Goal: Information Seeking & Learning: Compare options

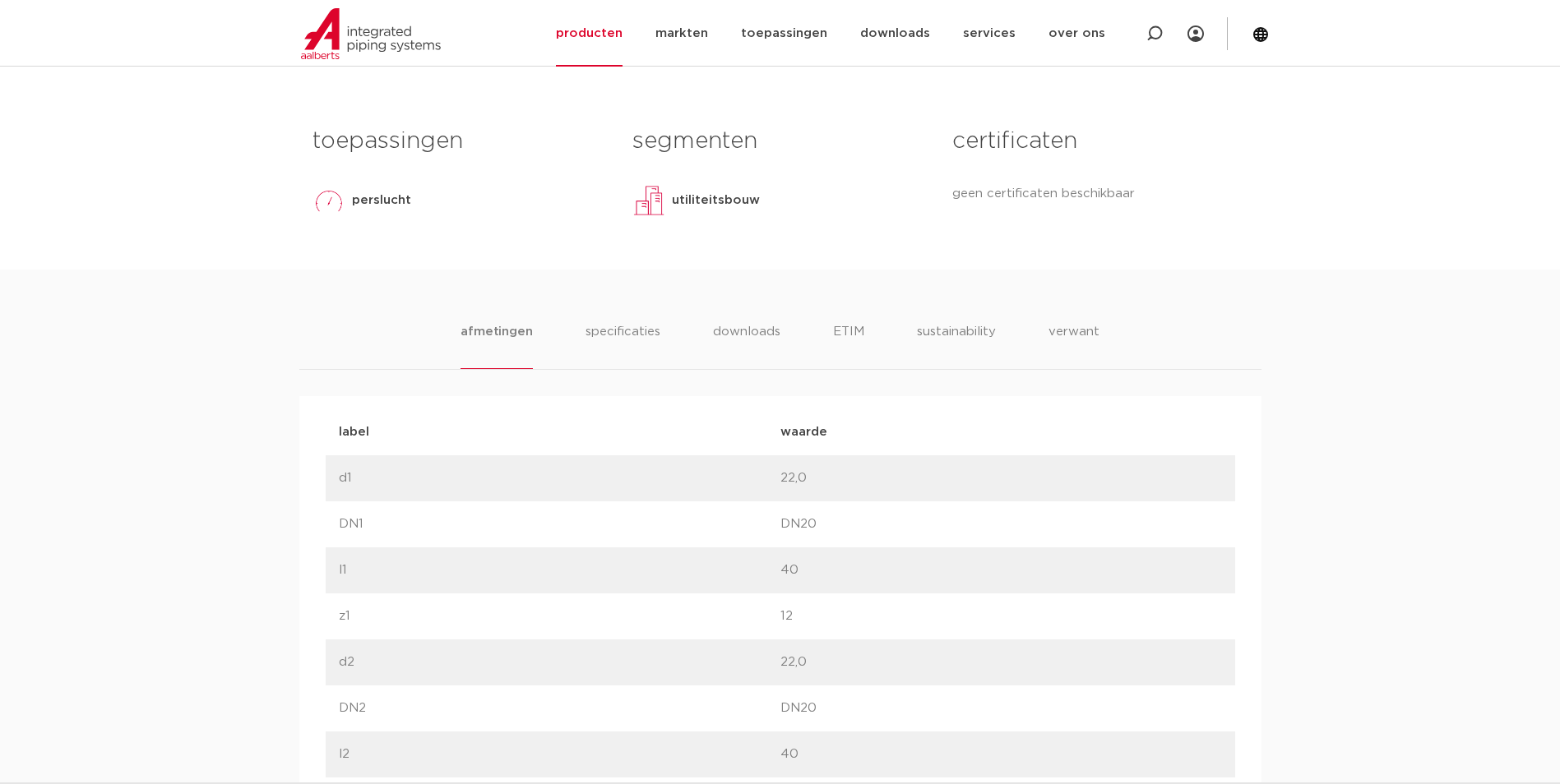
scroll to position [713, 0]
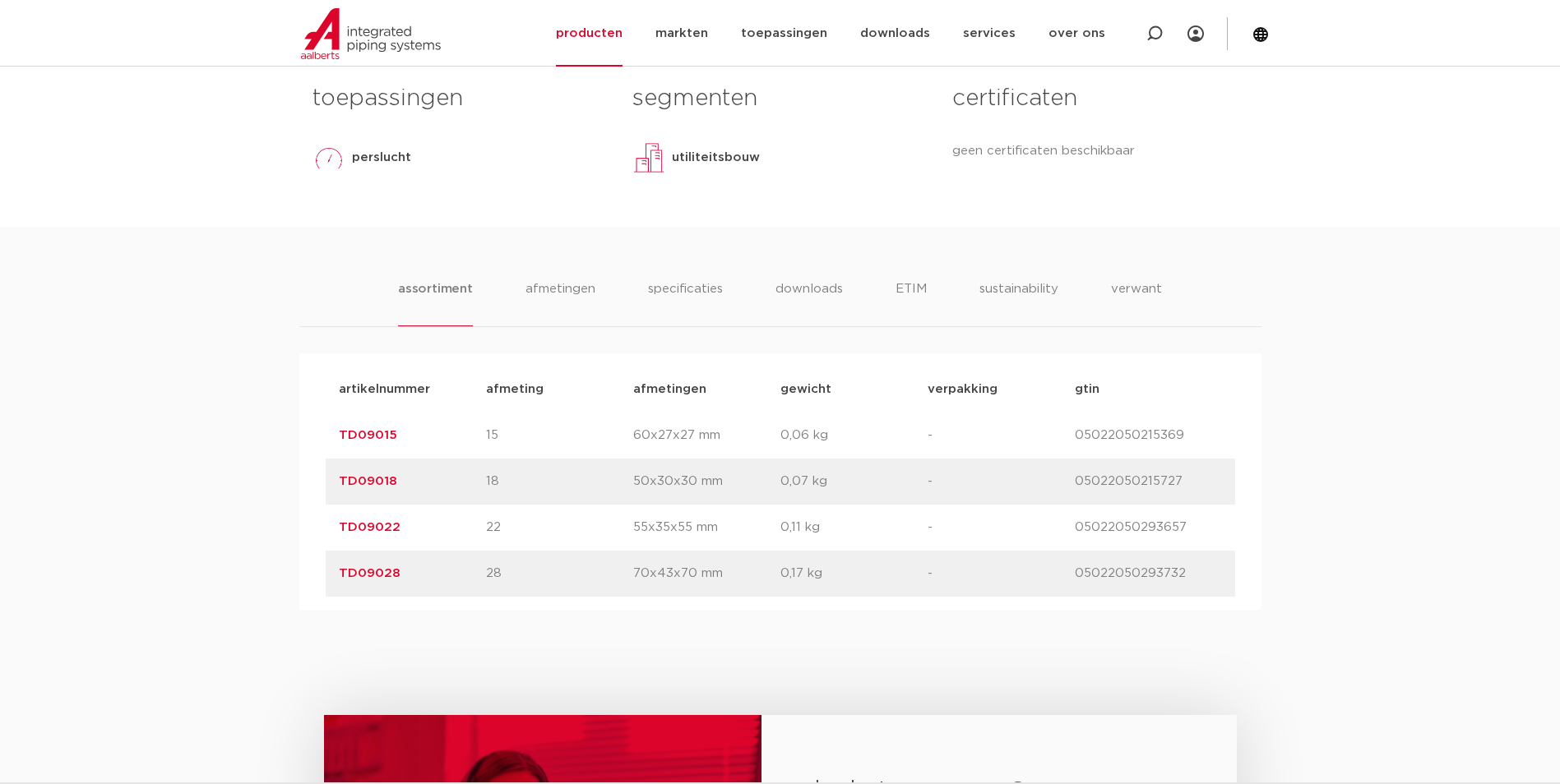
scroll to position [83, 0]
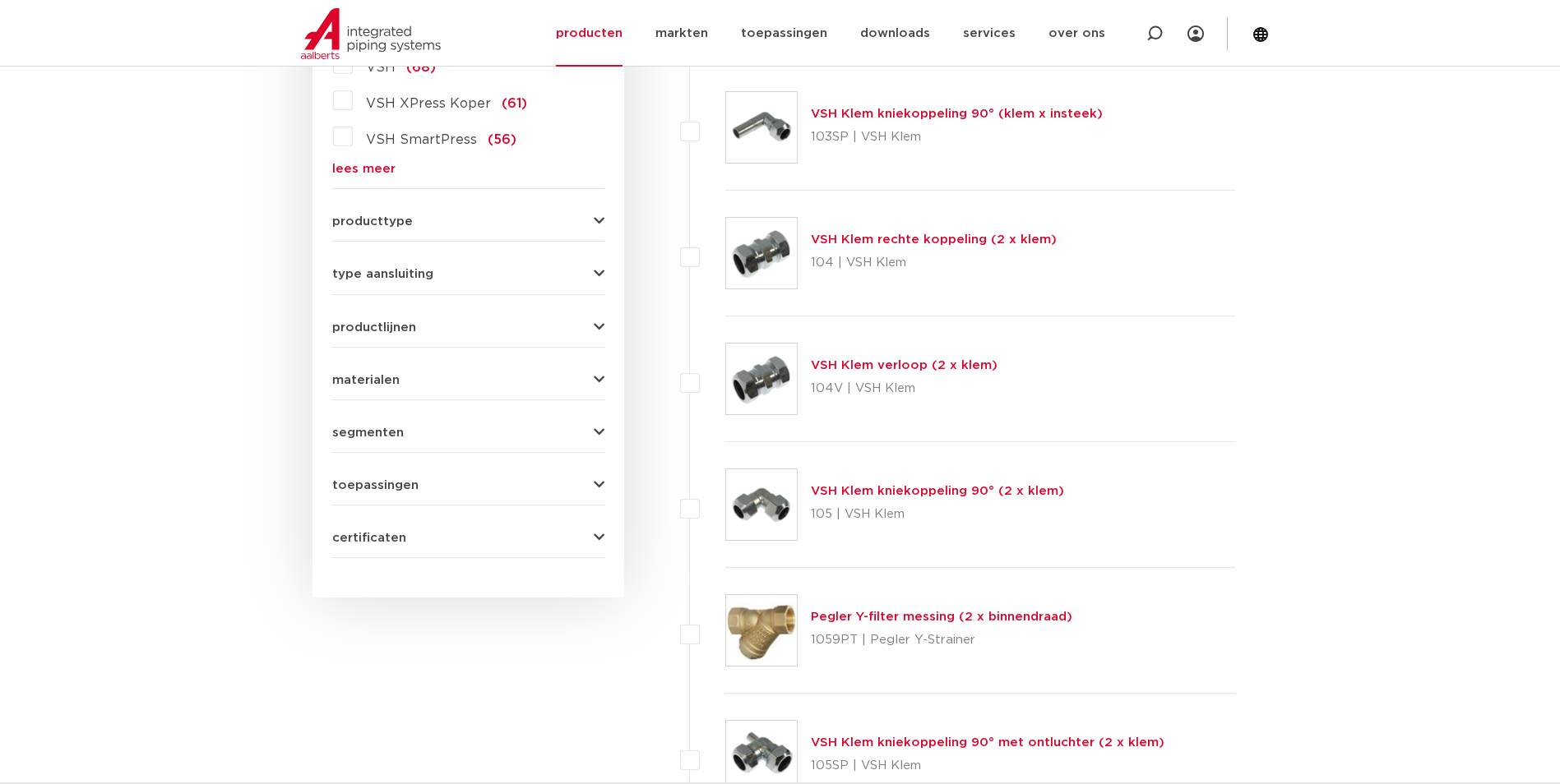
scroll to position [576, 0]
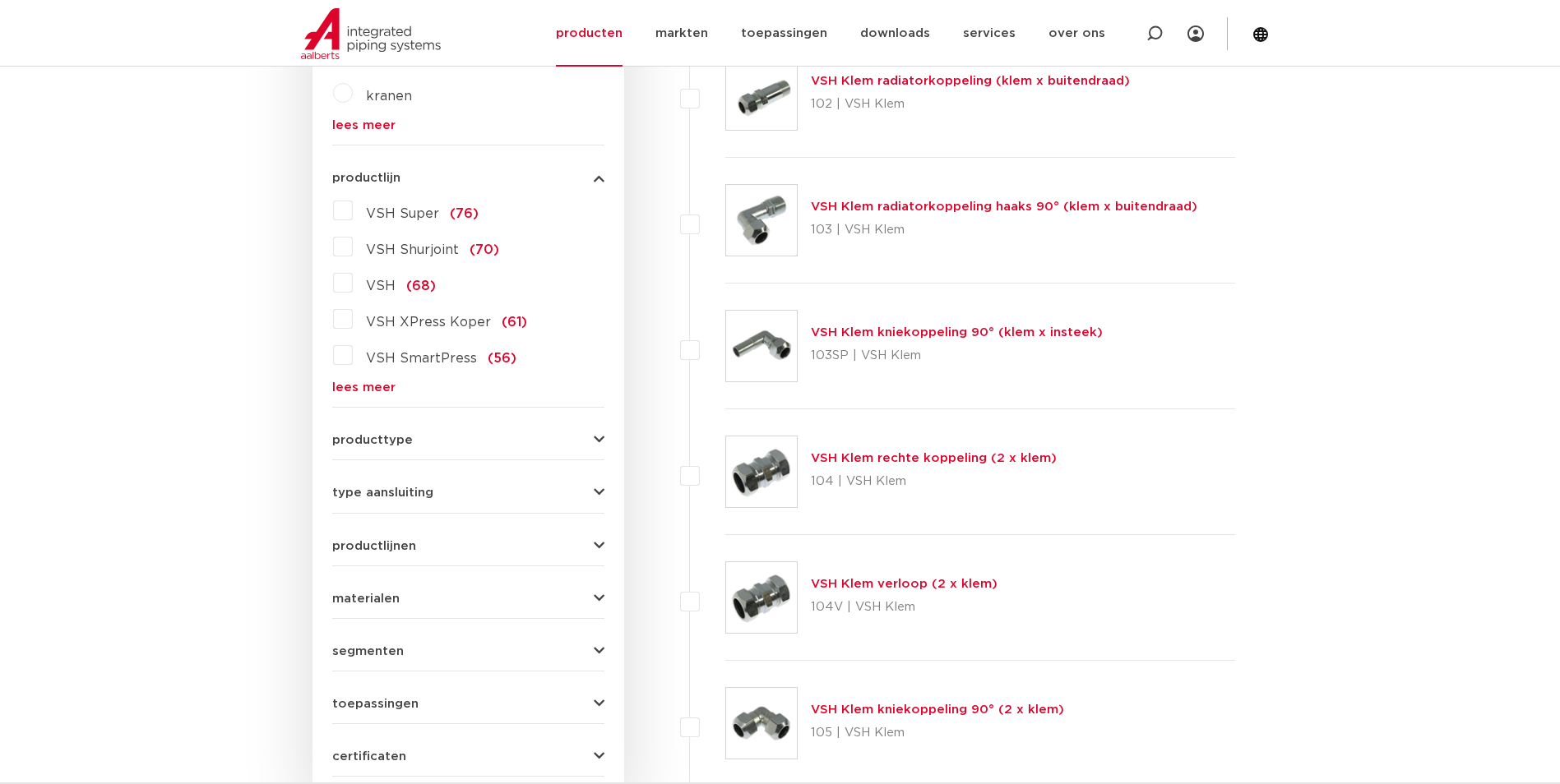
click at [381, 397] on form "zoek op naam of productnummer alle categorieën fittingen afsluiters buizen gere…" at bounding box center [468, 299] width 272 height 957
click at [385, 390] on link "lees meer" at bounding box center [468, 387] width 272 height 12
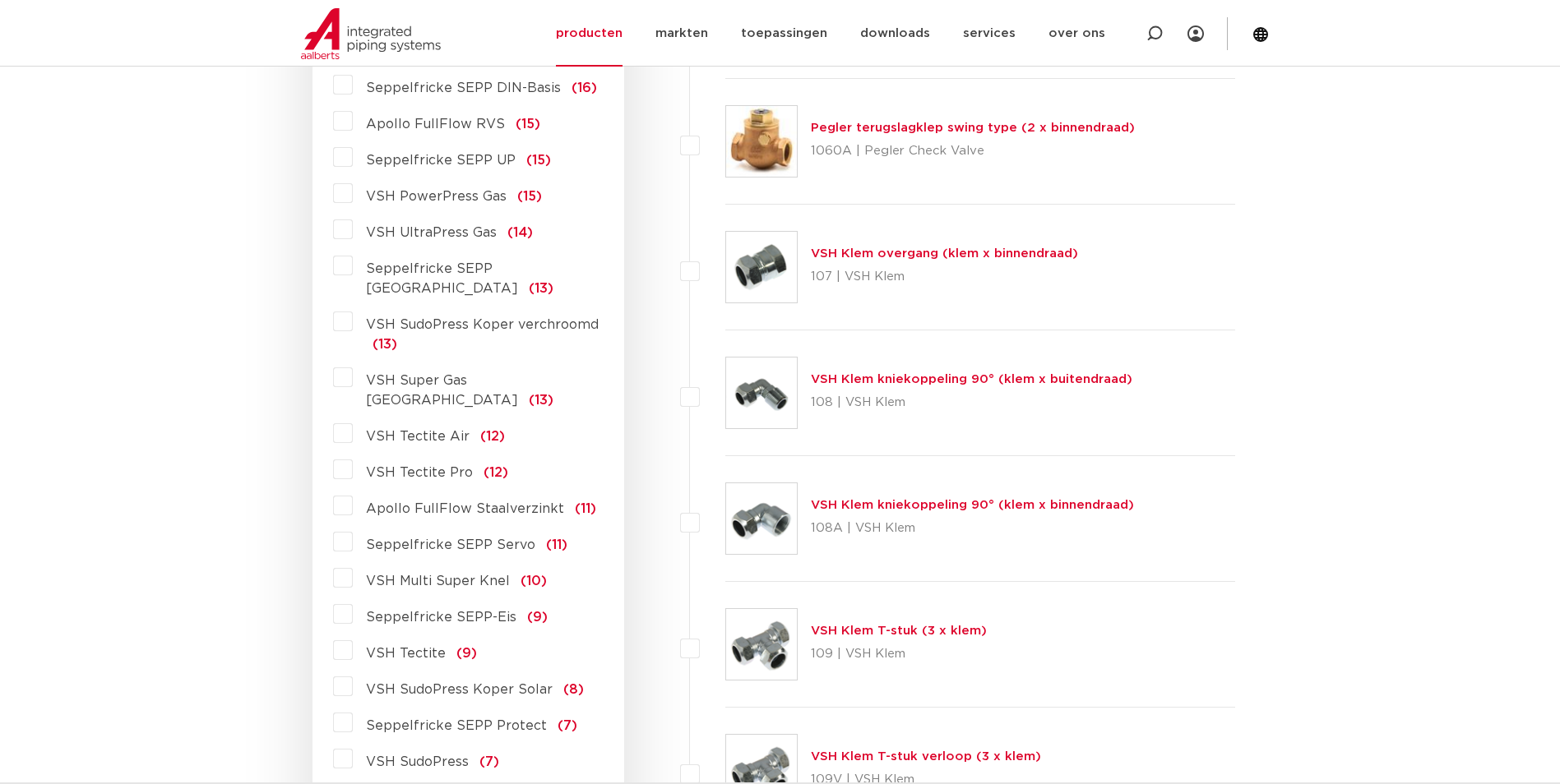
scroll to position [1809, 0]
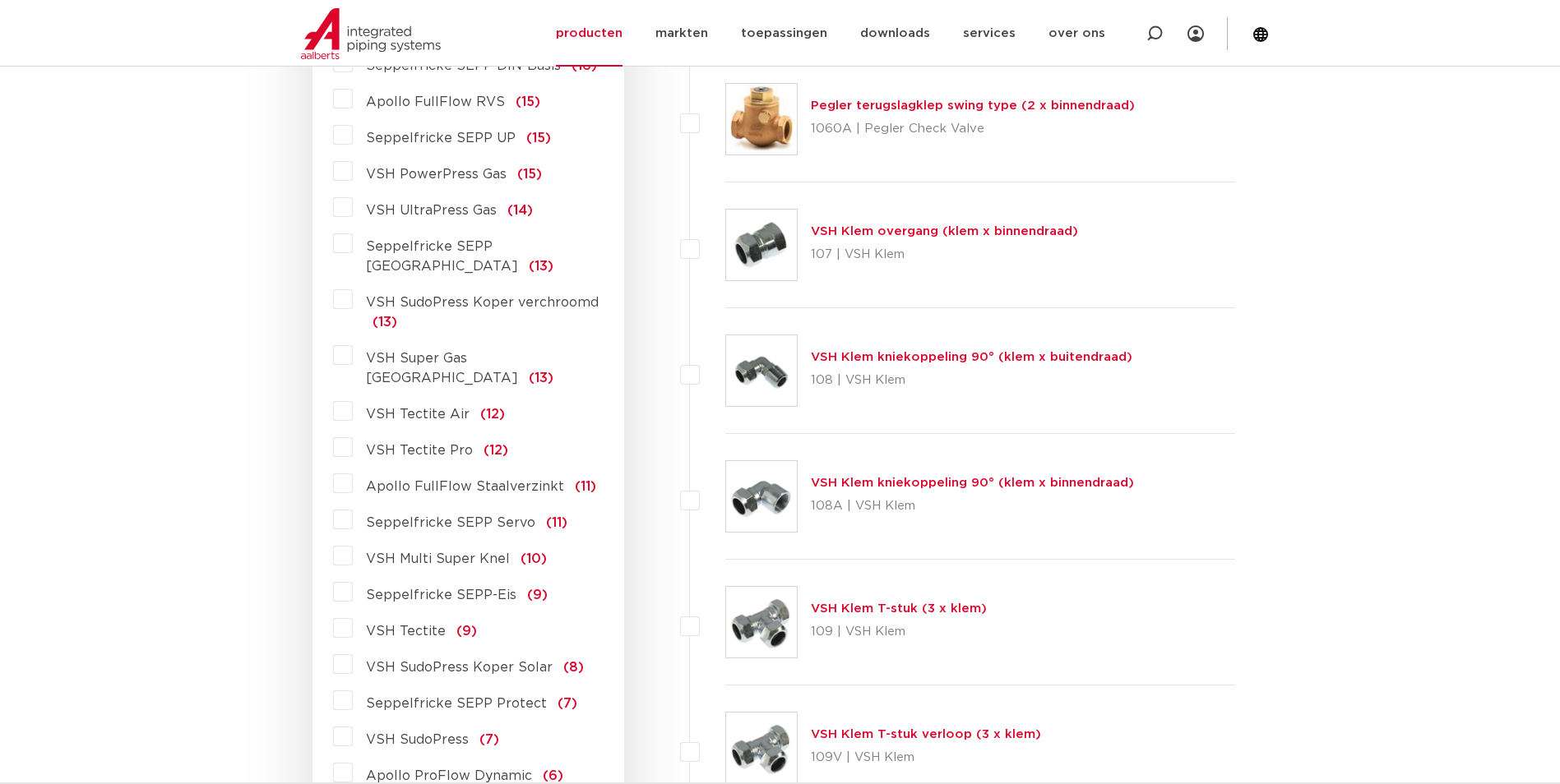
click at [441, 444] on span "VSH Tectite Pro" at bounding box center [420, 451] width 107 height 13
click at [0, 0] on input "VSH Tectite Pro (12)" at bounding box center [0, 0] width 0 height 0
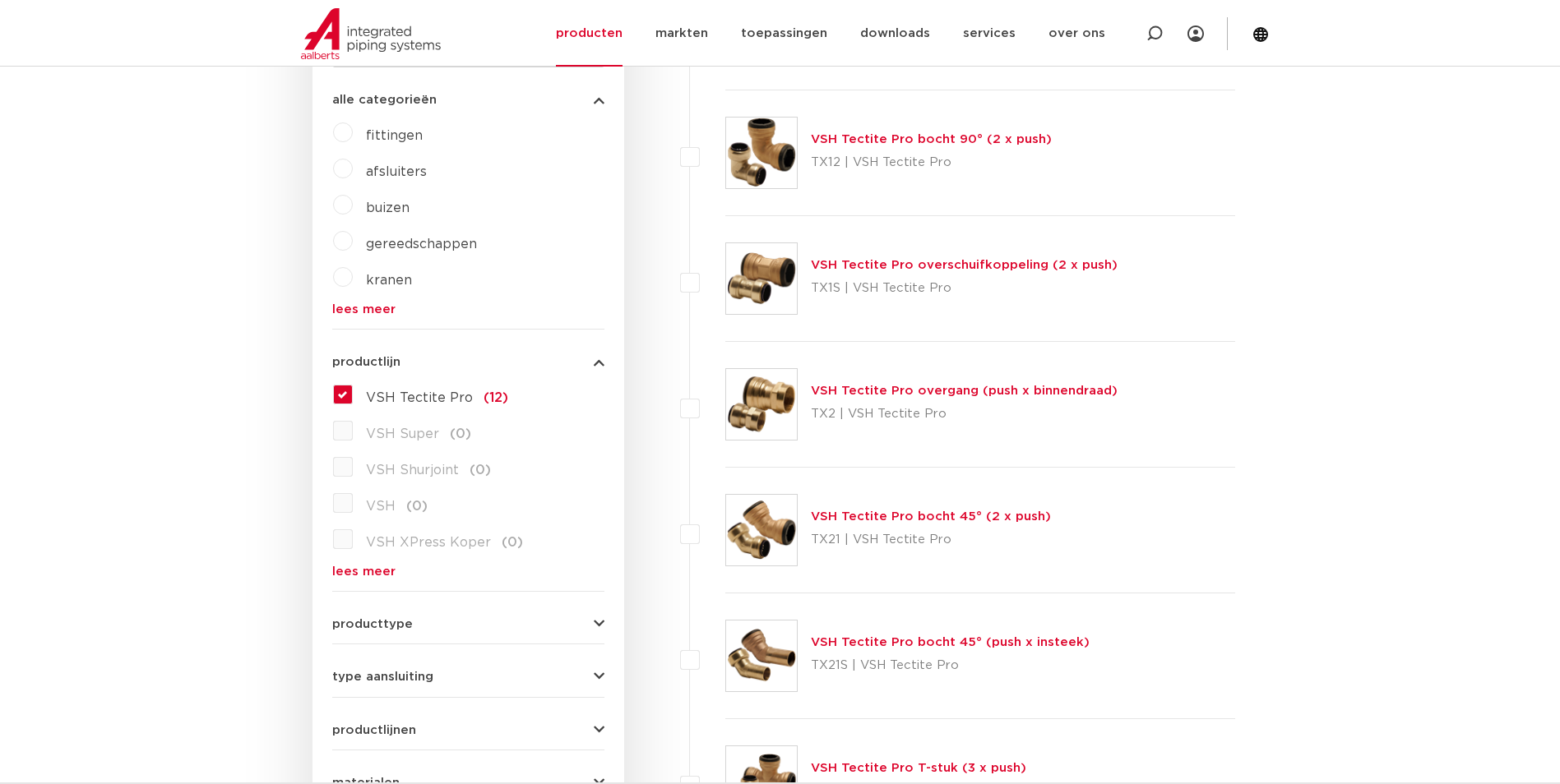
scroll to position [164, 0]
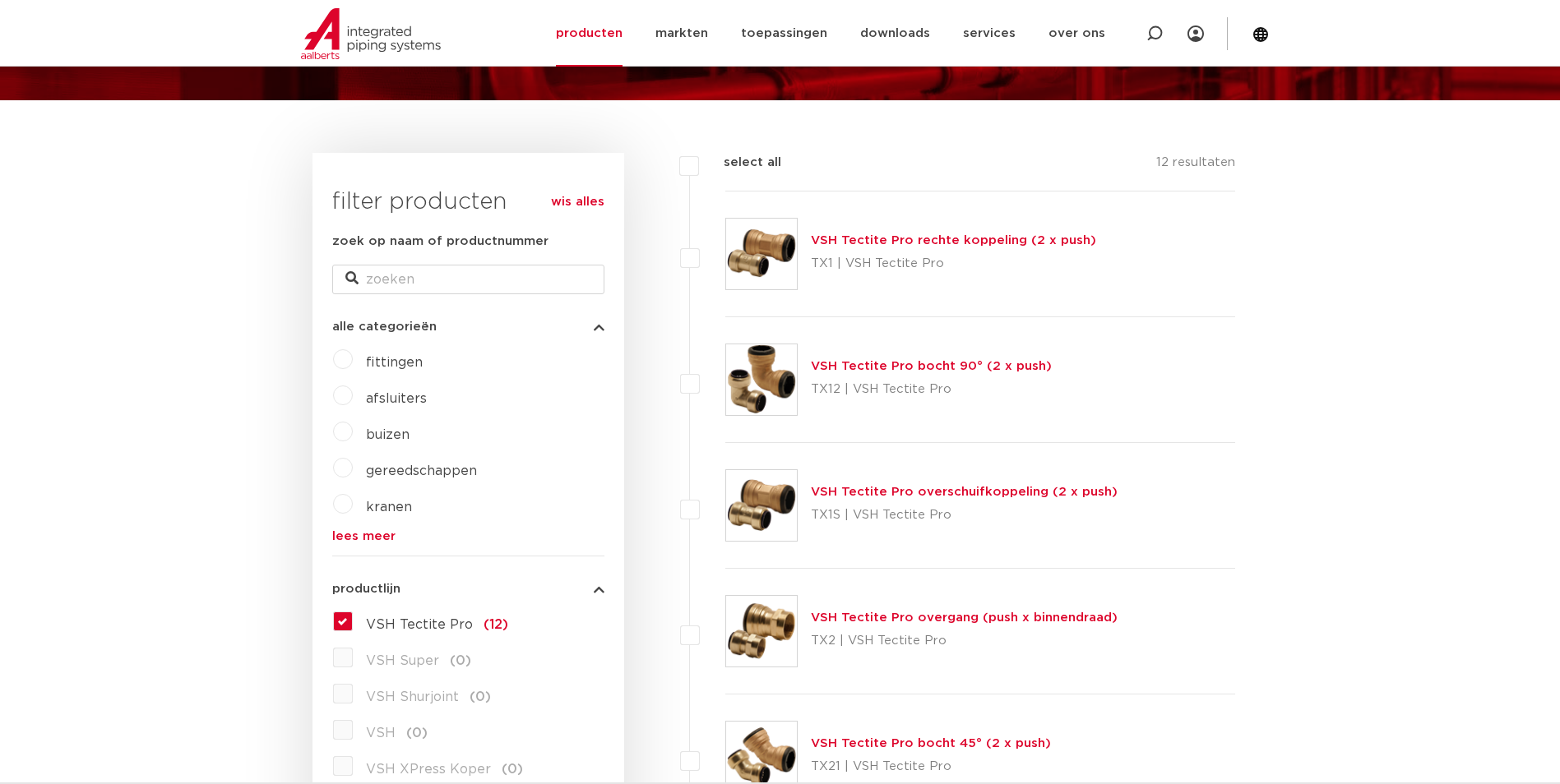
click at [906, 364] on link "VSH Tectite Pro bocht 90° (2 x push)" at bounding box center [931, 365] width 241 height 12
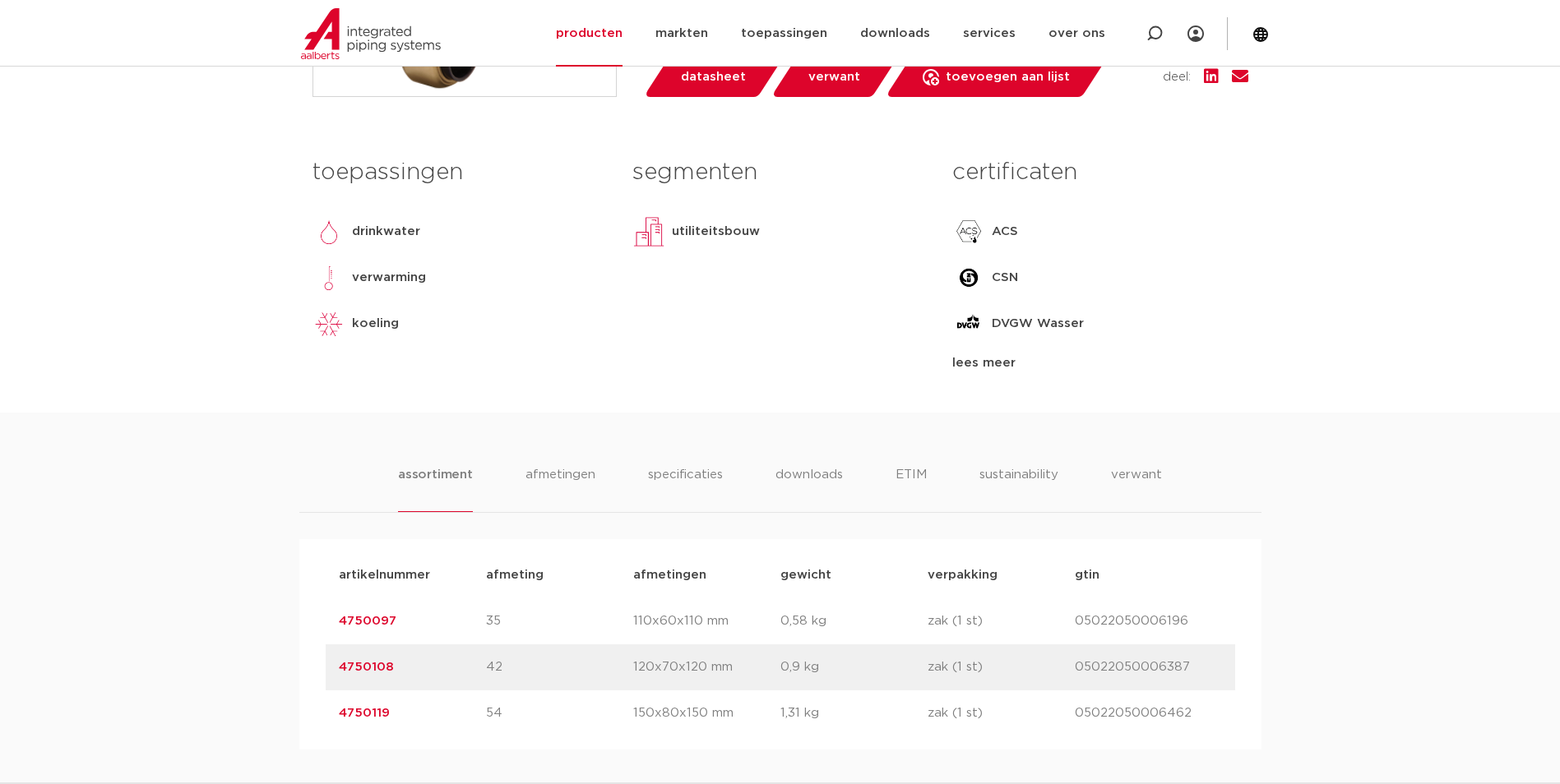
scroll to position [657, 0]
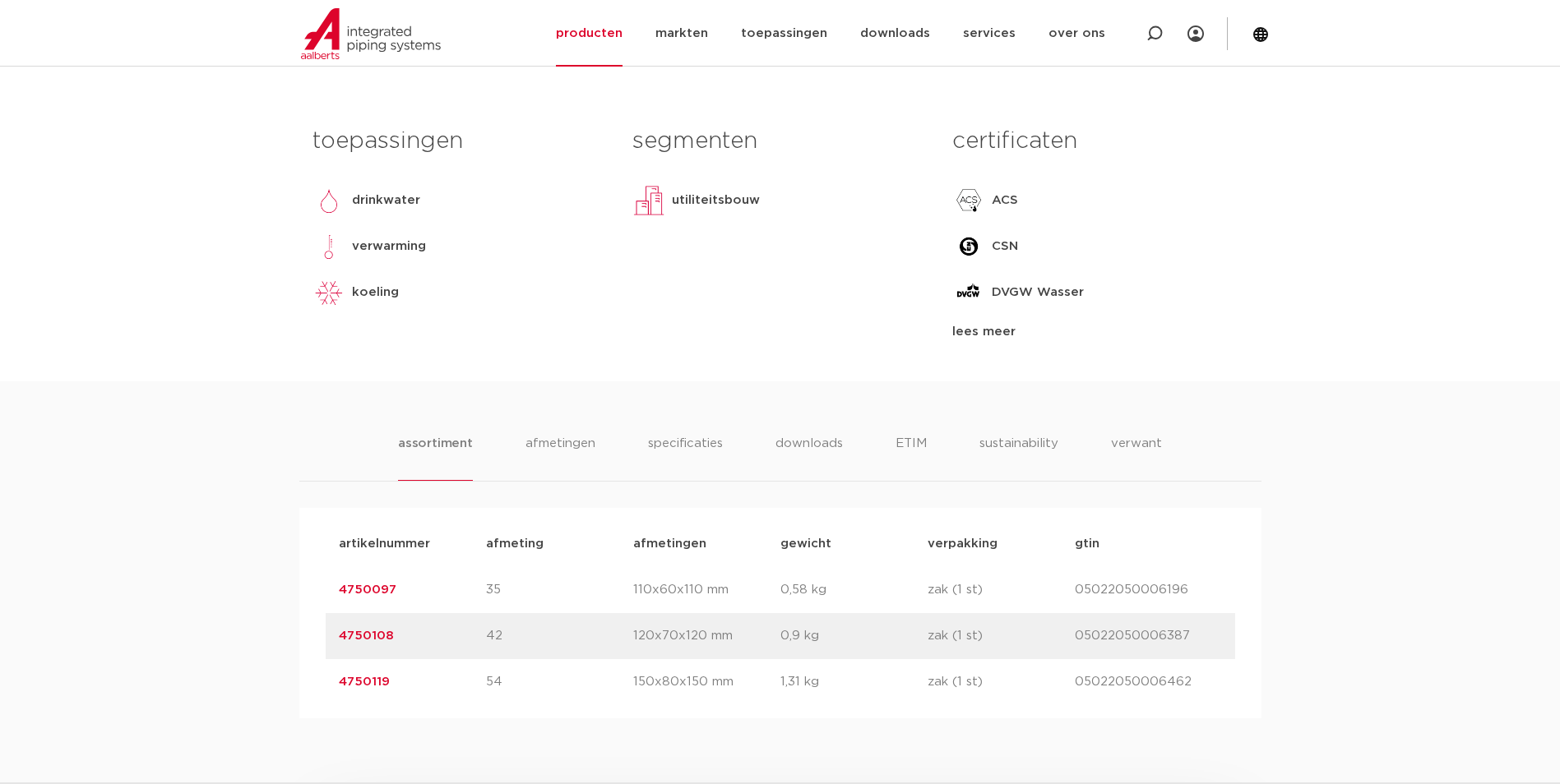
click at [513, 335] on div "toepassingen drinkwater verwarming koeling lees meer lees minder" at bounding box center [460, 230] width 320 height 224
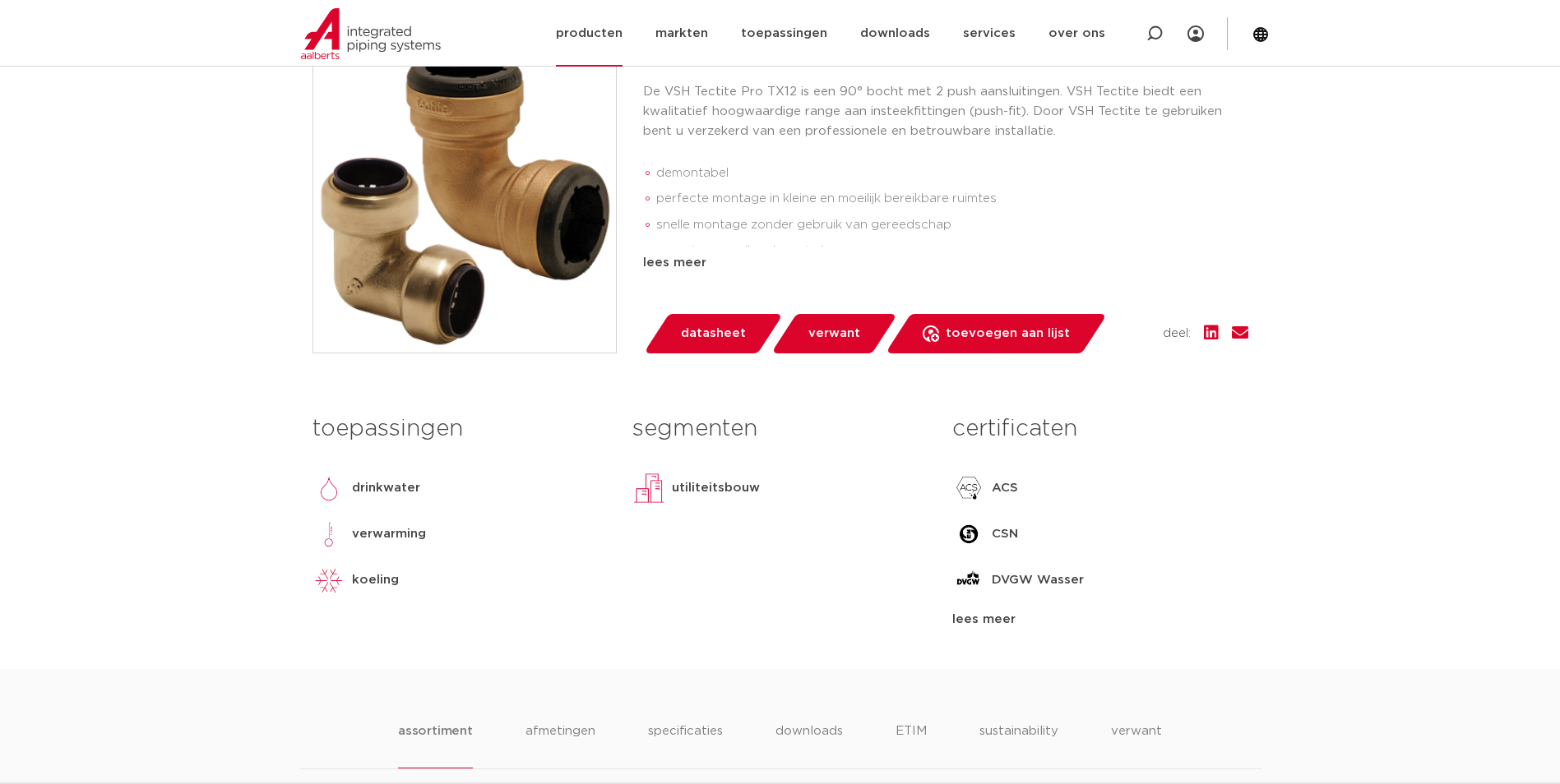
scroll to position [164, 0]
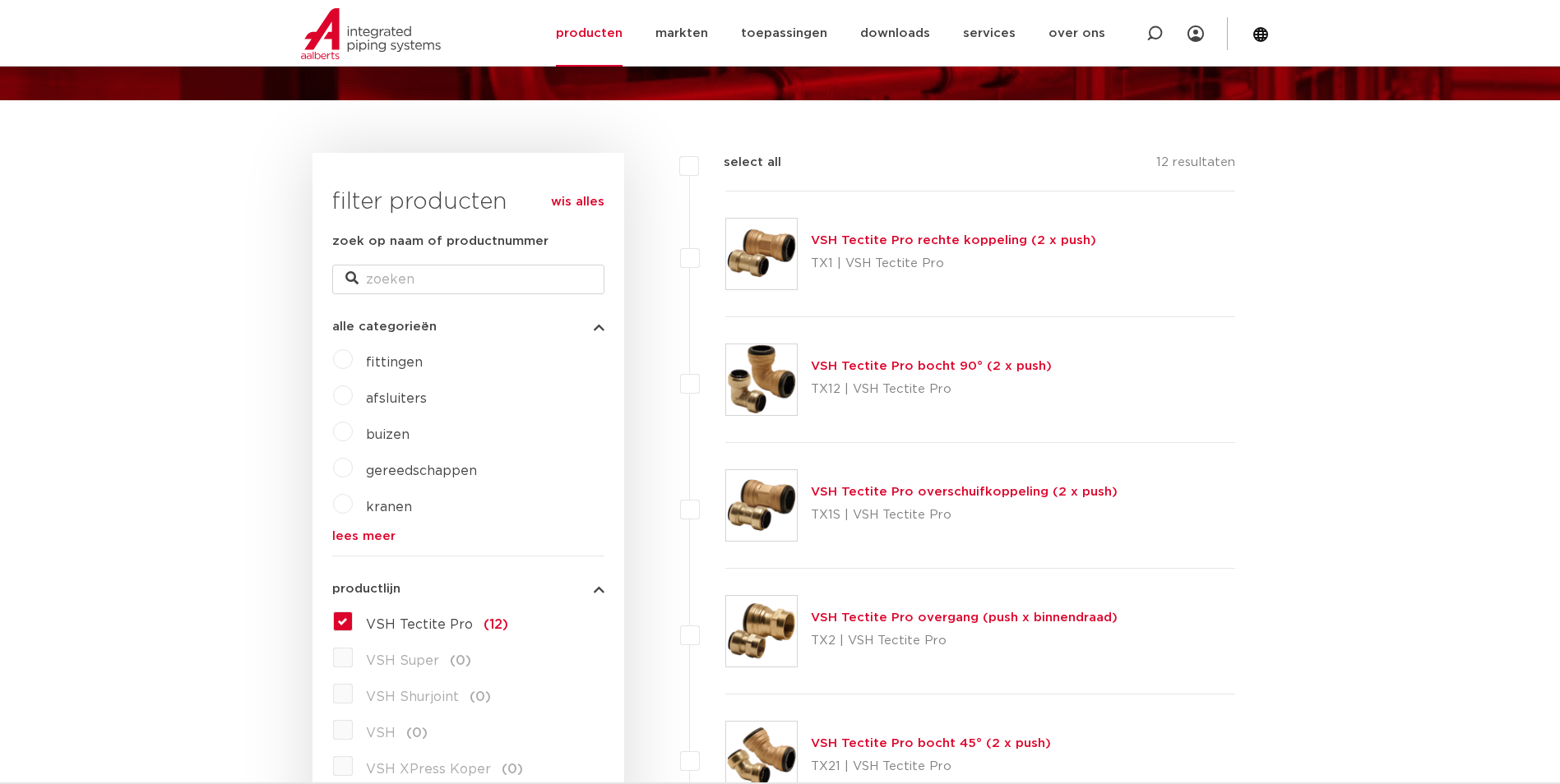
click at [353, 626] on label "VSH Tectite Pro (12)" at bounding box center [430, 622] width 155 height 27
click at [0, 0] on input "VSH Tectite Pro (12)" at bounding box center [0, 0] width 0 height 0
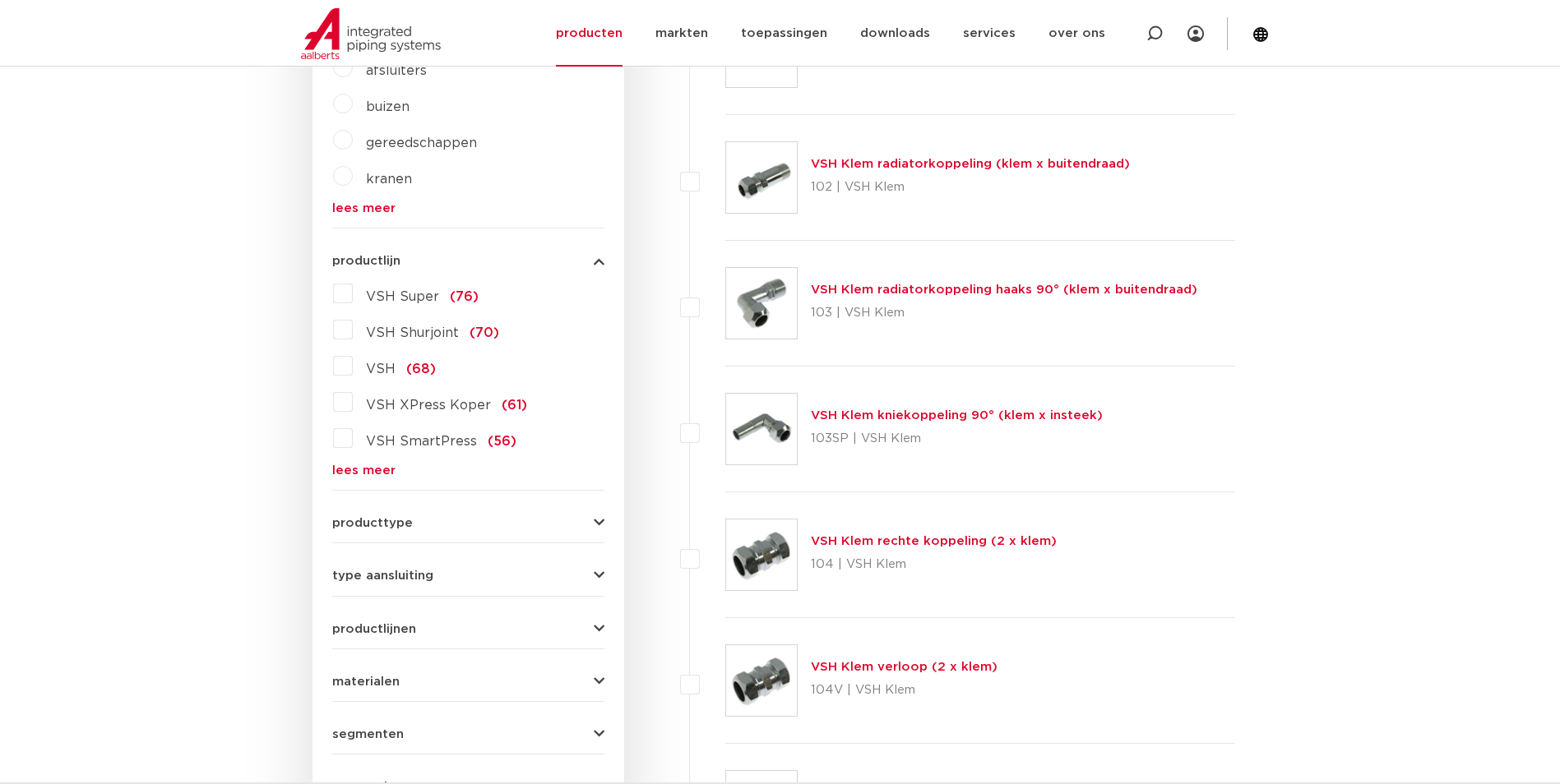
scroll to position [493, 0]
click at [375, 477] on form "zoek op naam of productnummer alle categorieën fittingen afsluiters buizen gere…" at bounding box center [468, 381] width 272 height 957
click at [380, 468] on link "lees meer" at bounding box center [468, 469] width 272 height 12
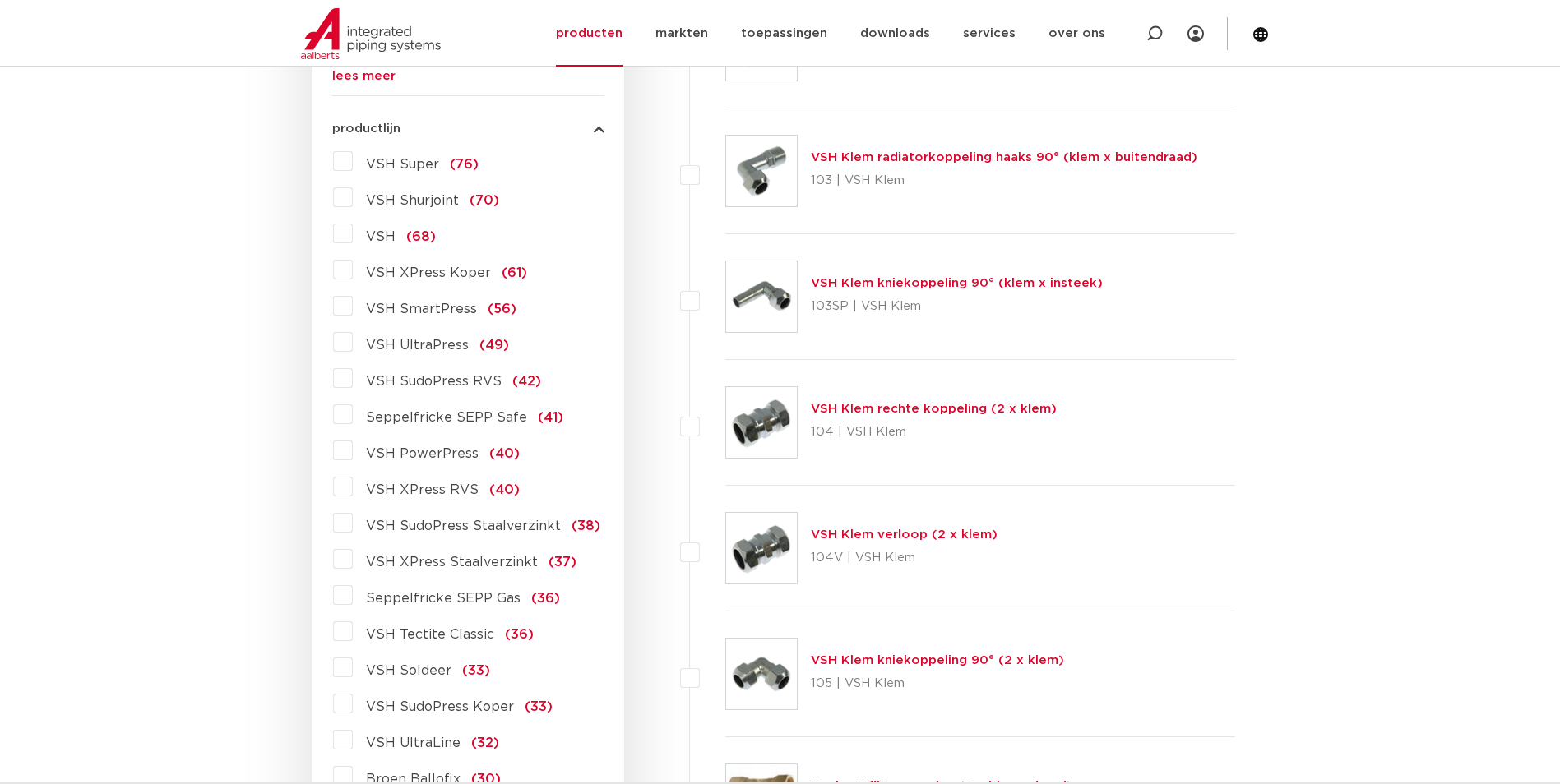
scroll to position [576, 0]
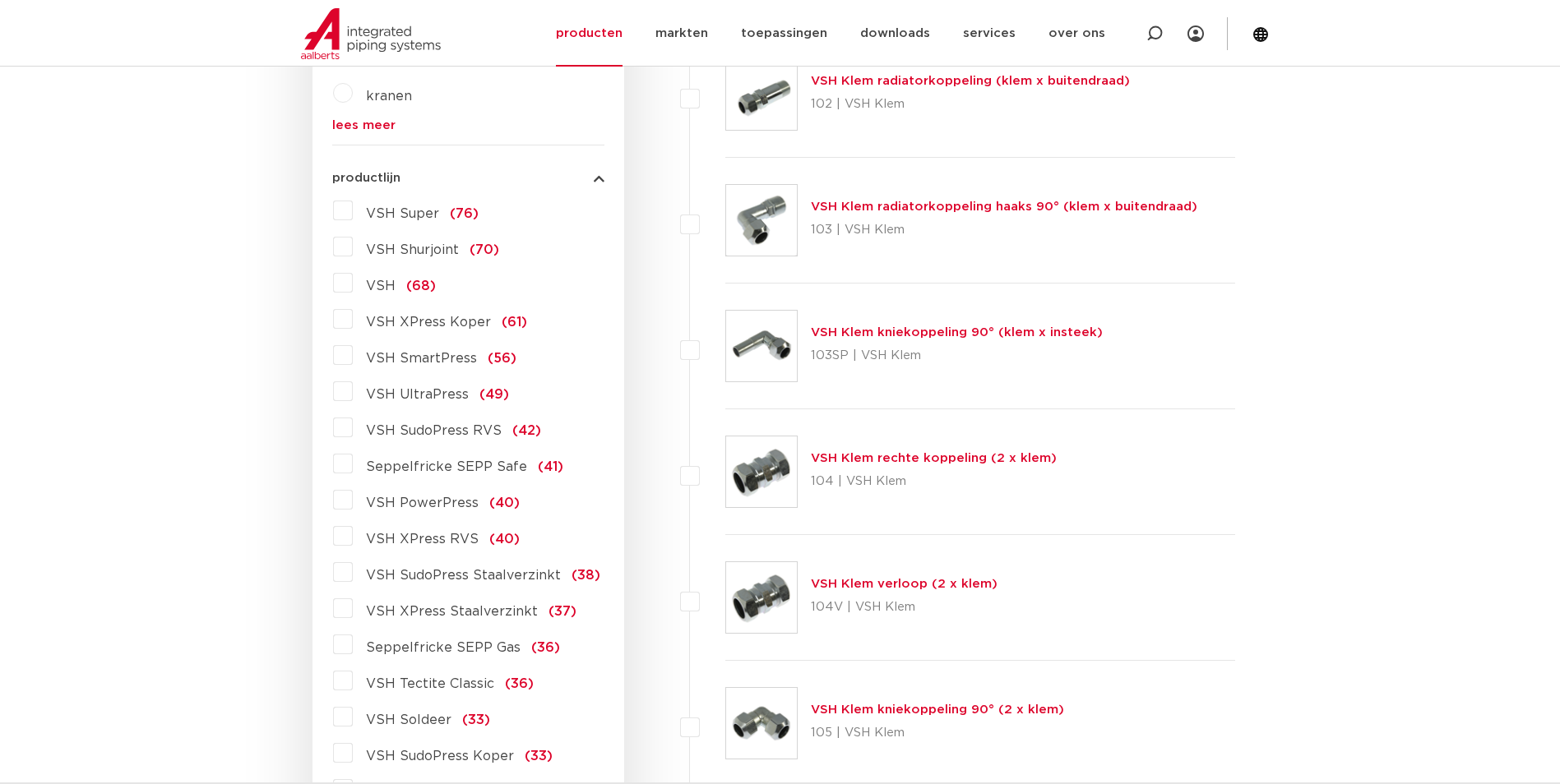
click at [437, 678] on span "VSH Tectite Classic" at bounding box center [431, 684] width 129 height 13
click at [0, 0] on input "VSH Tectite Classic (36)" at bounding box center [0, 0] width 0 height 0
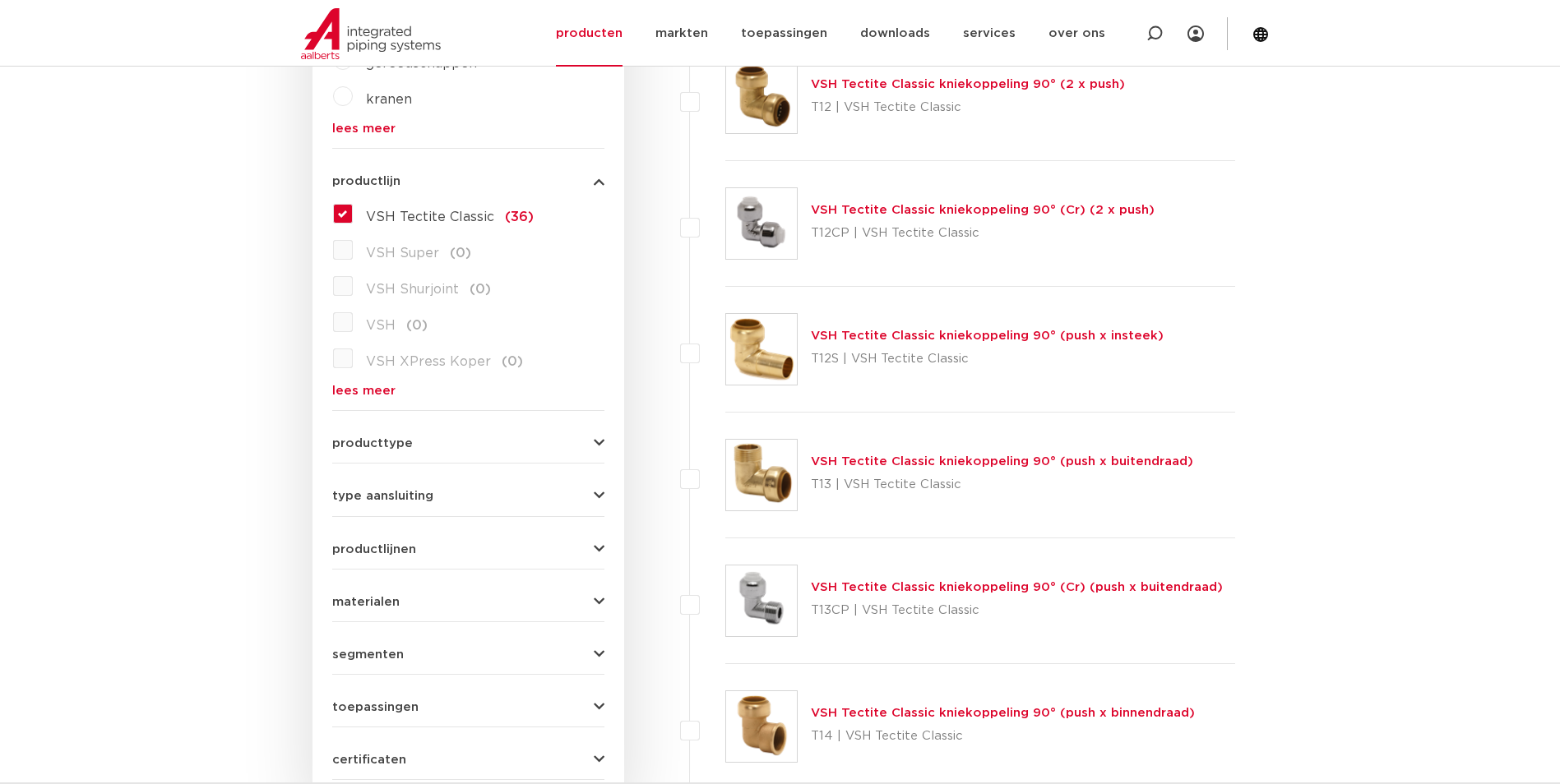
scroll to position [576, 0]
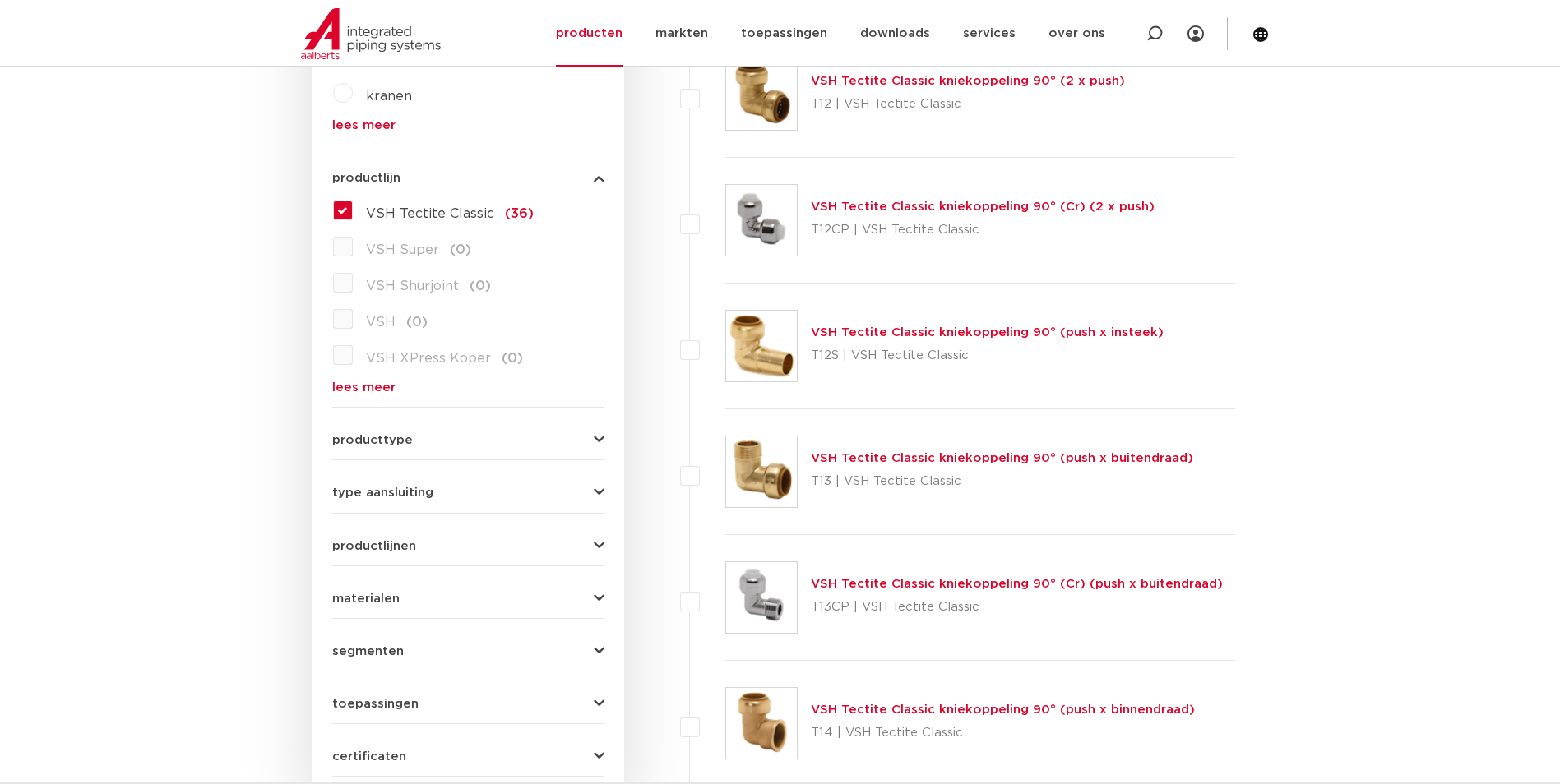
click at [948, 82] on link "VSH Tectite Classic kniekoppeling 90° (2 x push)" at bounding box center [968, 80] width 314 height 12
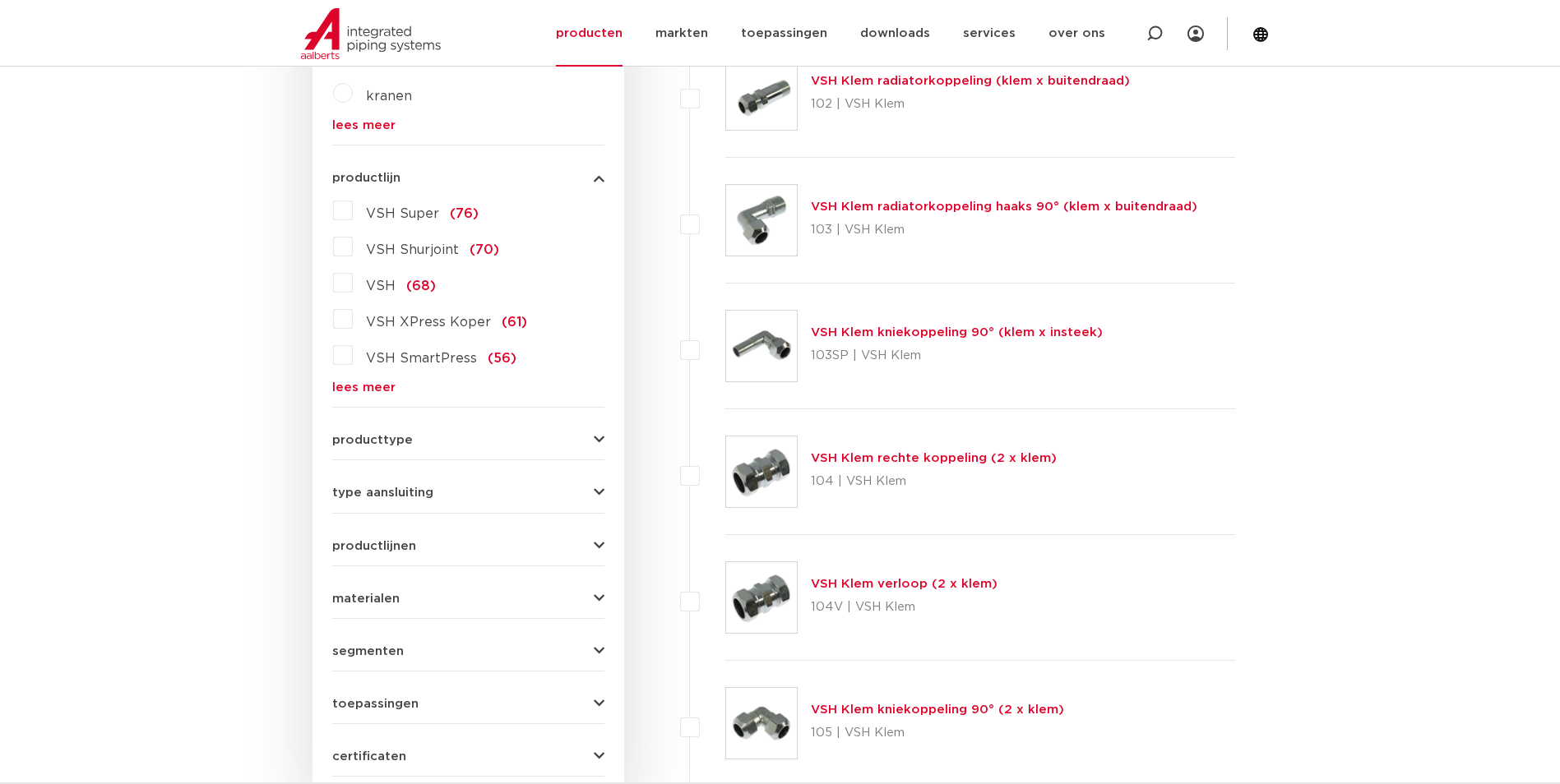
click at [384, 374] on div "VSH Super (76) VSH Shurjoint (70) VSH (68) VSH XPress Koper (61) VSH SmartPress…" at bounding box center [468, 296] width 272 height 196
click at [383, 390] on link "lees meer" at bounding box center [468, 387] width 272 height 12
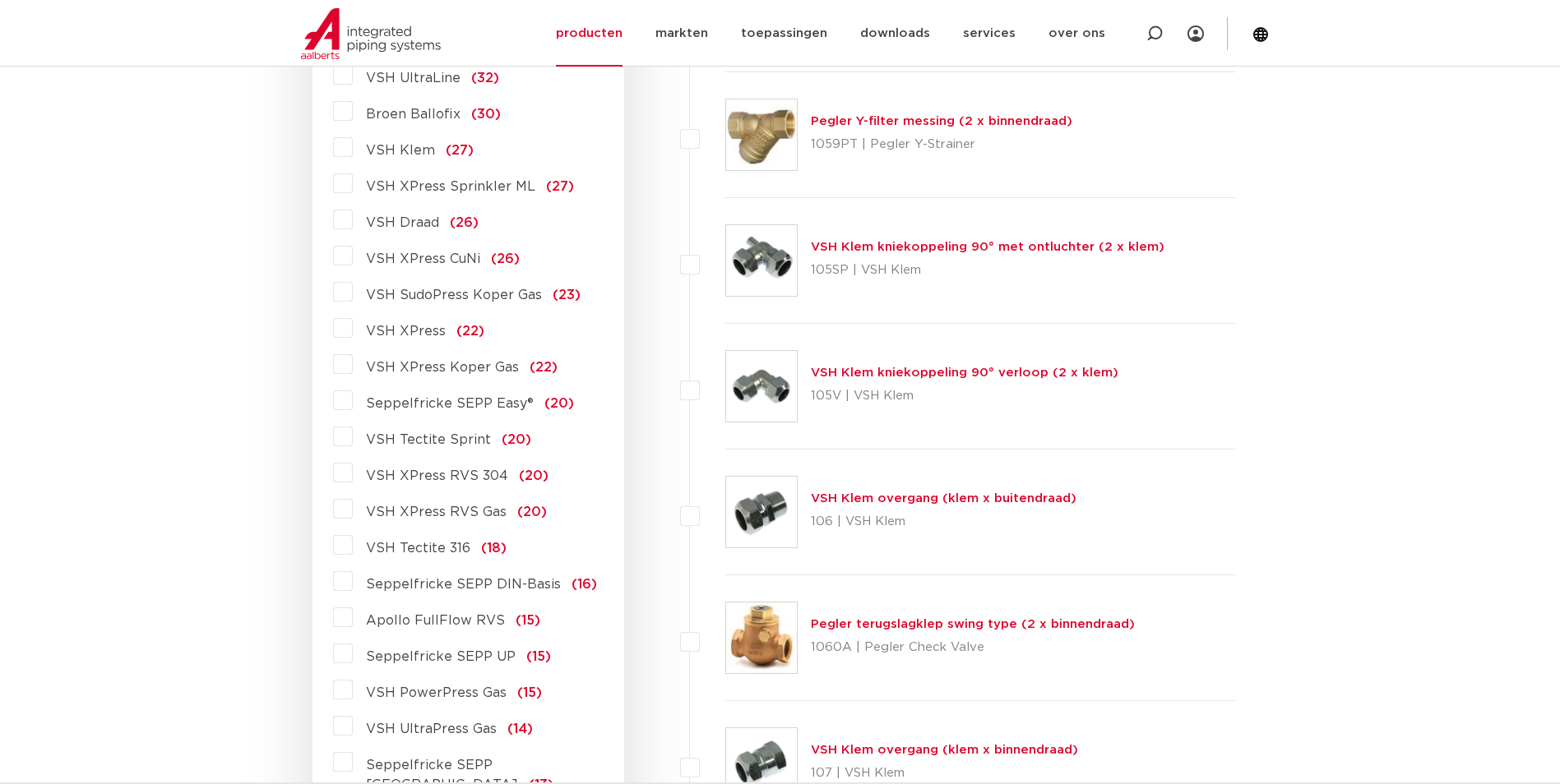
scroll to position [1316, 0]
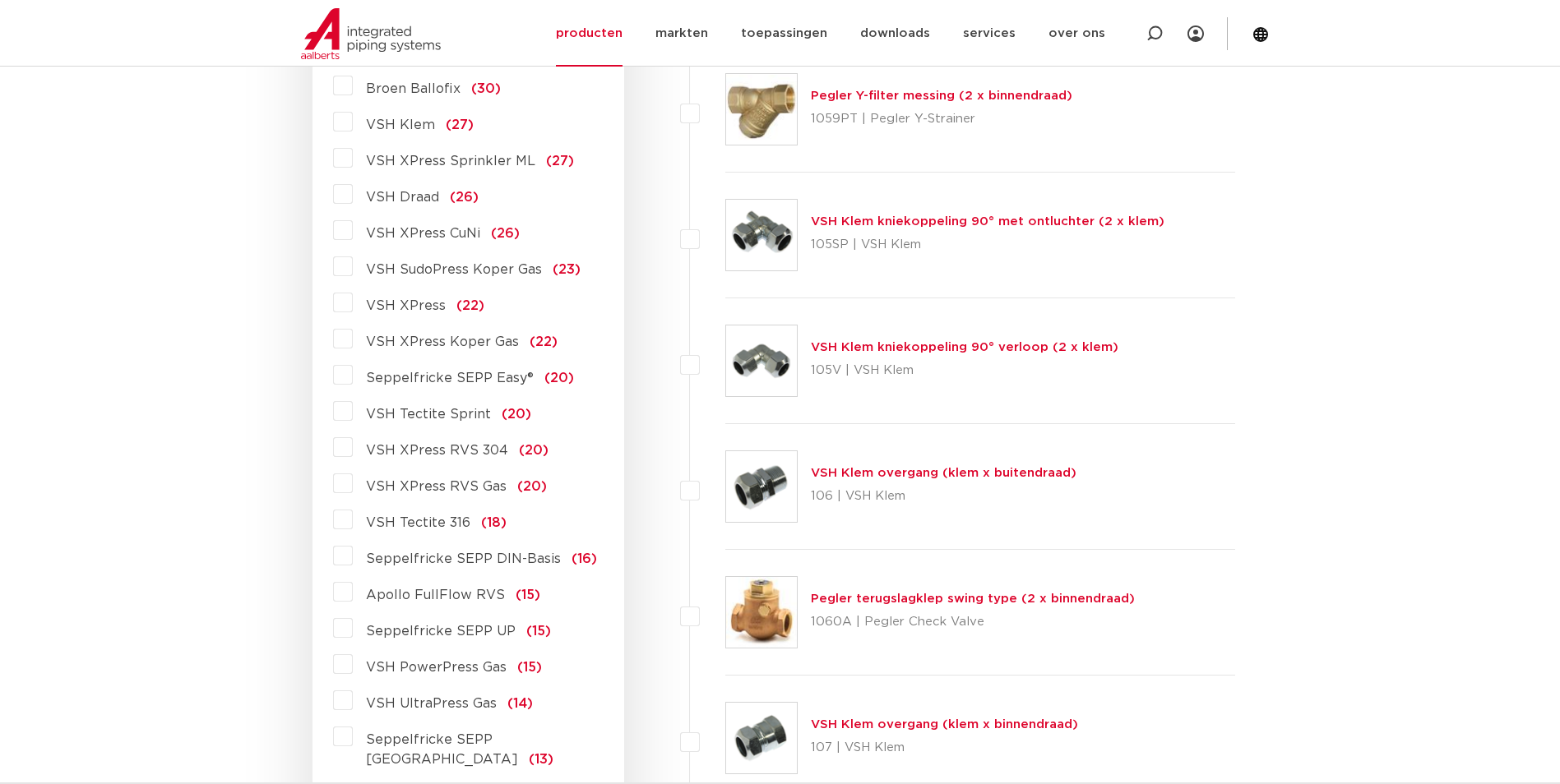
click at [434, 520] on span "VSH Tectite 316" at bounding box center [419, 522] width 105 height 13
click at [0, 0] on input "VSH Tectite 316 (18)" at bounding box center [0, 0] width 0 height 0
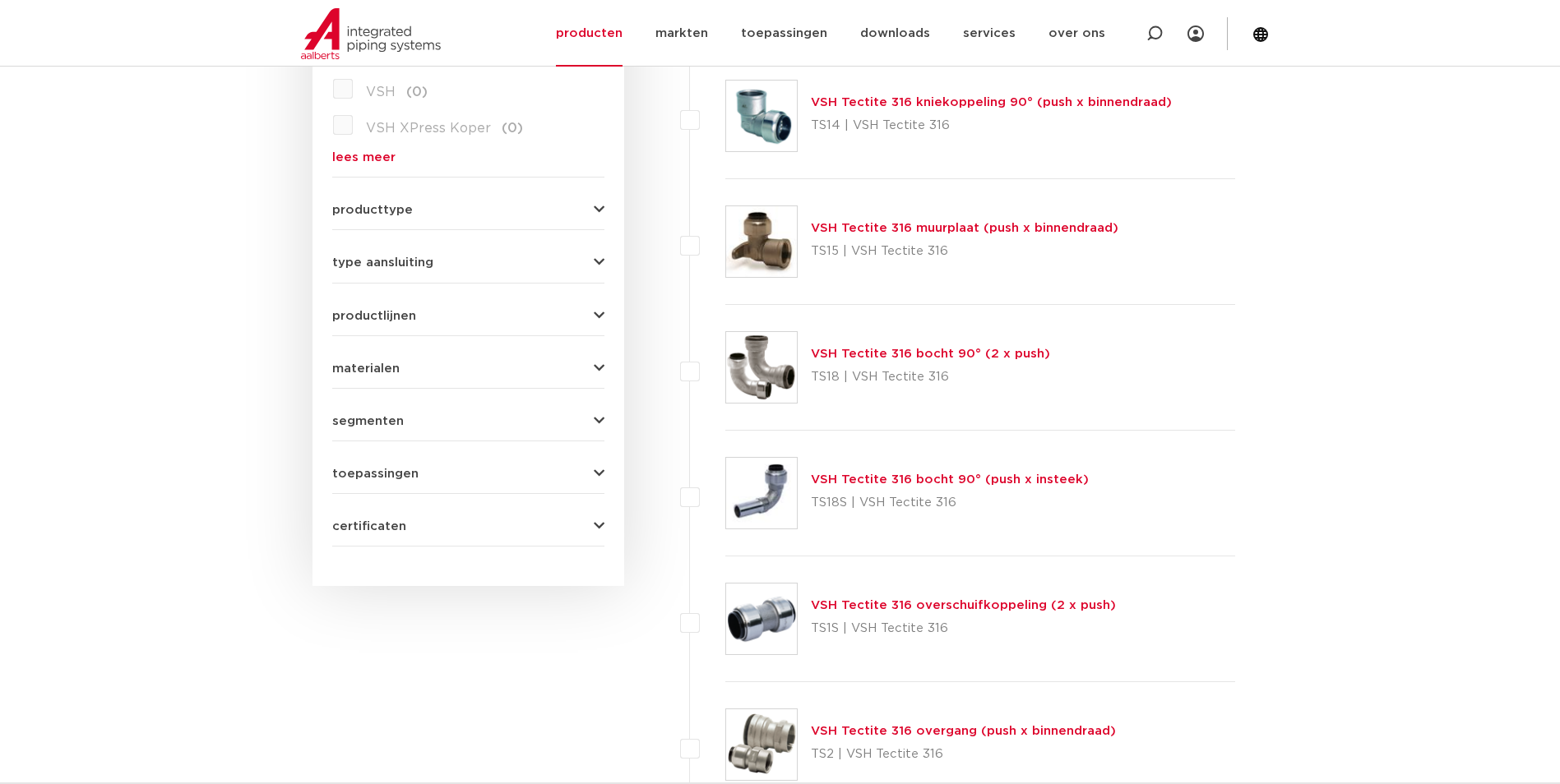
scroll to position [657, 0]
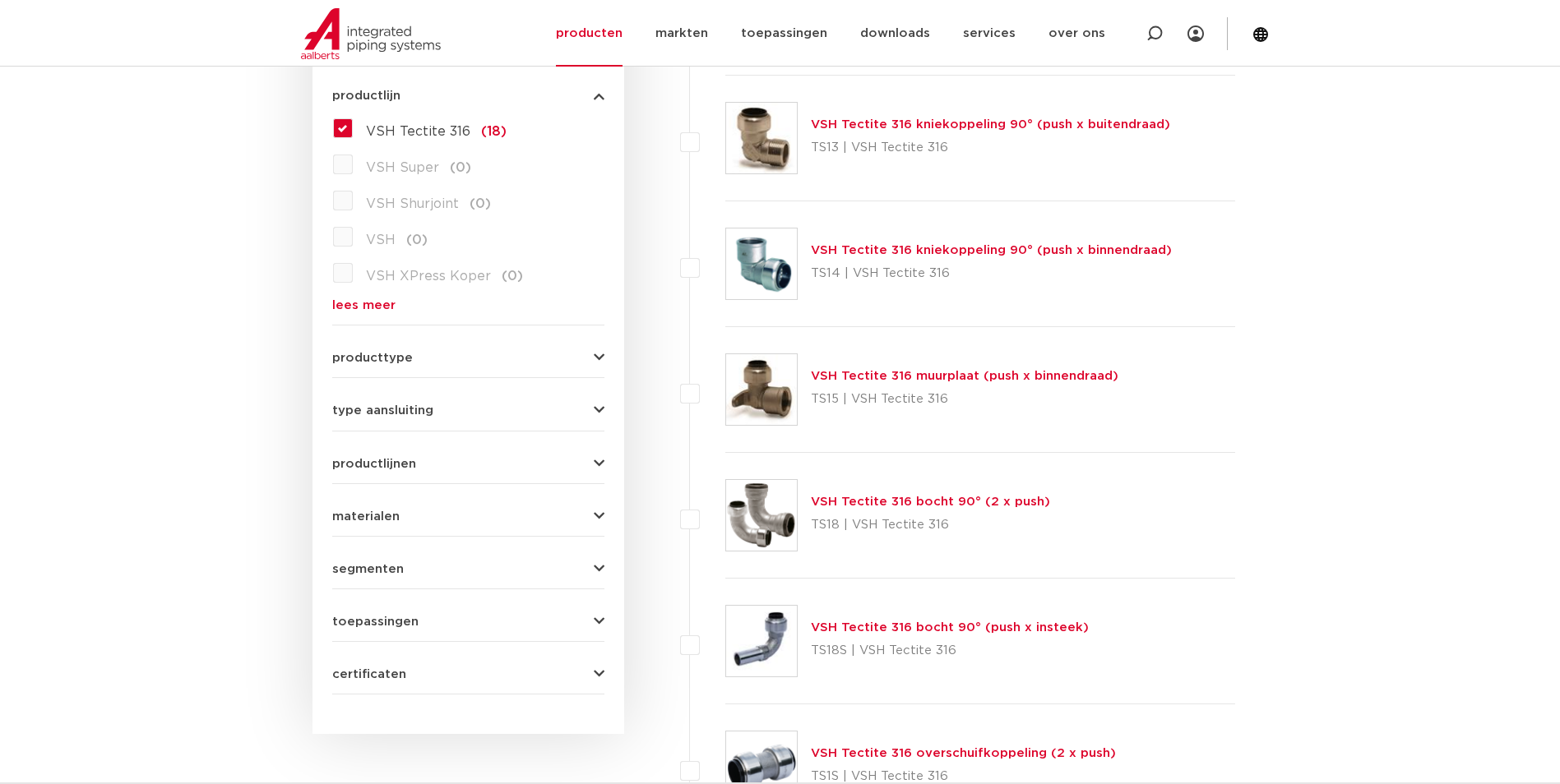
click at [829, 504] on link "VSH Tectite 316 bocht 90° (2 x push)" at bounding box center [930, 501] width 240 height 12
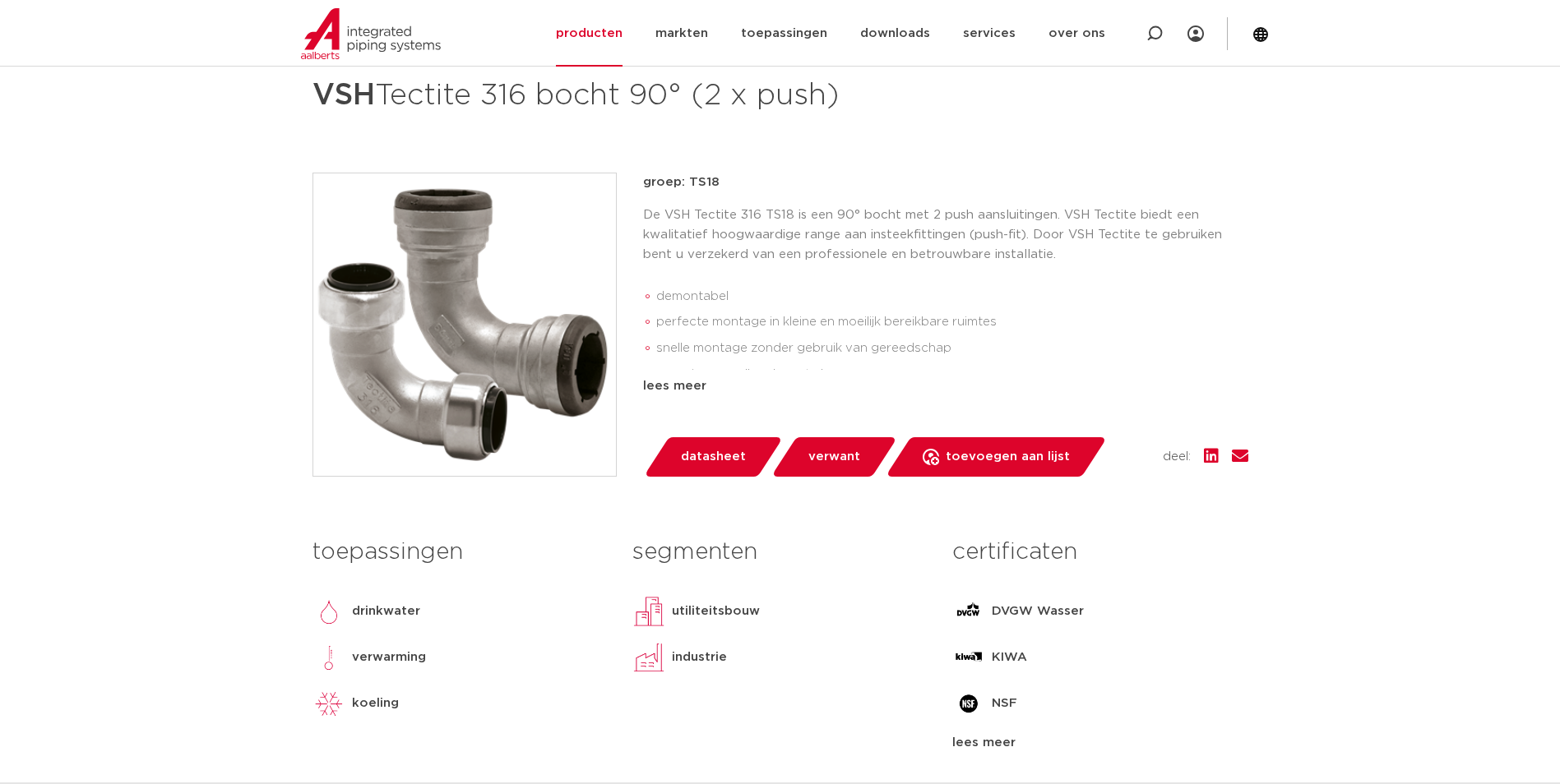
scroll to position [740, 0]
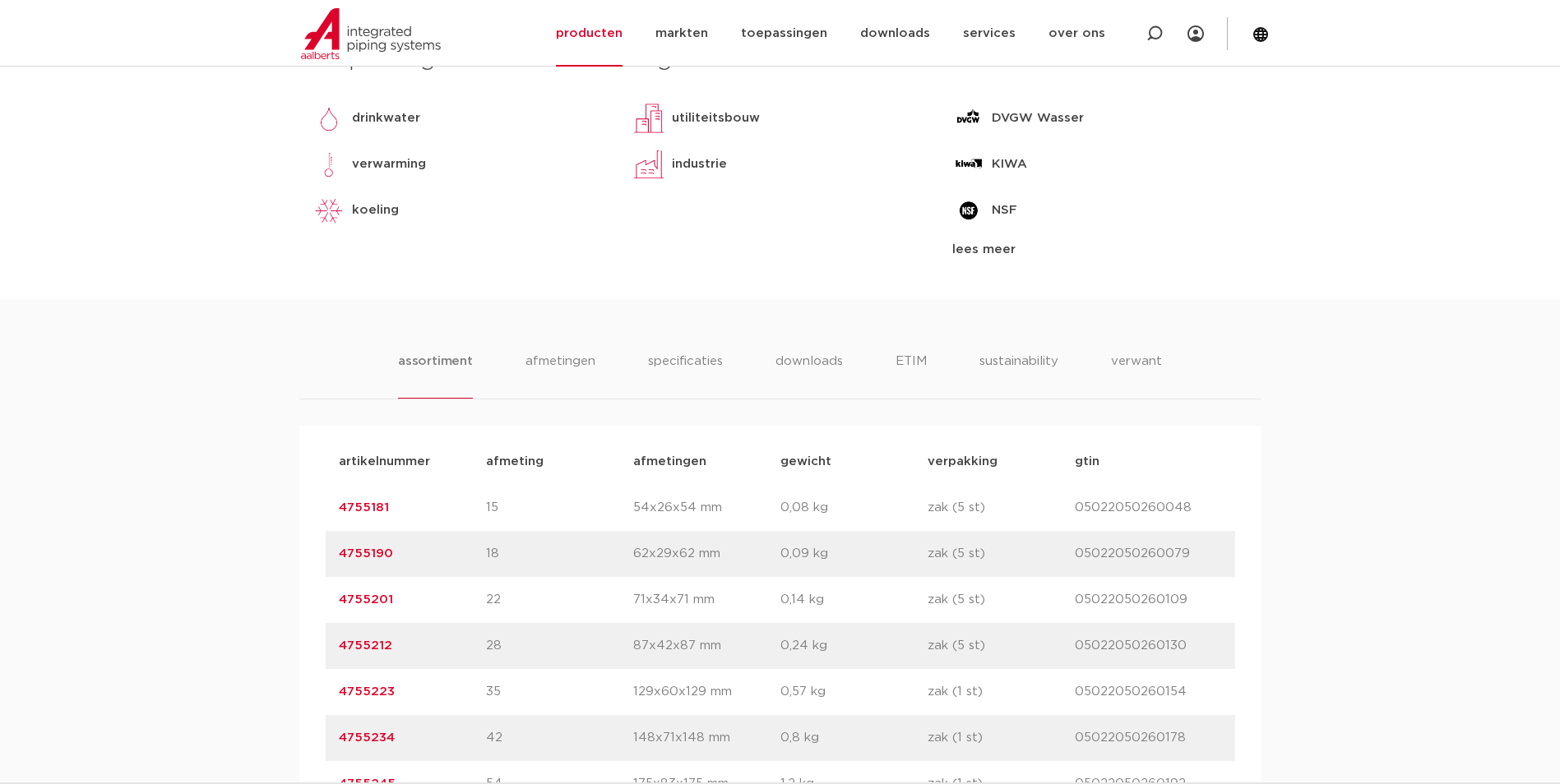
click at [374, 602] on link "4755201" at bounding box center [365, 599] width 54 height 12
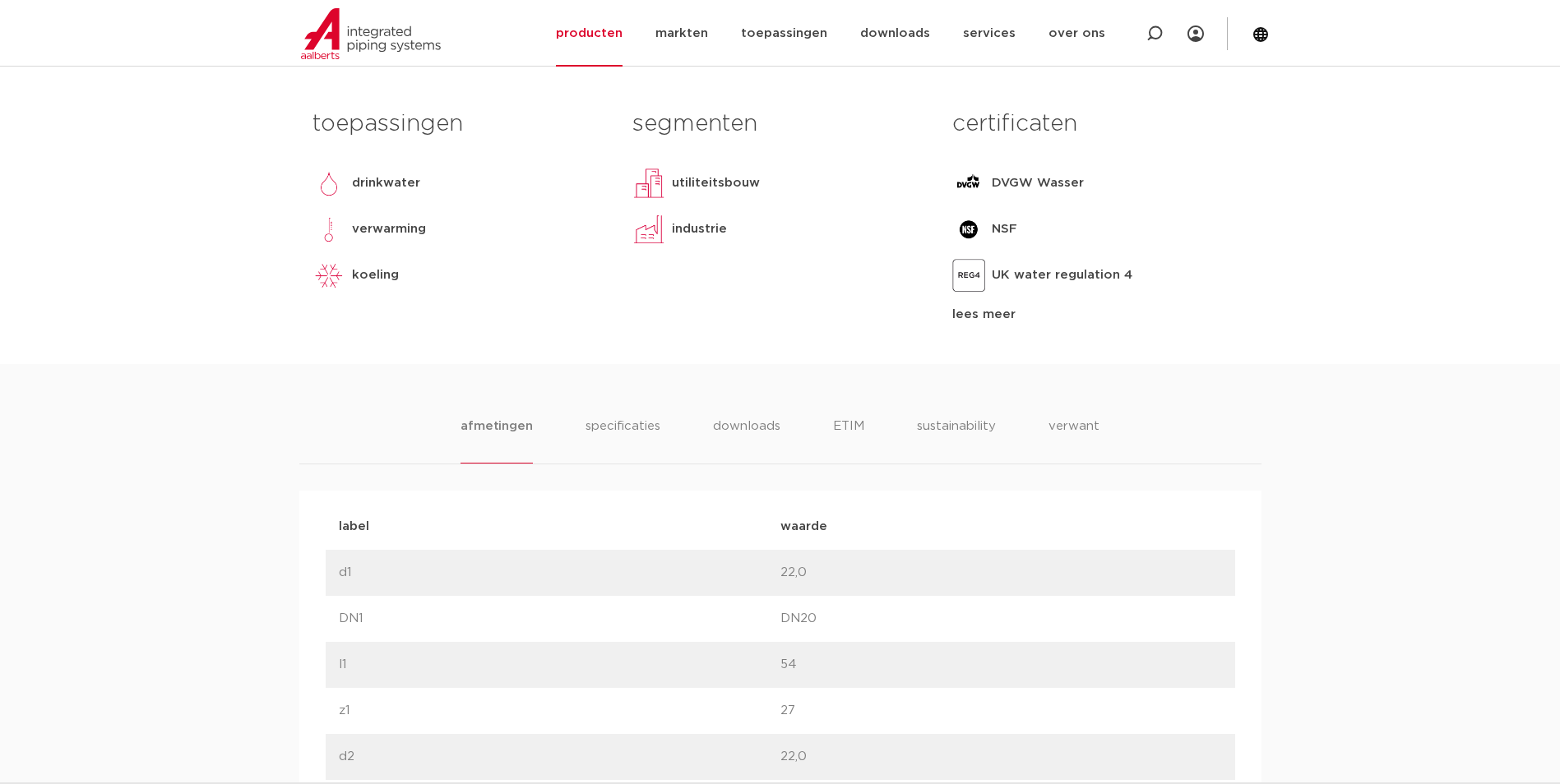
scroll to position [329, 0]
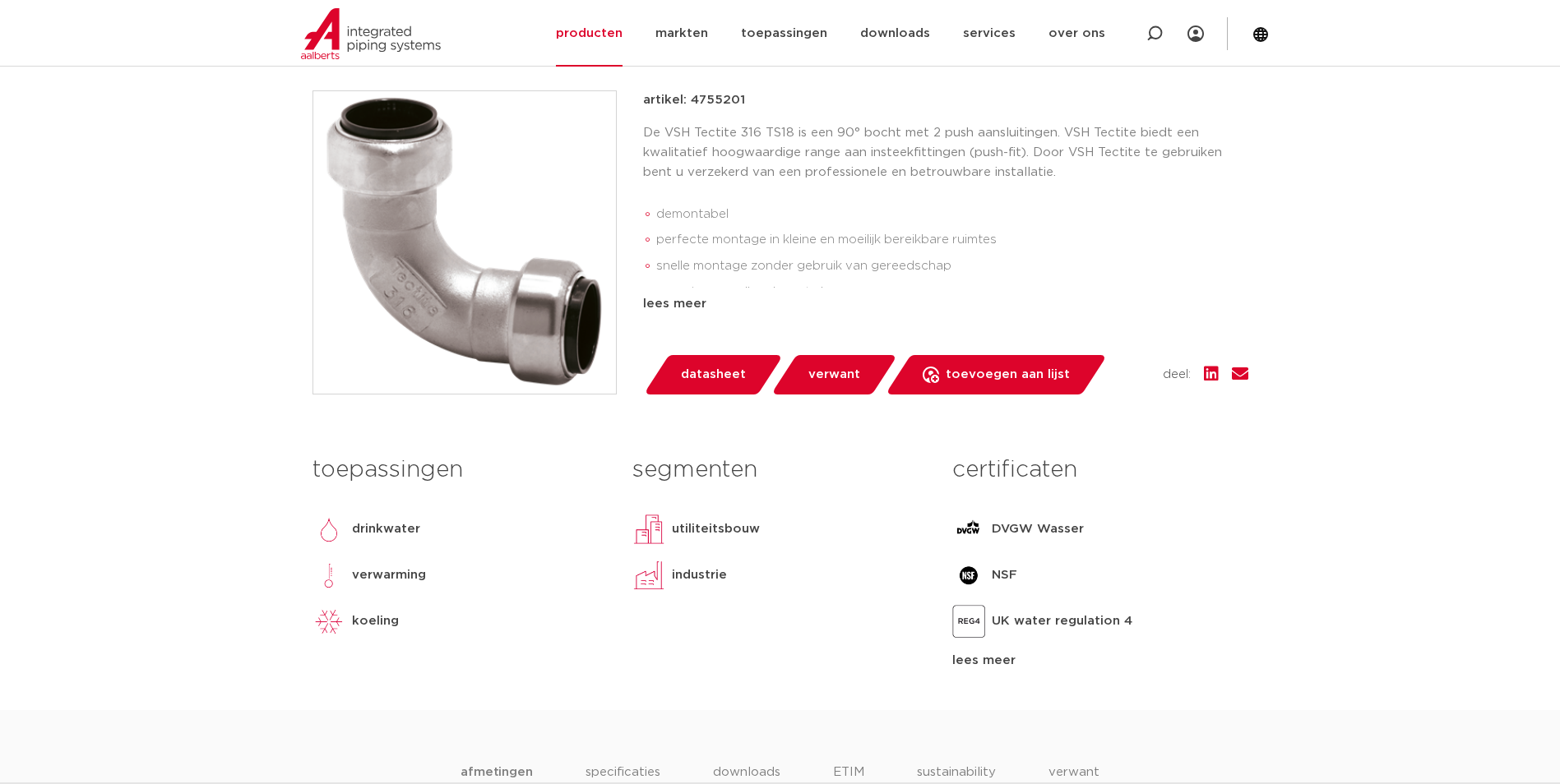
drag, startPoint x: 1410, startPoint y: 373, endPoint x: 1333, endPoint y: 308, distance: 100.8
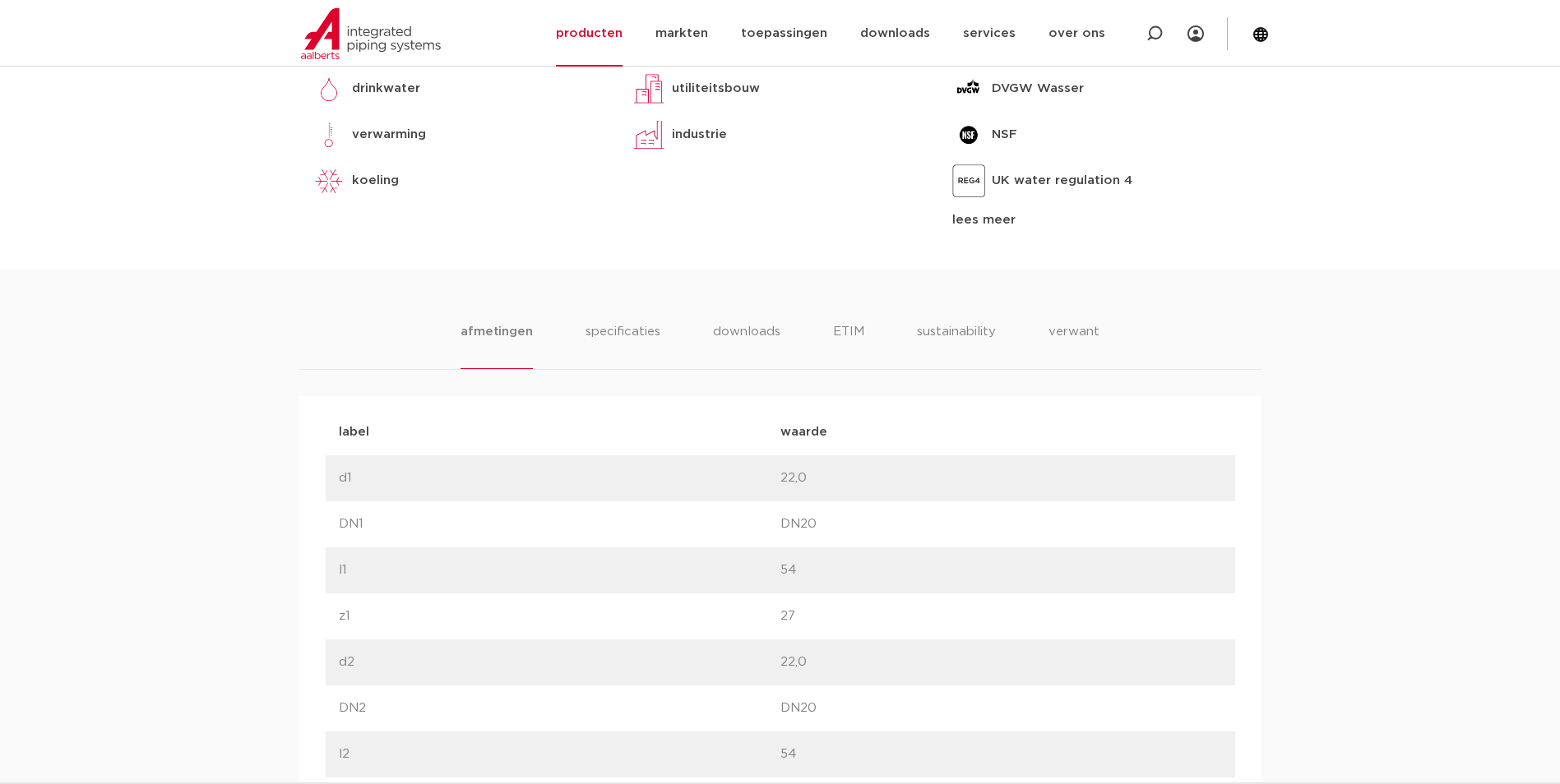
scroll to position [740, 0]
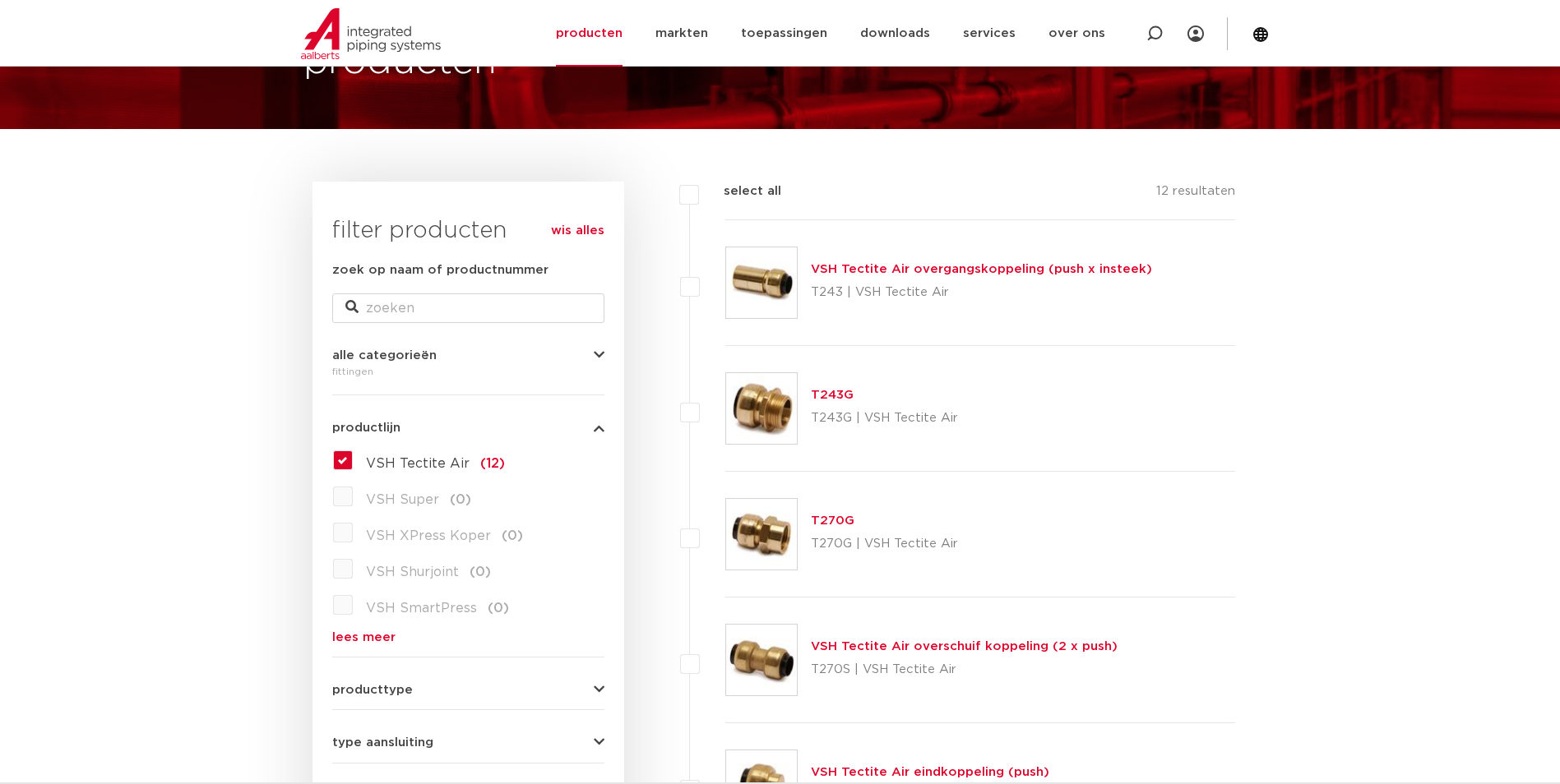
scroll to position [164, 0]
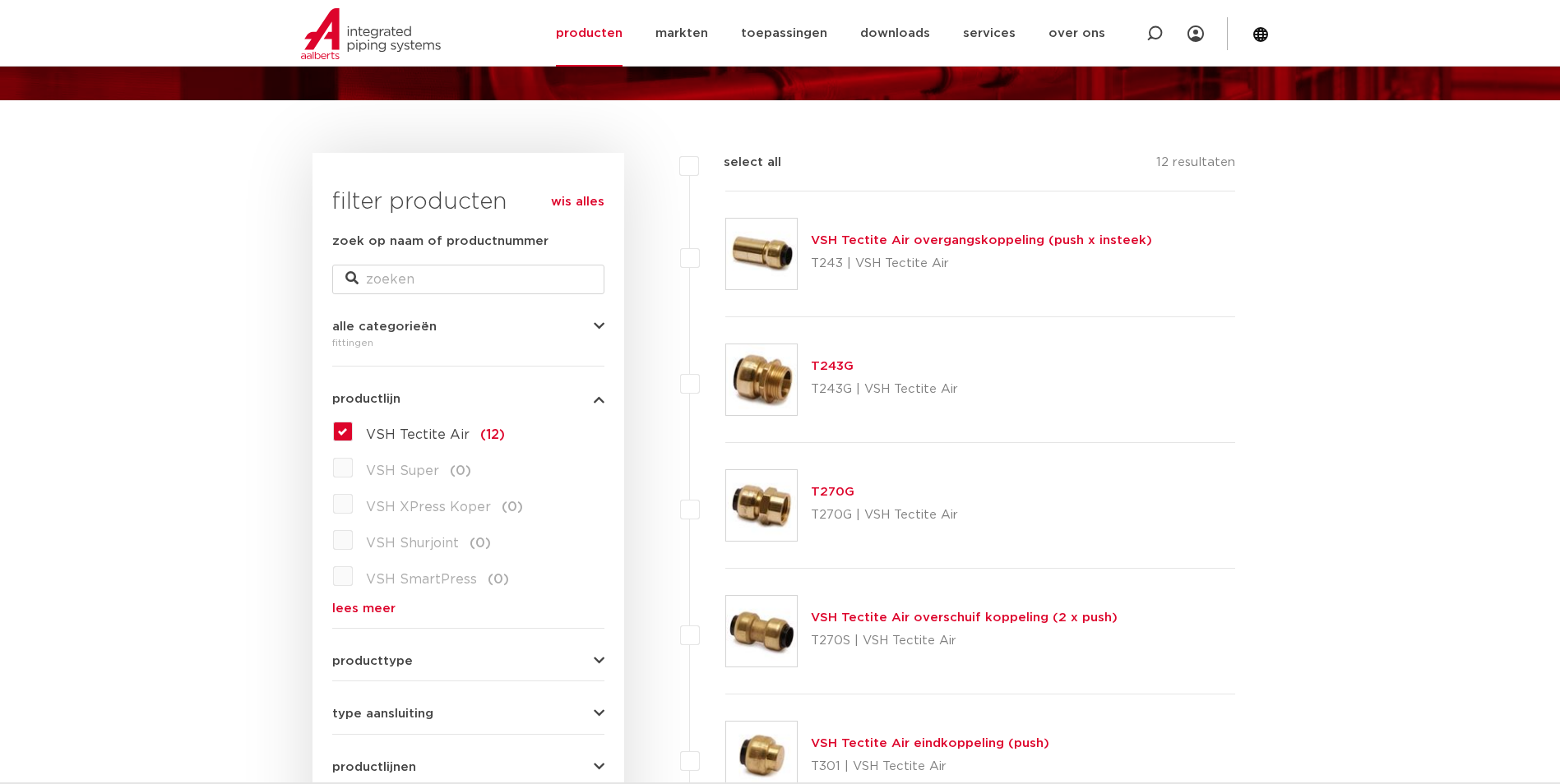
click at [378, 602] on link "lees meer" at bounding box center [468, 608] width 272 height 12
click at [360, 437] on label "VSH Tectite Air (12)" at bounding box center [429, 431] width 152 height 27
click at [0, 0] on input "VSH Tectite Air (12)" at bounding box center [0, 0] width 0 height 0
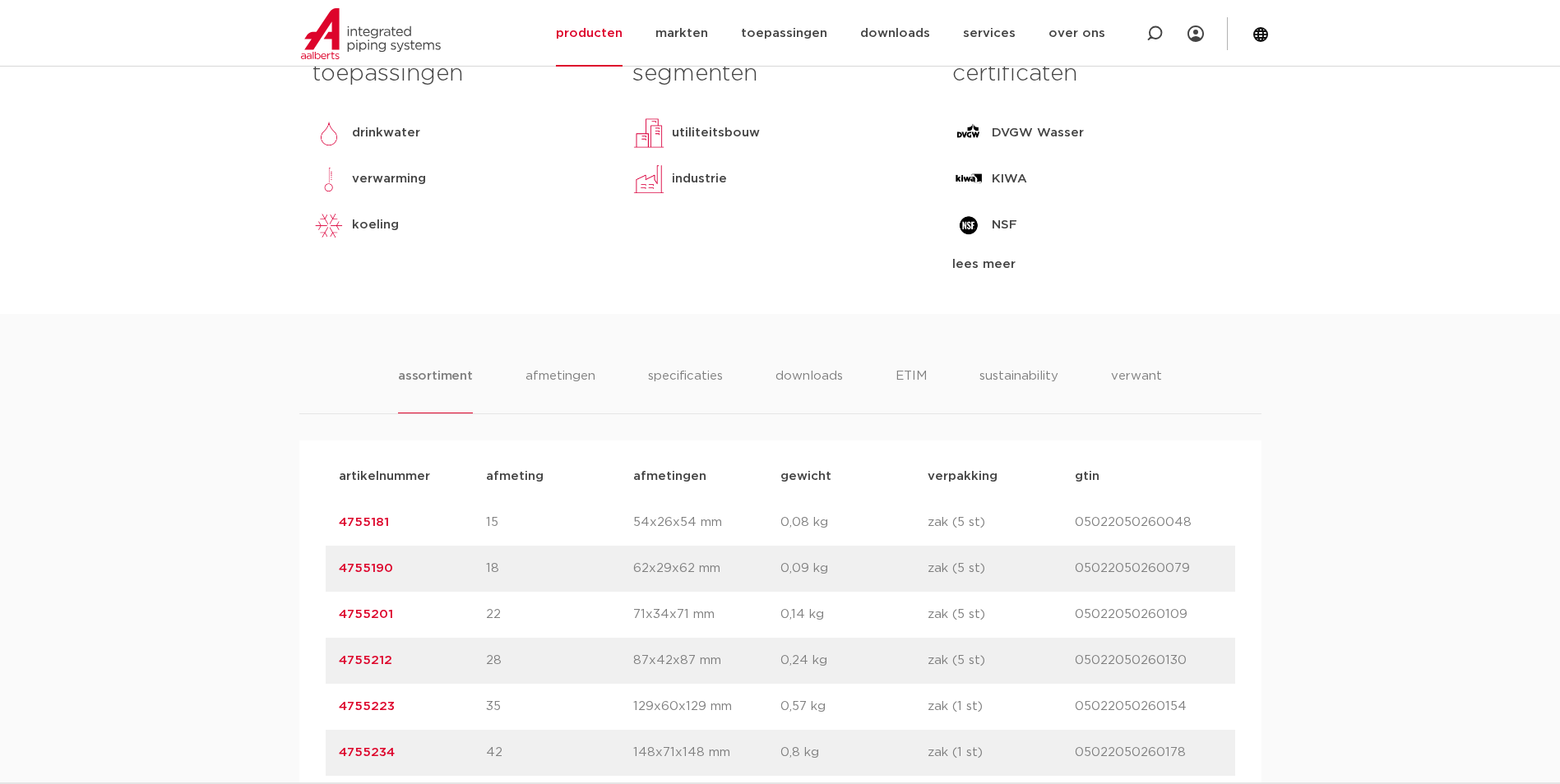
scroll to position [314, 0]
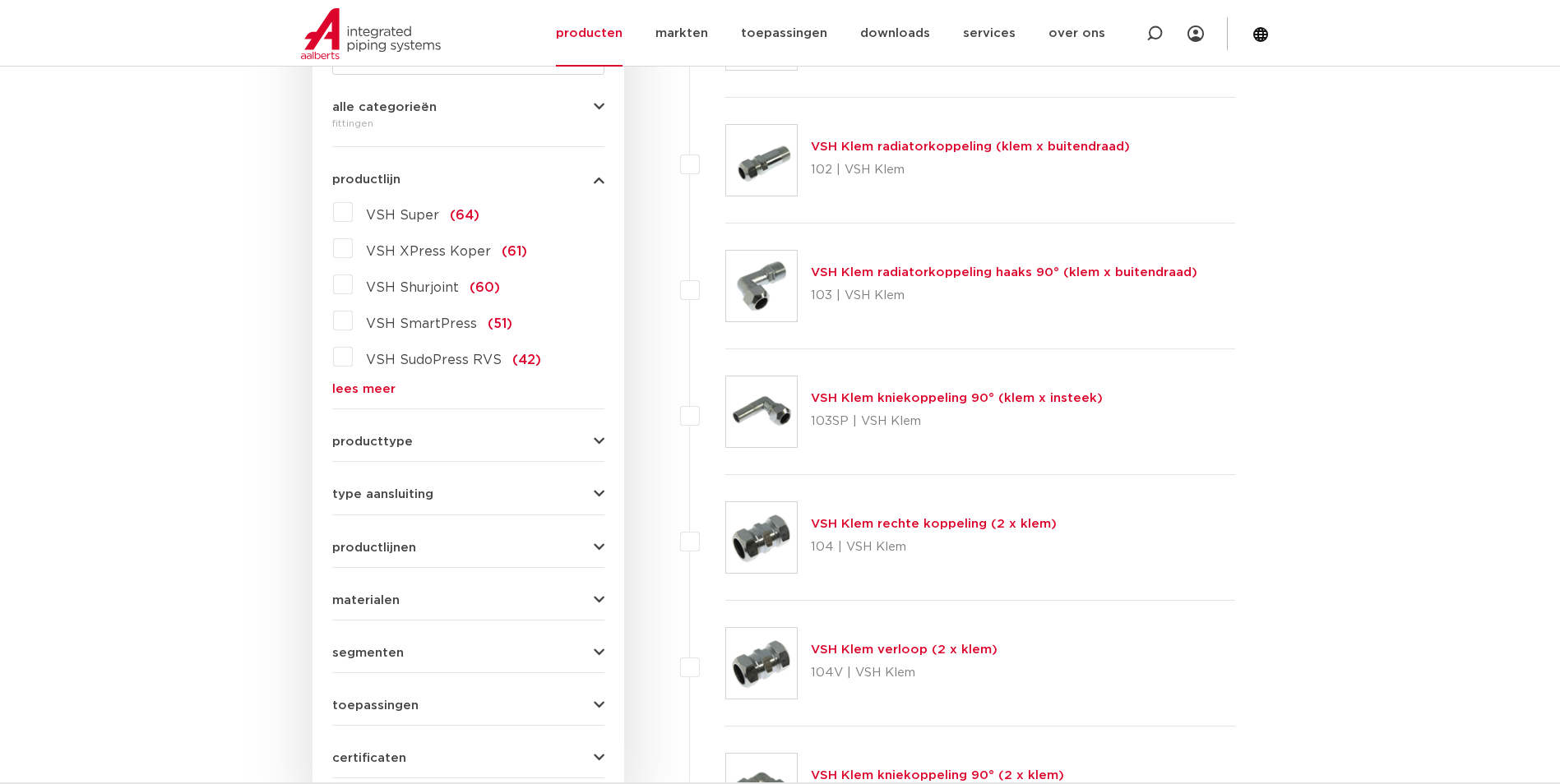
click at [375, 393] on link "lees meer" at bounding box center [468, 388] width 272 height 12
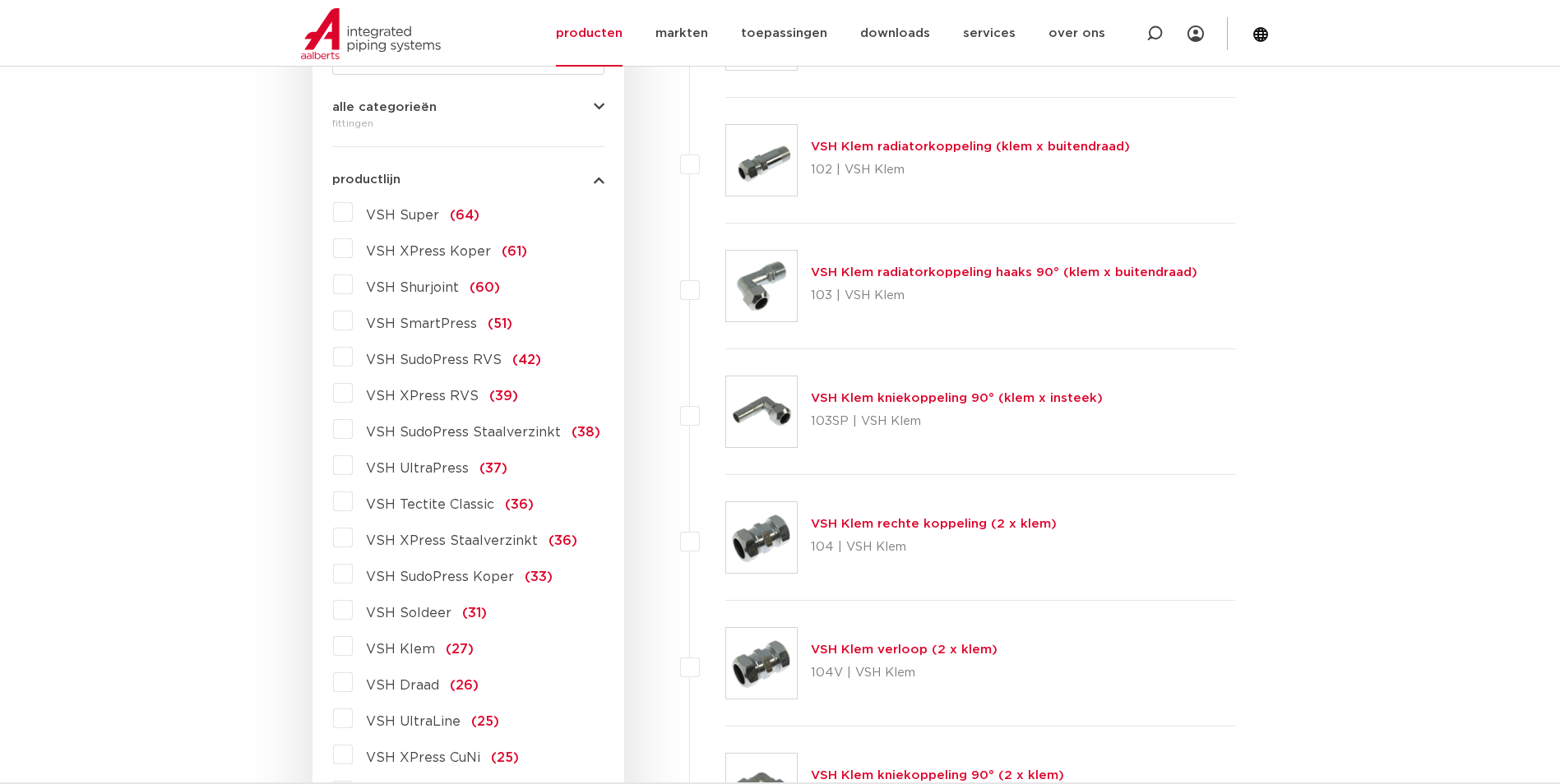
click at [460, 508] on span "VSH Tectite Classic" at bounding box center [431, 505] width 129 height 13
click at [0, 0] on input "VSH Tectite Classic (36)" at bounding box center [0, 0] width 0 height 0
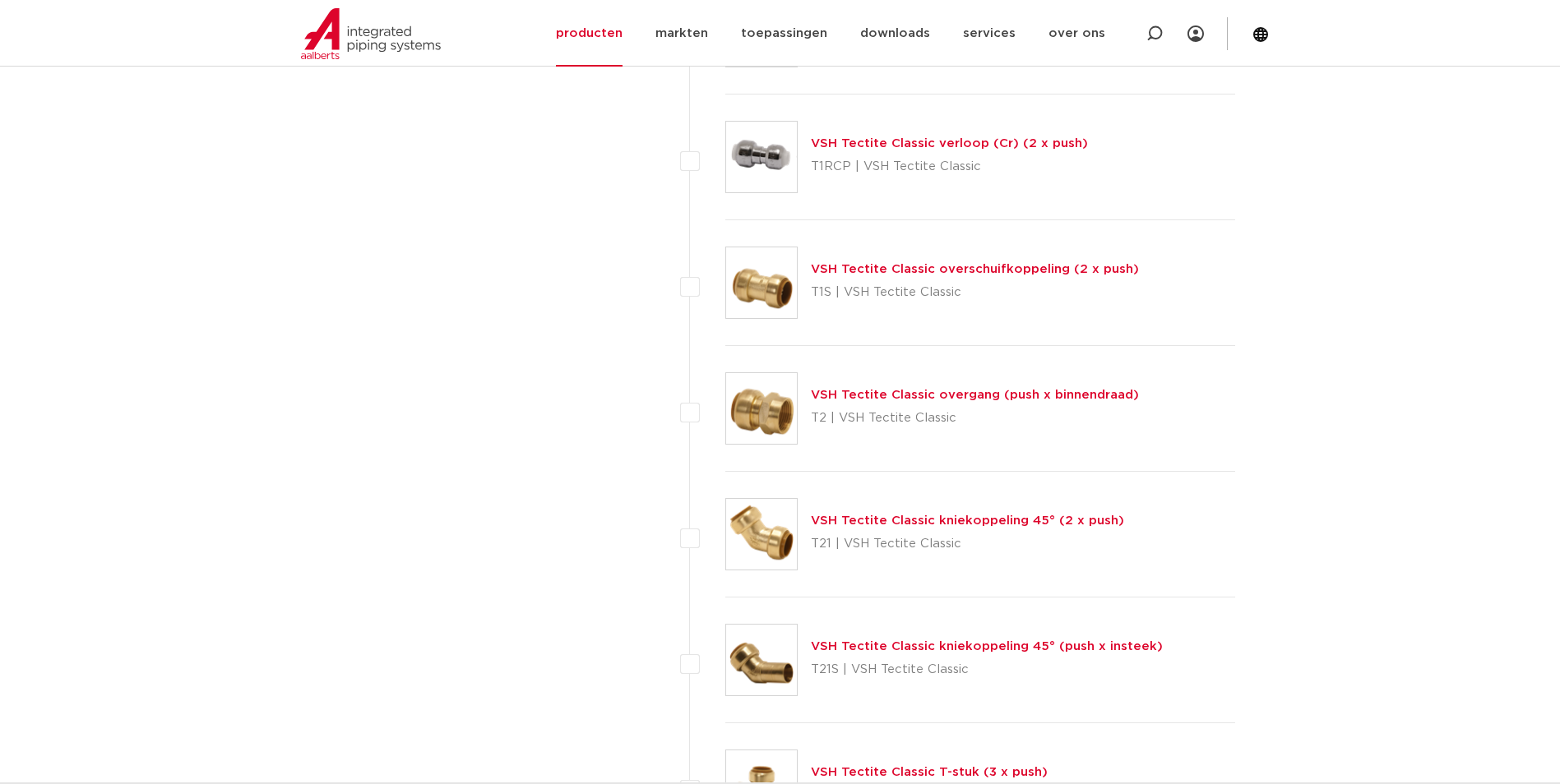
scroll to position [2028, 0]
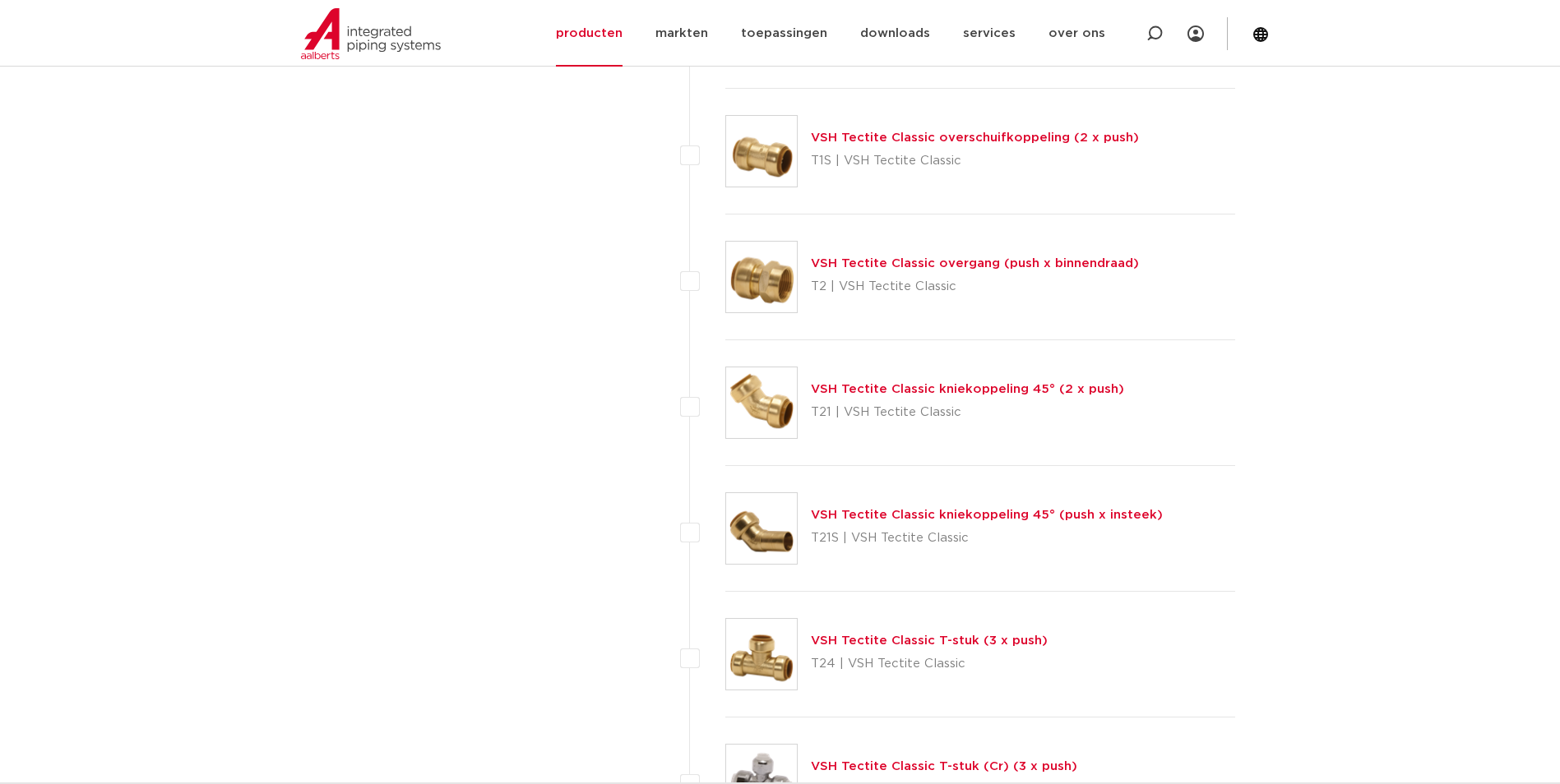
click at [838, 638] on link "VSH Tectite Classic T-stuk (3 x push)" at bounding box center [929, 640] width 237 height 12
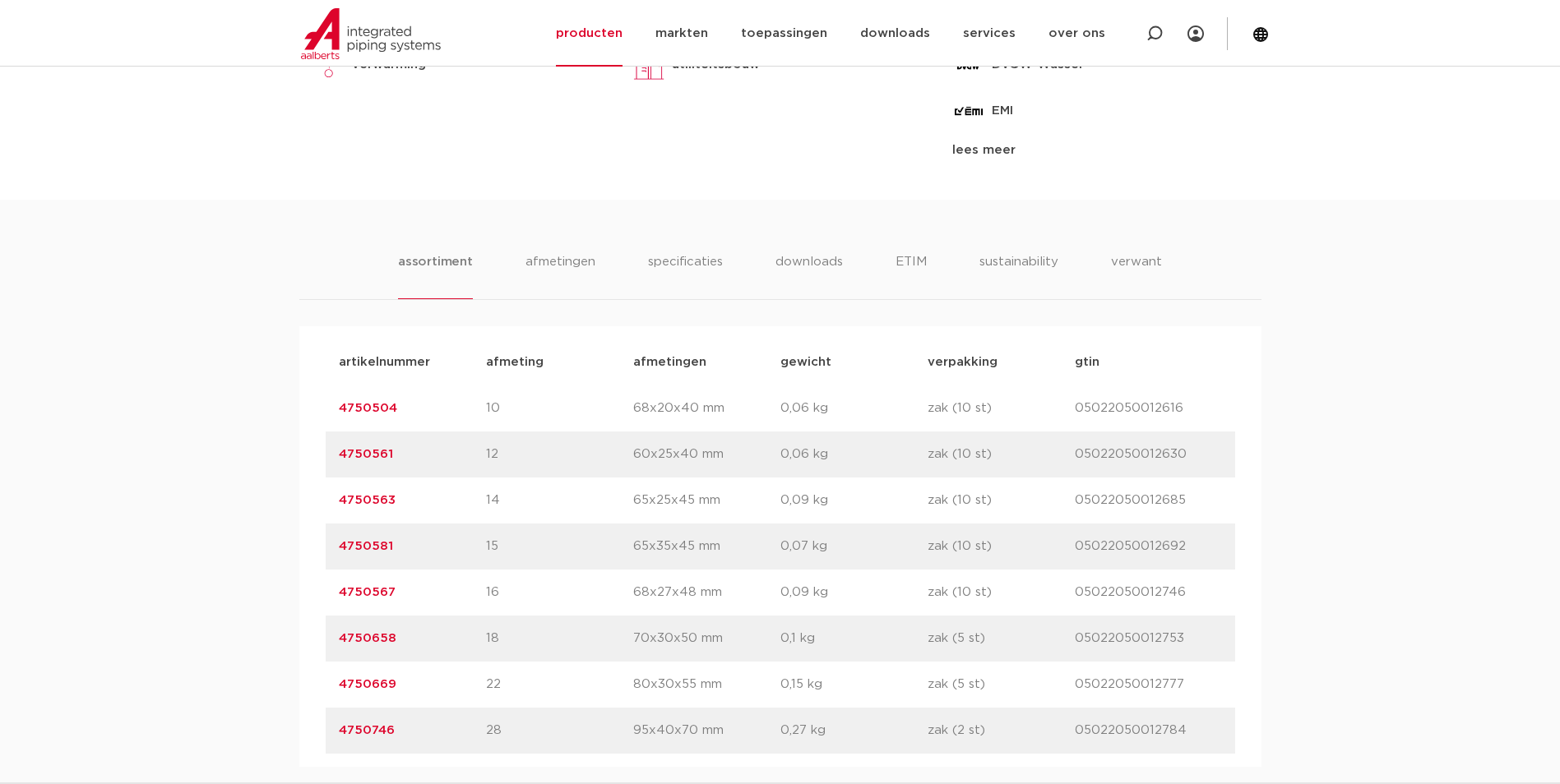
scroll to position [329, 0]
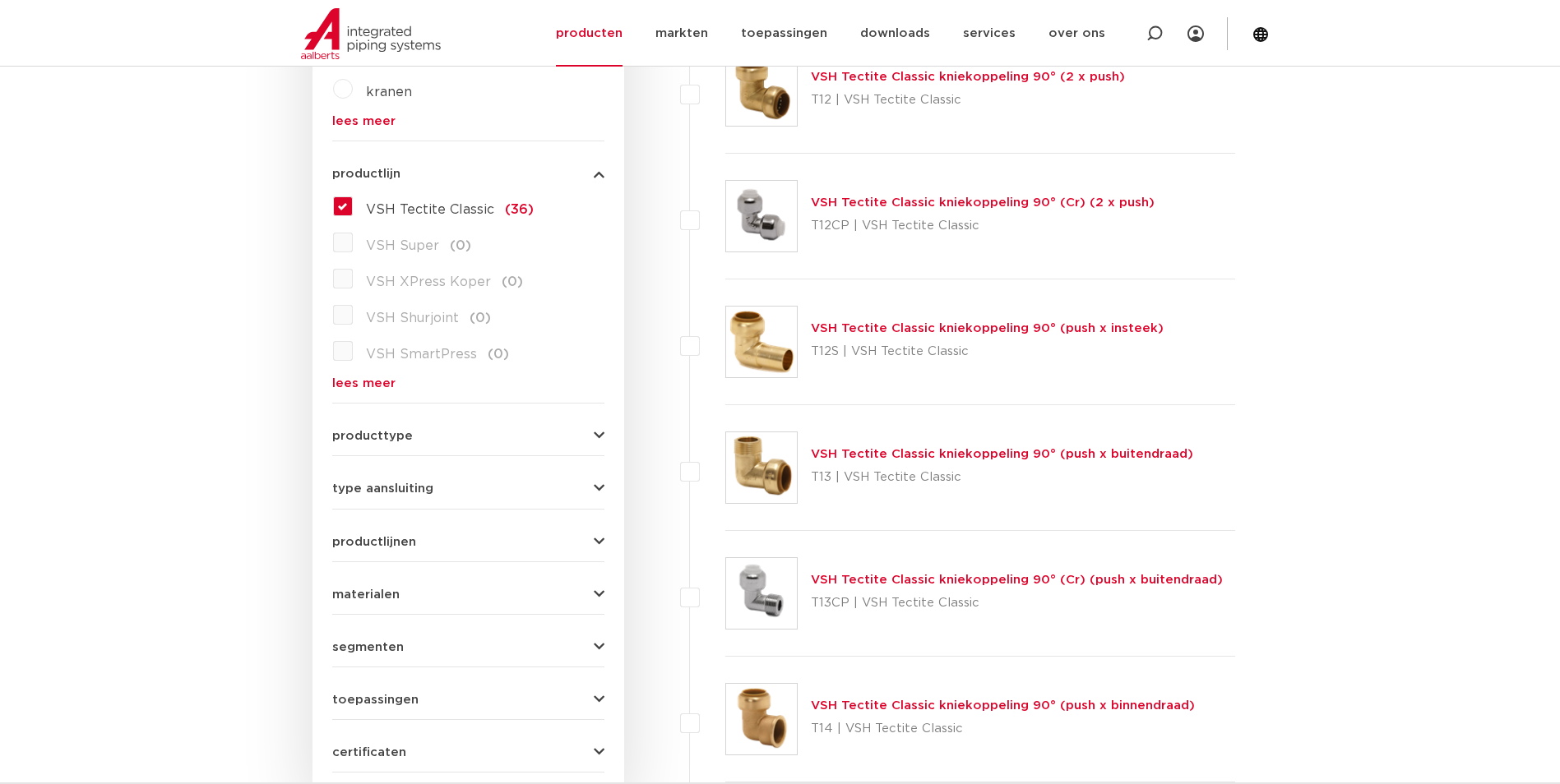
scroll to position [384, 0]
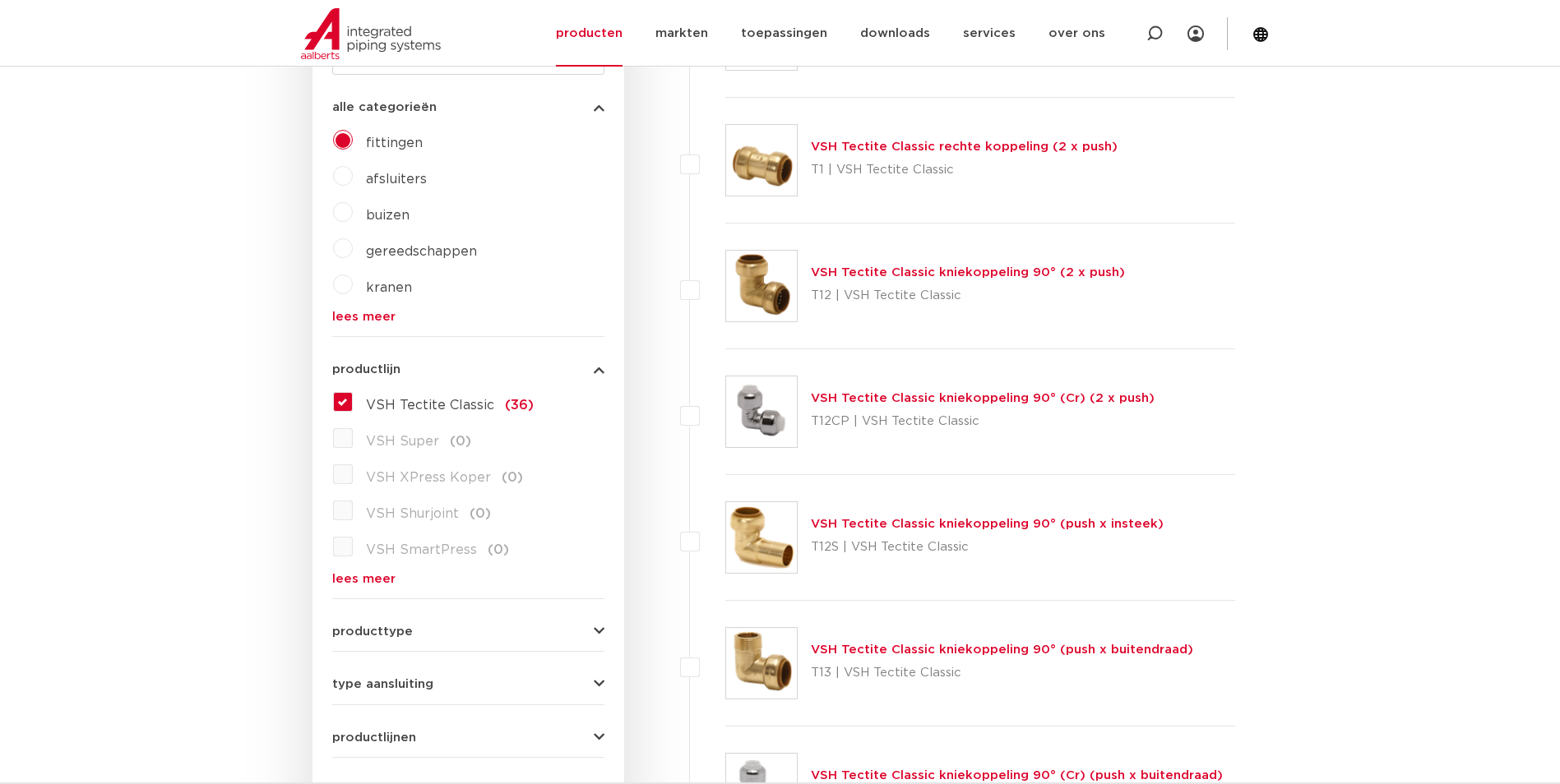
click at [411, 409] on span "VSH Tectite Classic" at bounding box center [431, 405] width 129 height 13
click at [0, 0] on input "VSH Tectite Classic (36)" at bounding box center [0, 0] width 0 height 0
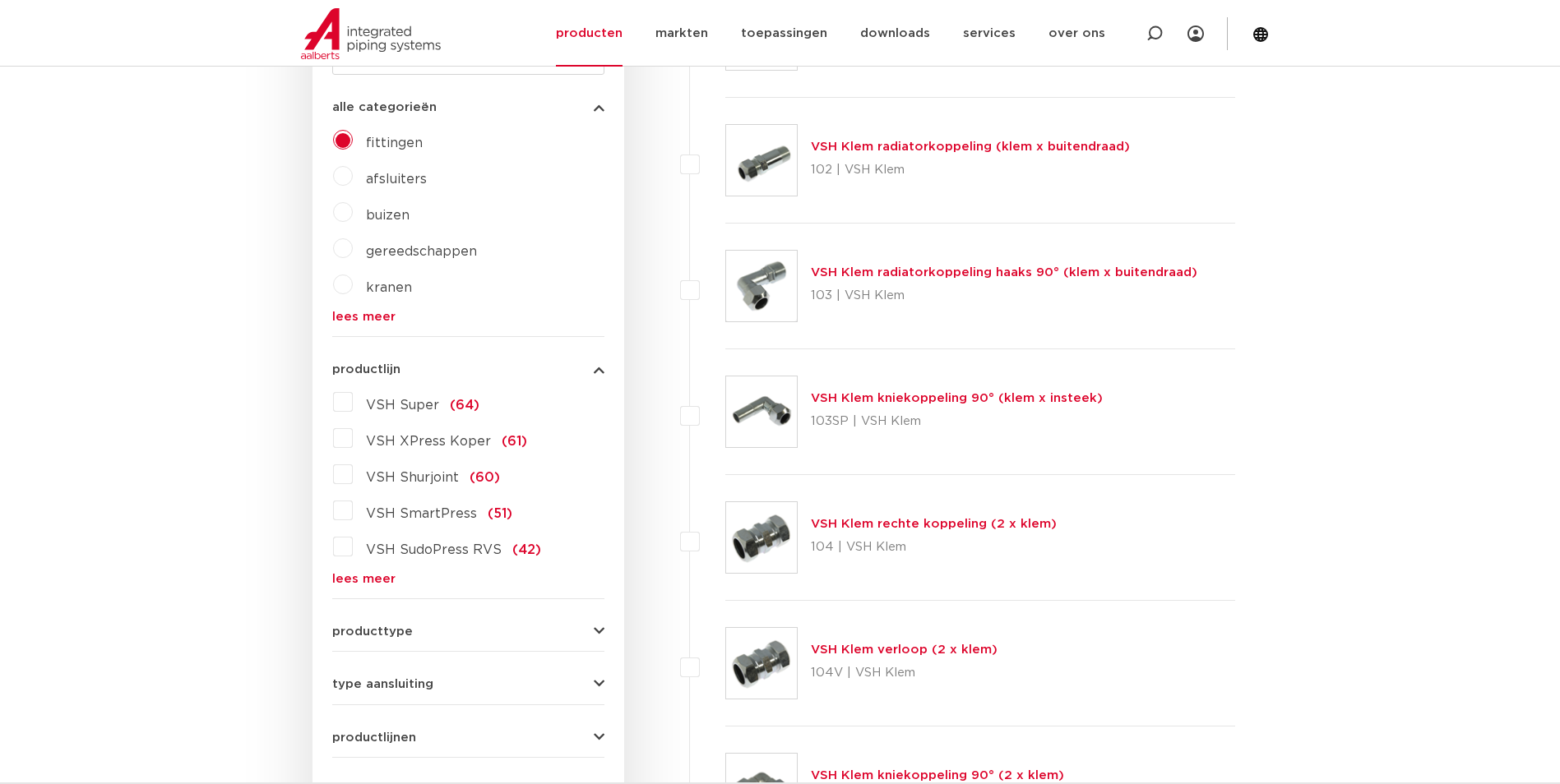
click at [356, 555] on label "VSH SudoPress RVS (42)" at bounding box center [446, 546] width 188 height 27
click at [0, 0] on input "VSH SudoPress RVS (42)" at bounding box center [0, 0] width 0 height 0
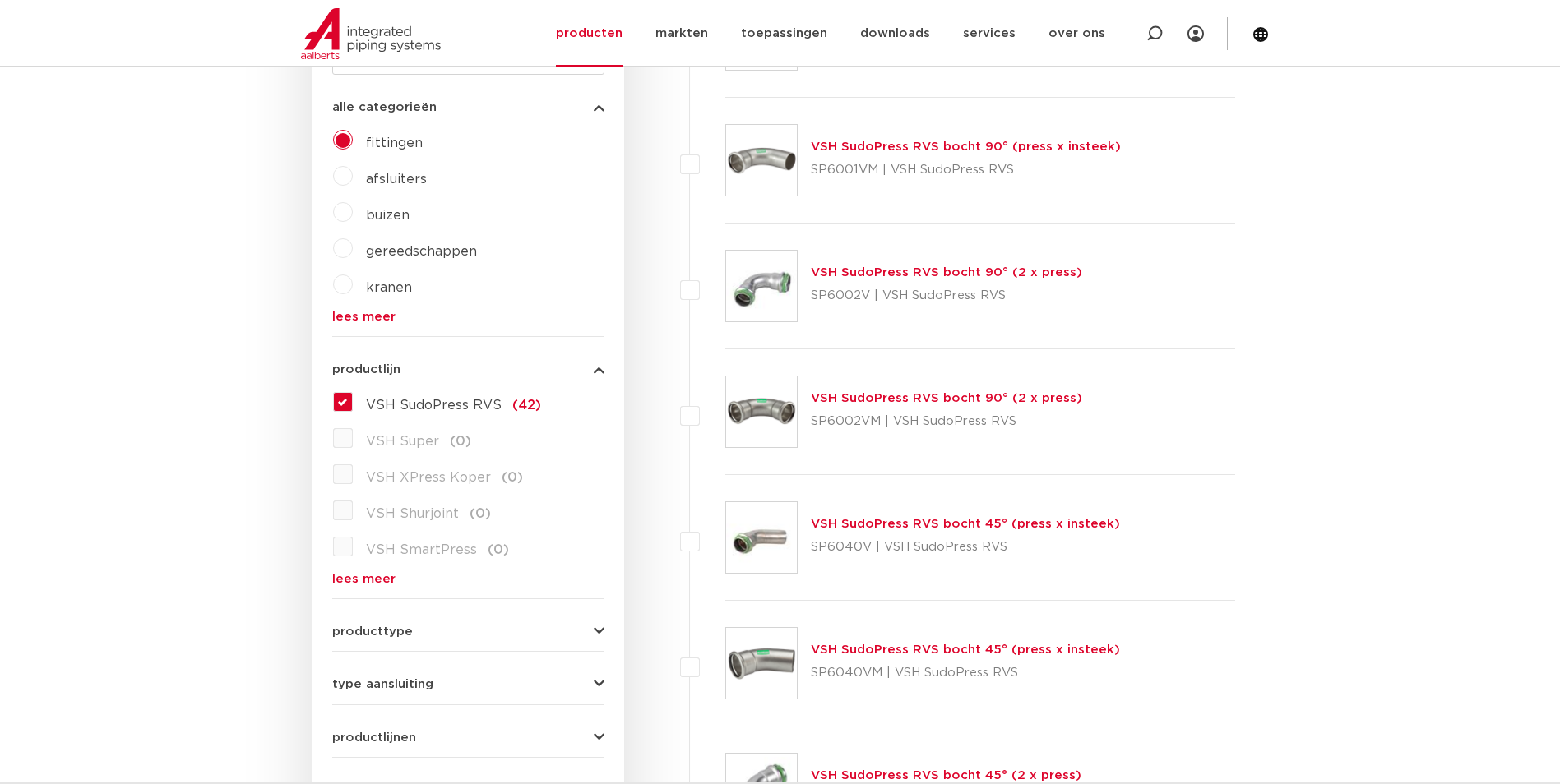
click at [403, 415] on label "VSH SudoPress RVS (42)" at bounding box center [446, 402] width 188 height 27
click at [0, 0] on input "VSH SudoPress RVS (42)" at bounding box center [0, 0] width 0 height 0
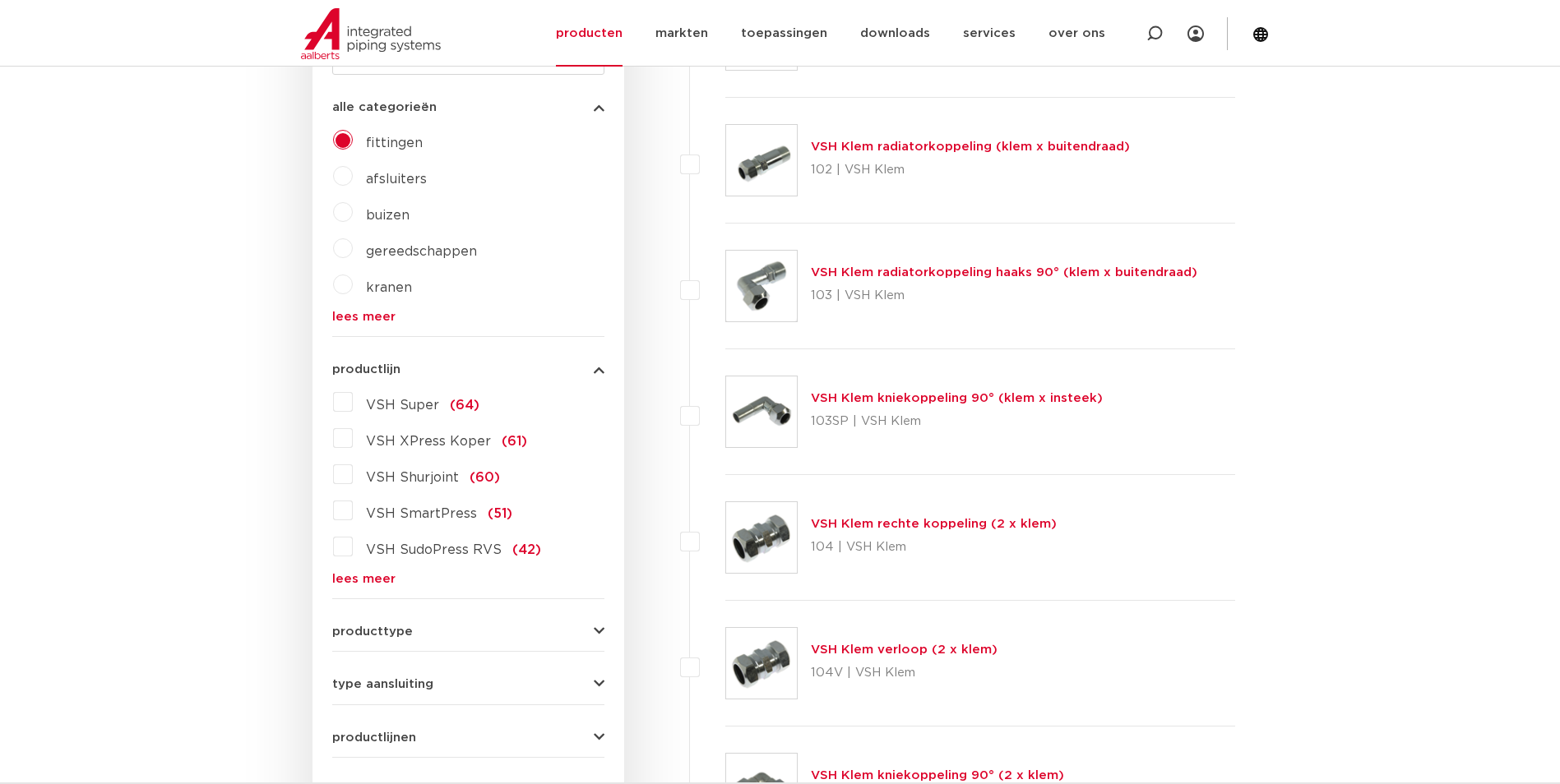
click at [351, 564] on div "VSH Super (64) VSH XPress Koper (61) VSH Shurjoint (60) VSH SmartPress (51) VSH…" at bounding box center [468, 487] width 272 height 196
click at [347, 582] on link "lees meer" at bounding box center [468, 578] width 272 height 12
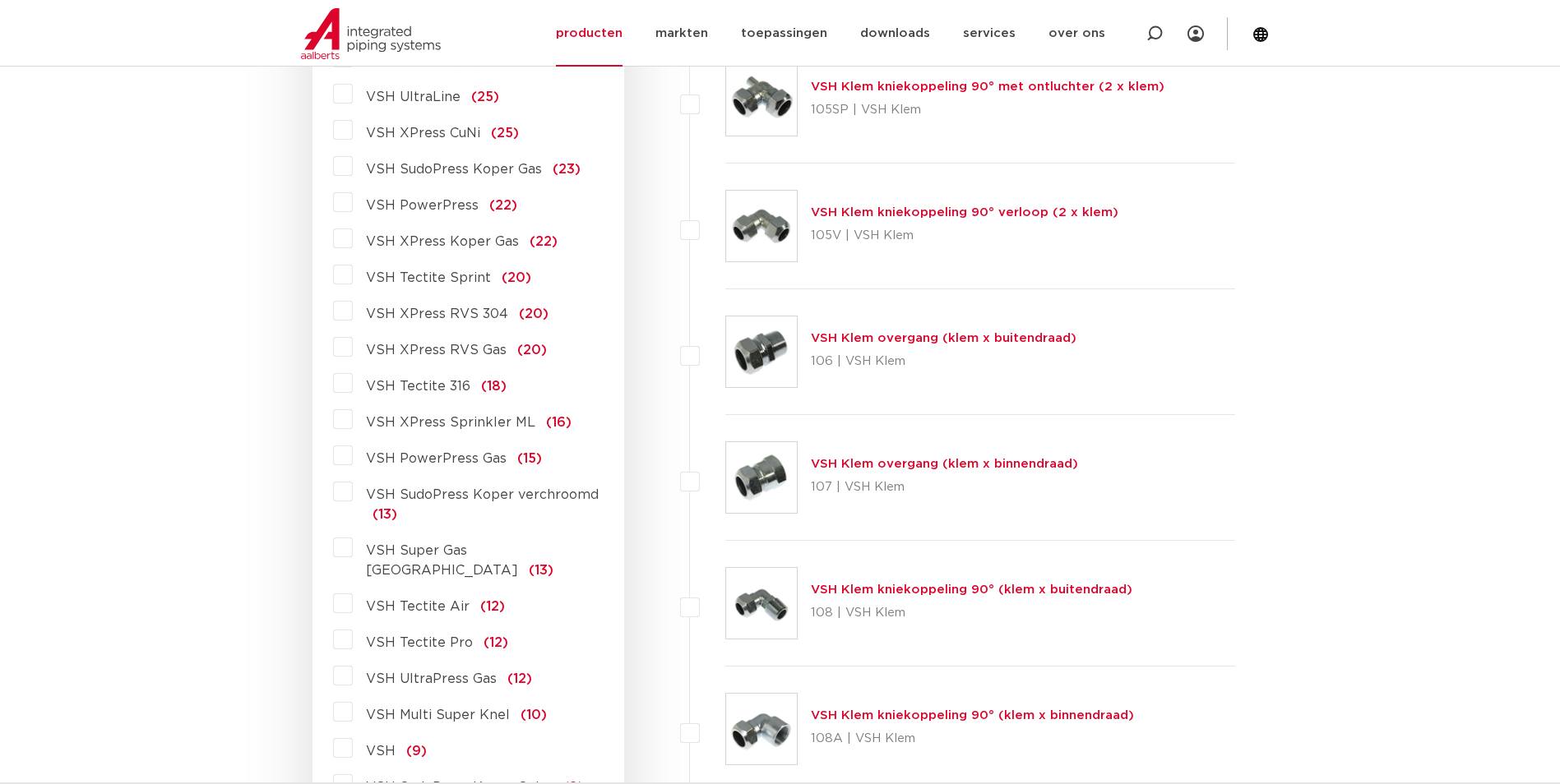
scroll to position [1206, 0]
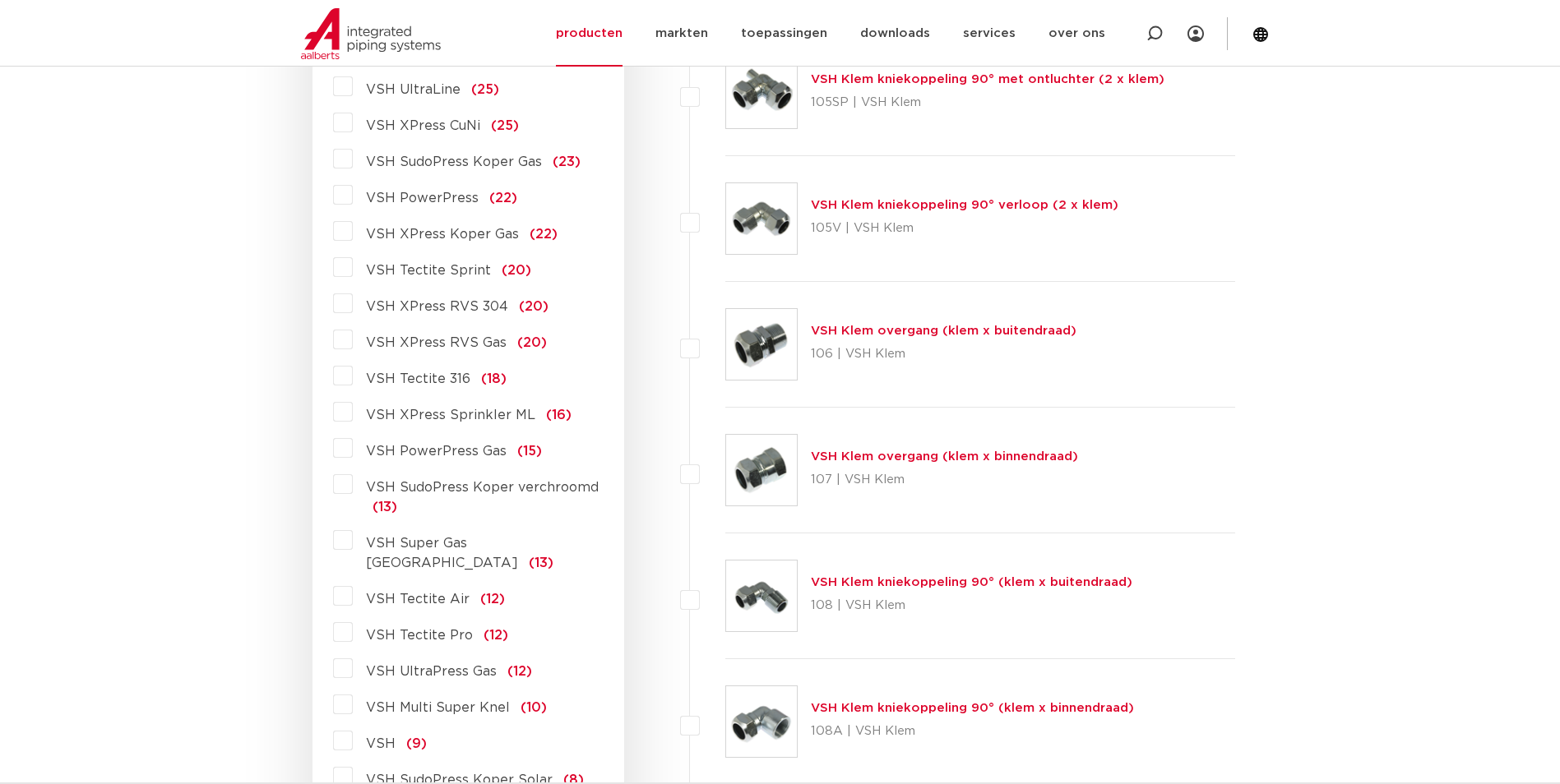
click at [421, 629] on span "VSH Tectite Pro" at bounding box center [420, 635] width 107 height 13
click at [0, 0] on input "VSH Tectite Pro (12)" at bounding box center [0, 0] width 0 height 0
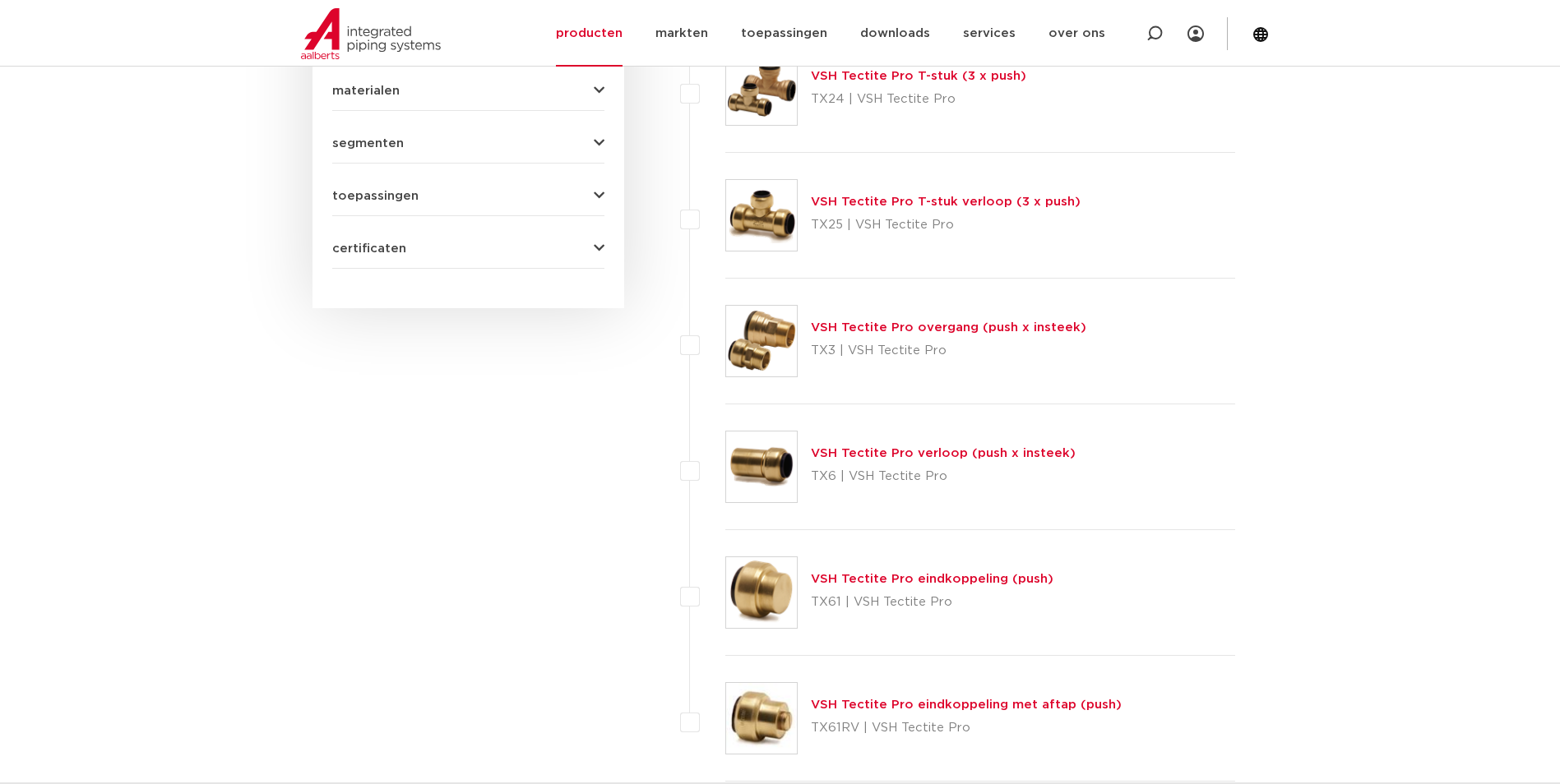
scroll to position [878, 0]
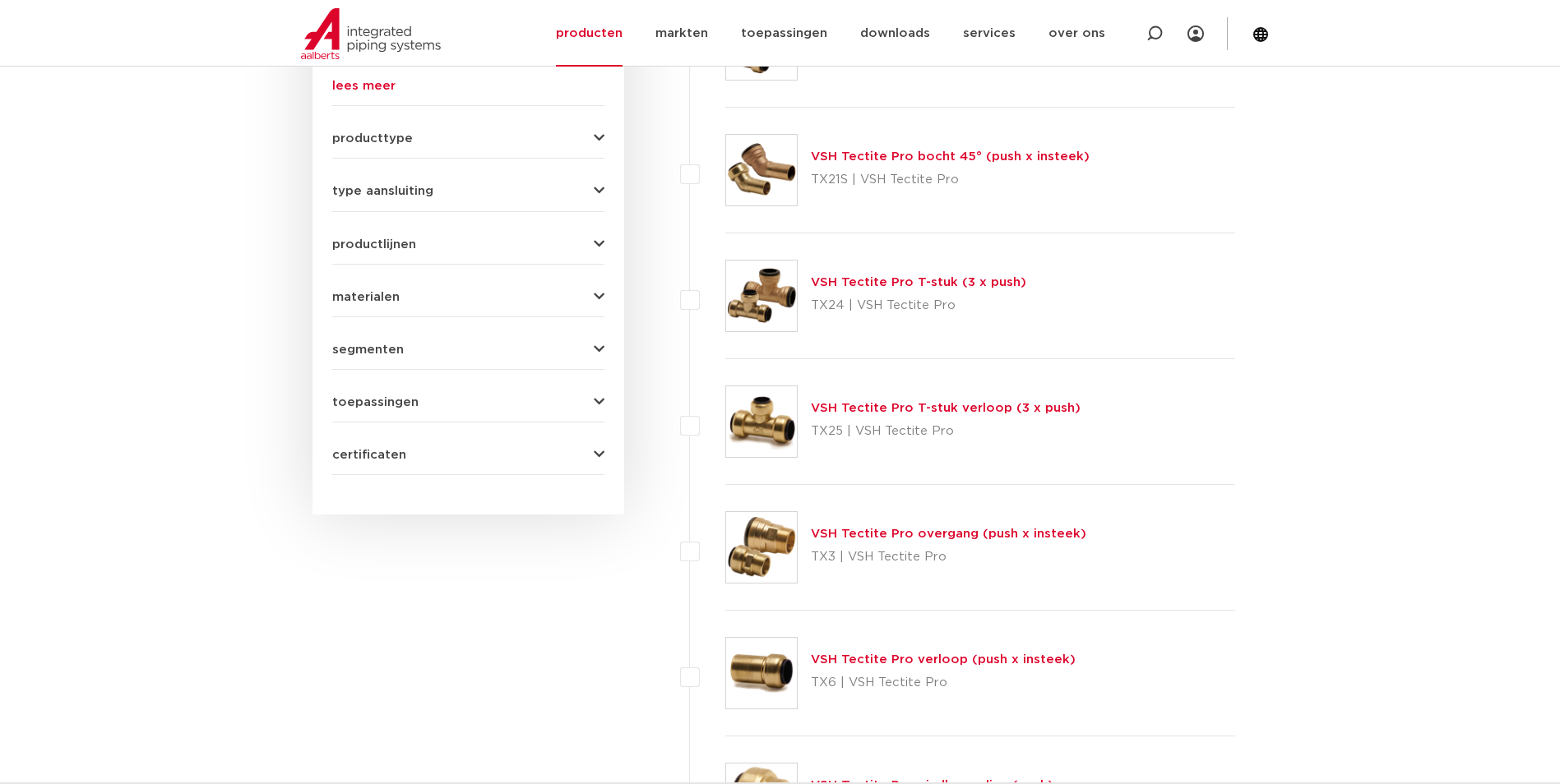
click at [891, 409] on link "VSH Tectite Pro T-stuk verloop (3 x push)" at bounding box center [946, 408] width 270 height 12
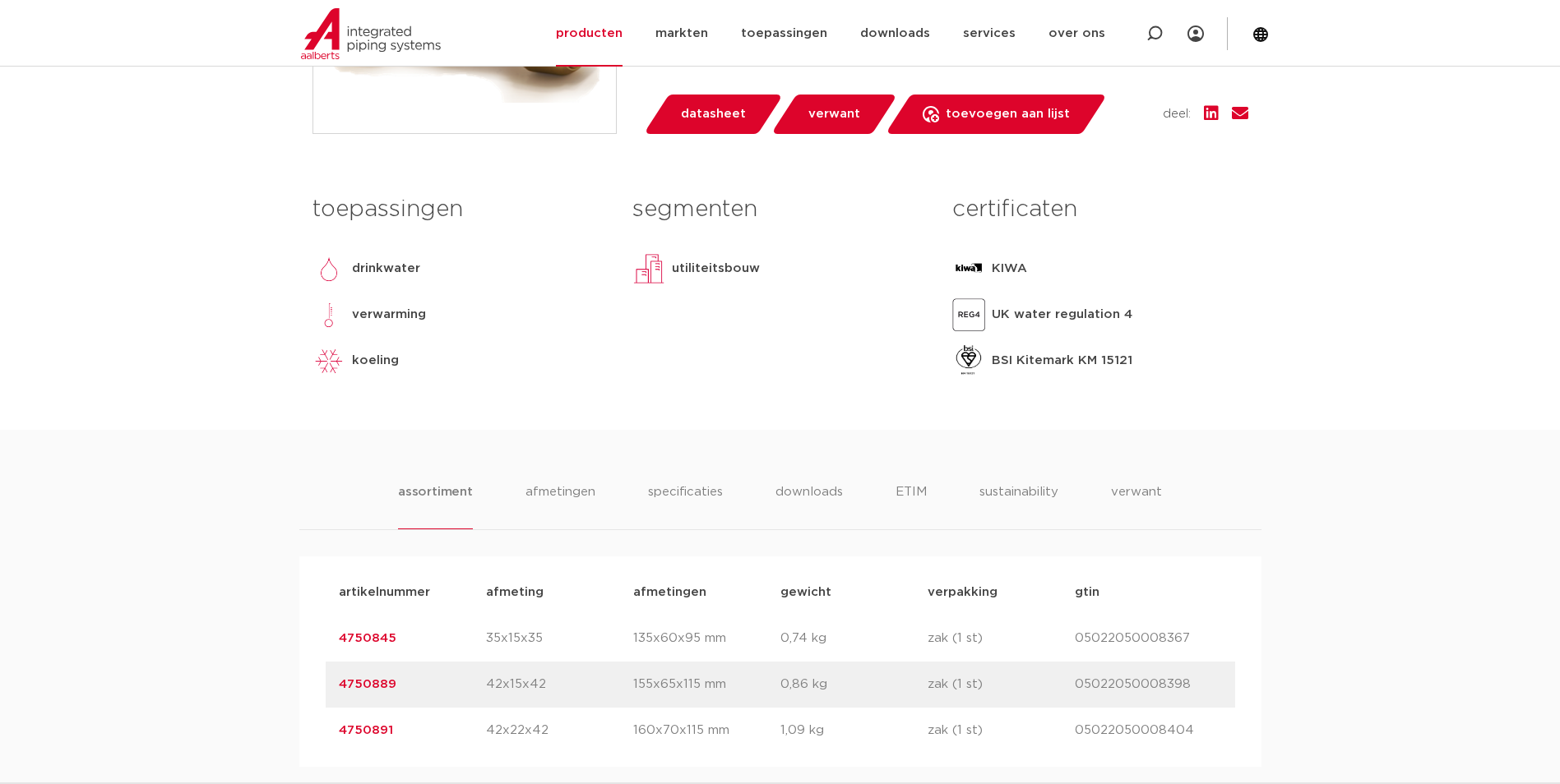
scroll to position [411, 0]
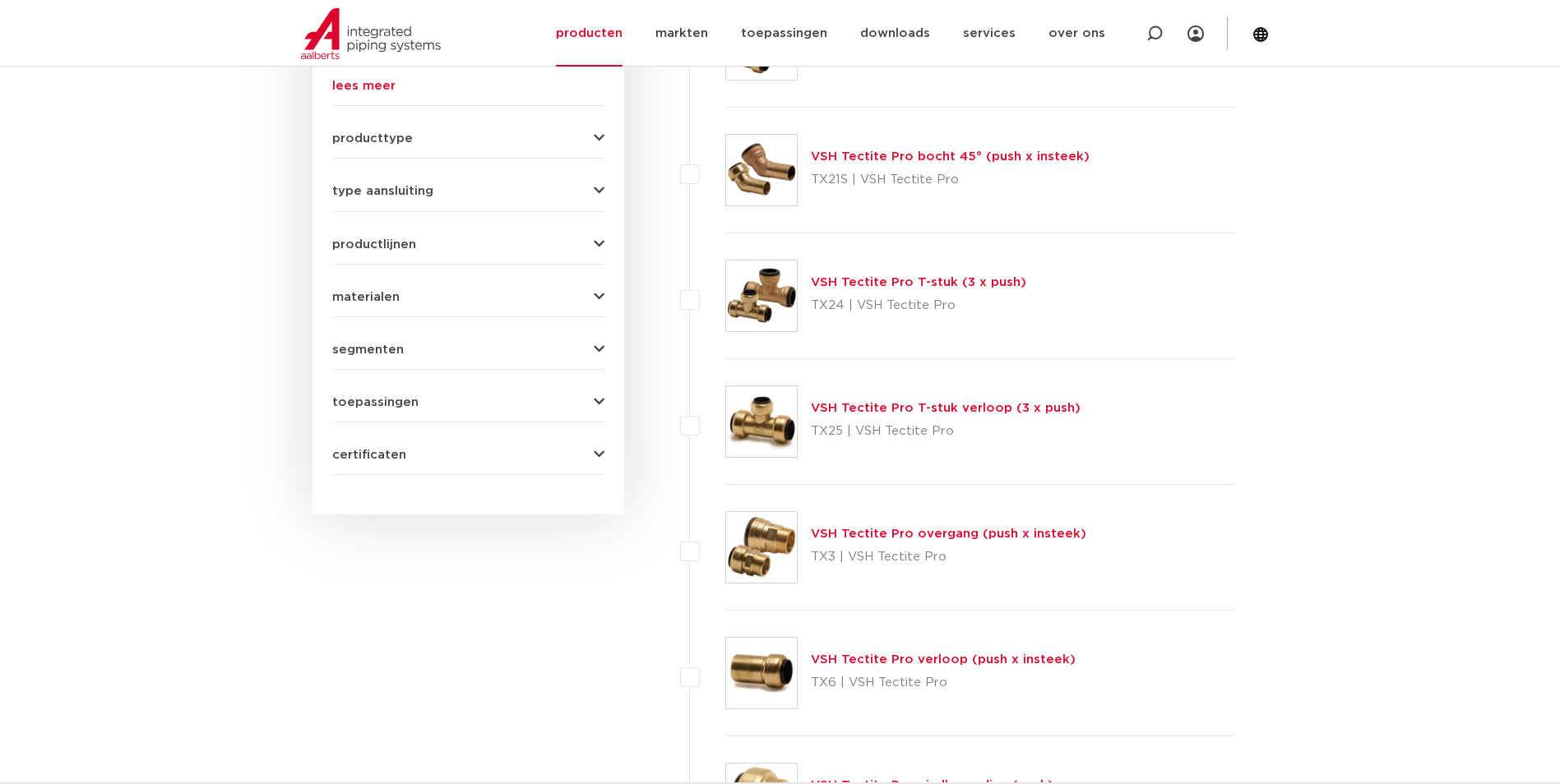
scroll to position [878, 0]
click at [850, 273] on div "VSH Tectite Pro T-stuk (3 x push) TX24 | VSH Tectite Pro" at bounding box center [918, 296] width 216 height 46
click at [850, 274] on div "VSH Tectite Pro T-stuk (3 x push) TX24 | VSH Tectite Pro" at bounding box center [918, 296] width 216 height 46
drag, startPoint x: 850, startPoint y: 274, endPoint x: 845, endPoint y: 283, distance: 10.3
click at [845, 283] on link "VSH Tectite Pro T-stuk (3 x push)" at bounding box center [918, 282] width 216 height 12
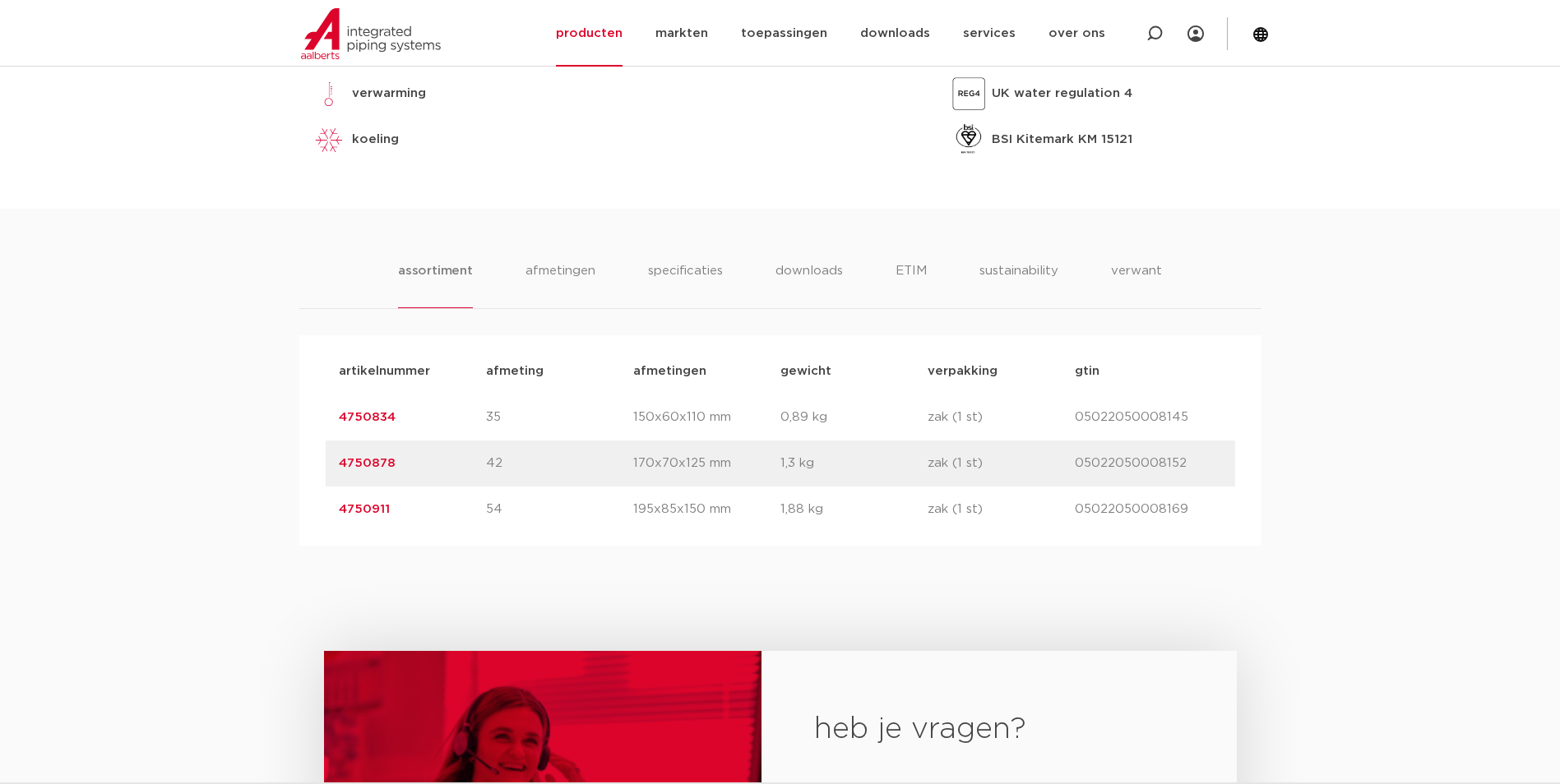
scroll to position [904, 0]
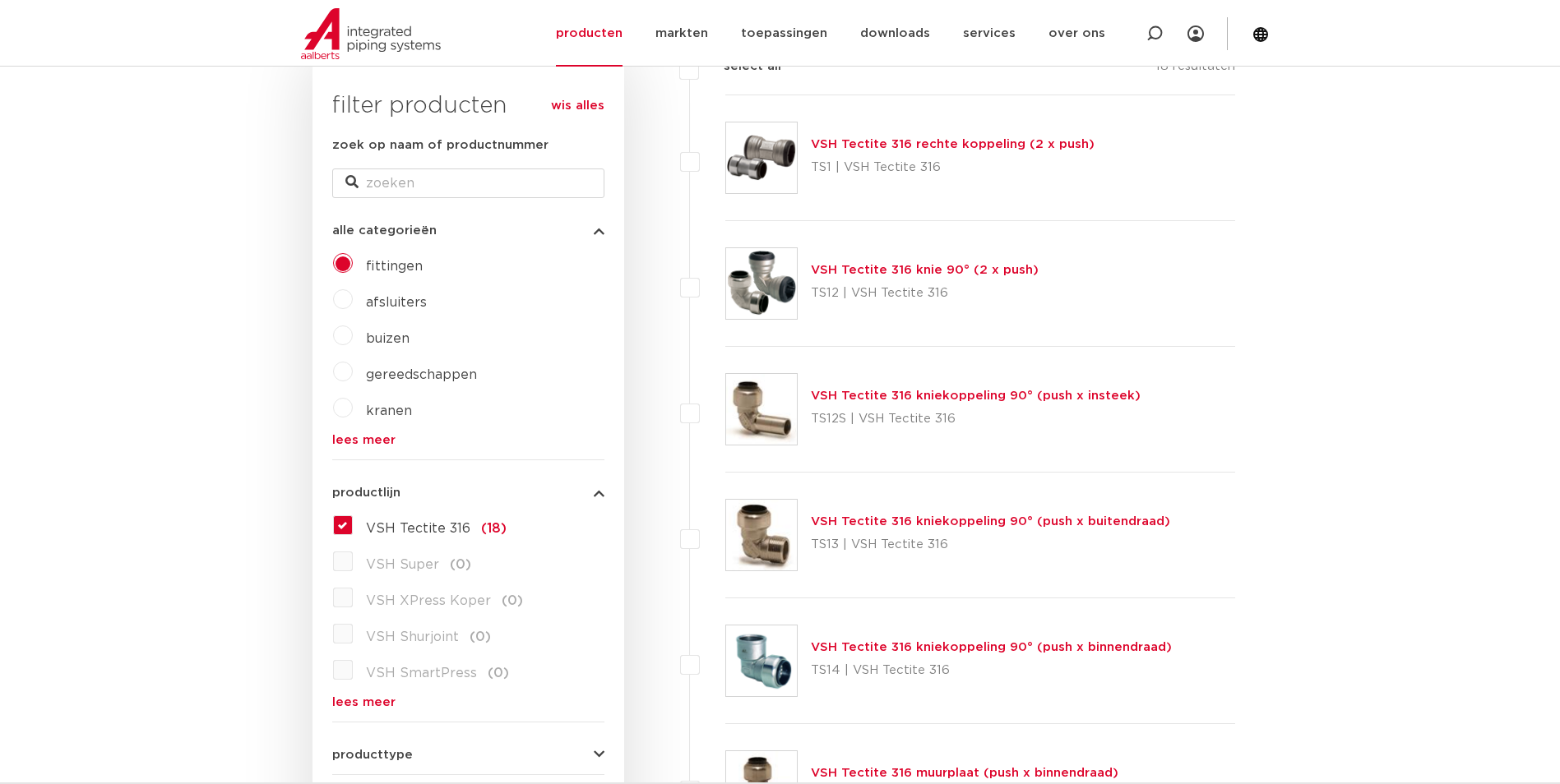
scroll to position [219, 0]
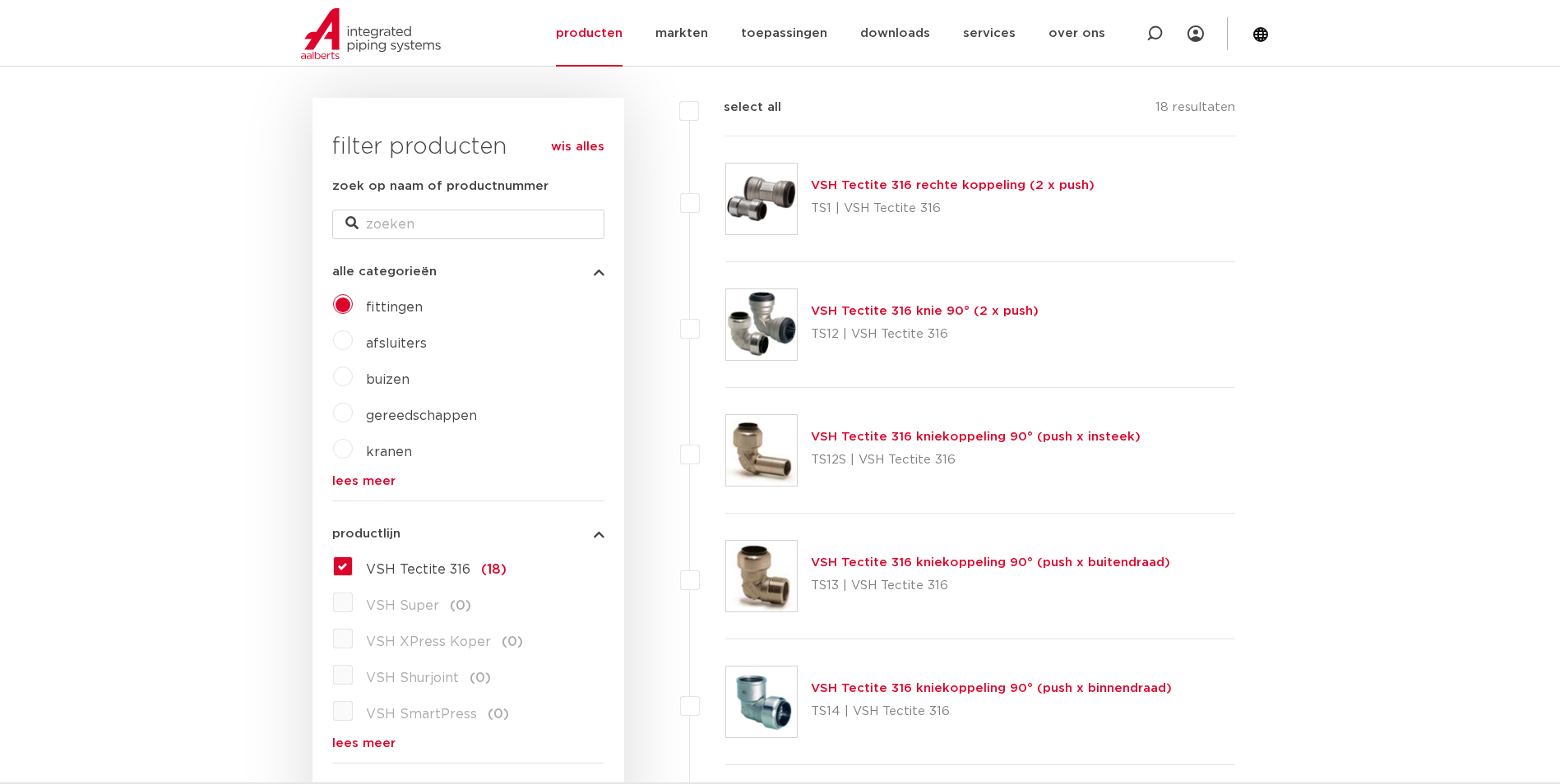
click at [954, 177] on div "VSH Tectite 316 rechte koppeling (2 x push) TS1 | VSH Tectite 316" at bounding box center [952, 199] width 284 height 46
click at [951, 192] on link "VSH Tectite 316 rechte koppeling (2 x push)" at bounding box center [952, 185] width 284 height 12
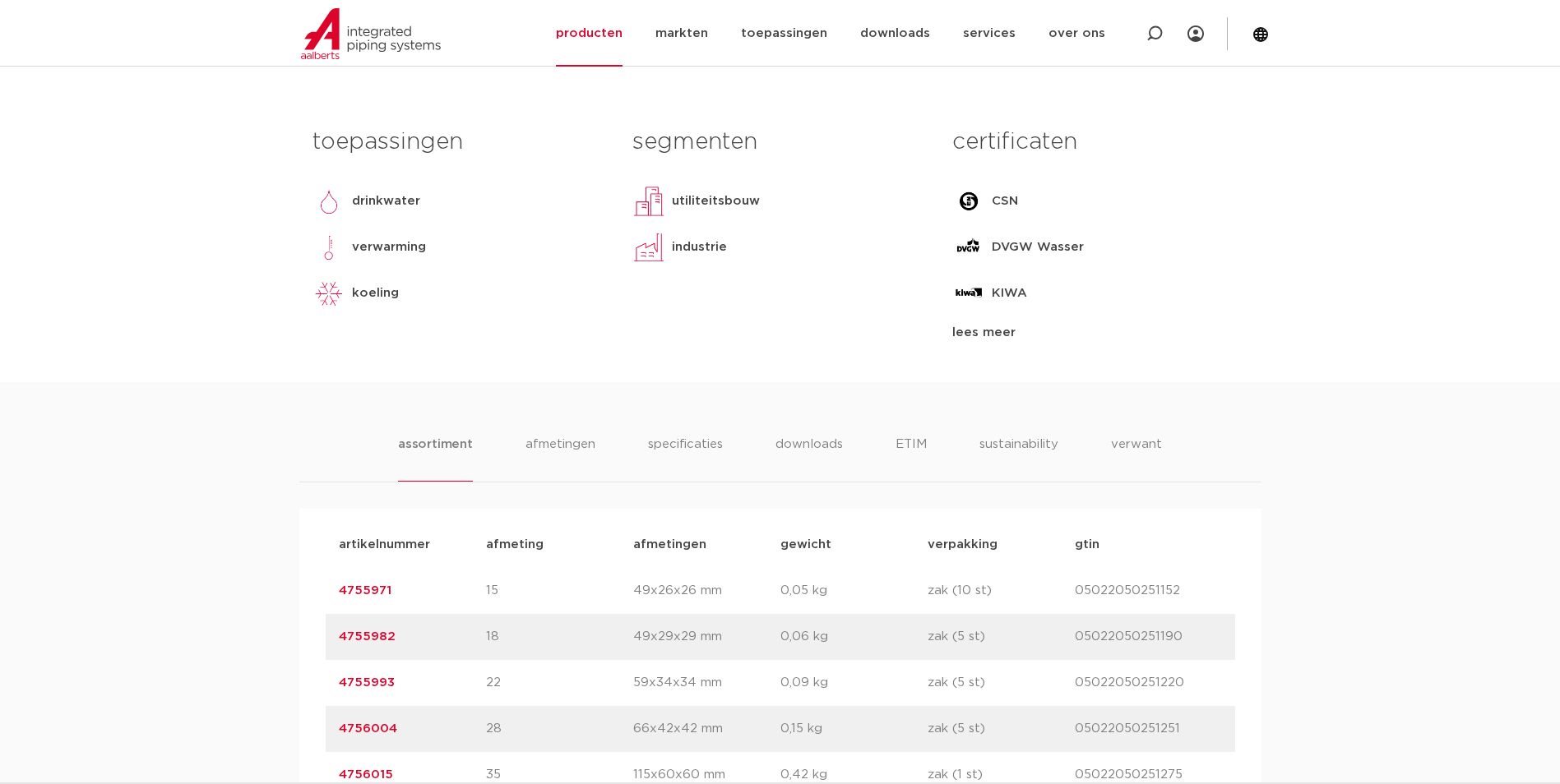
scroll to position [823, 0]
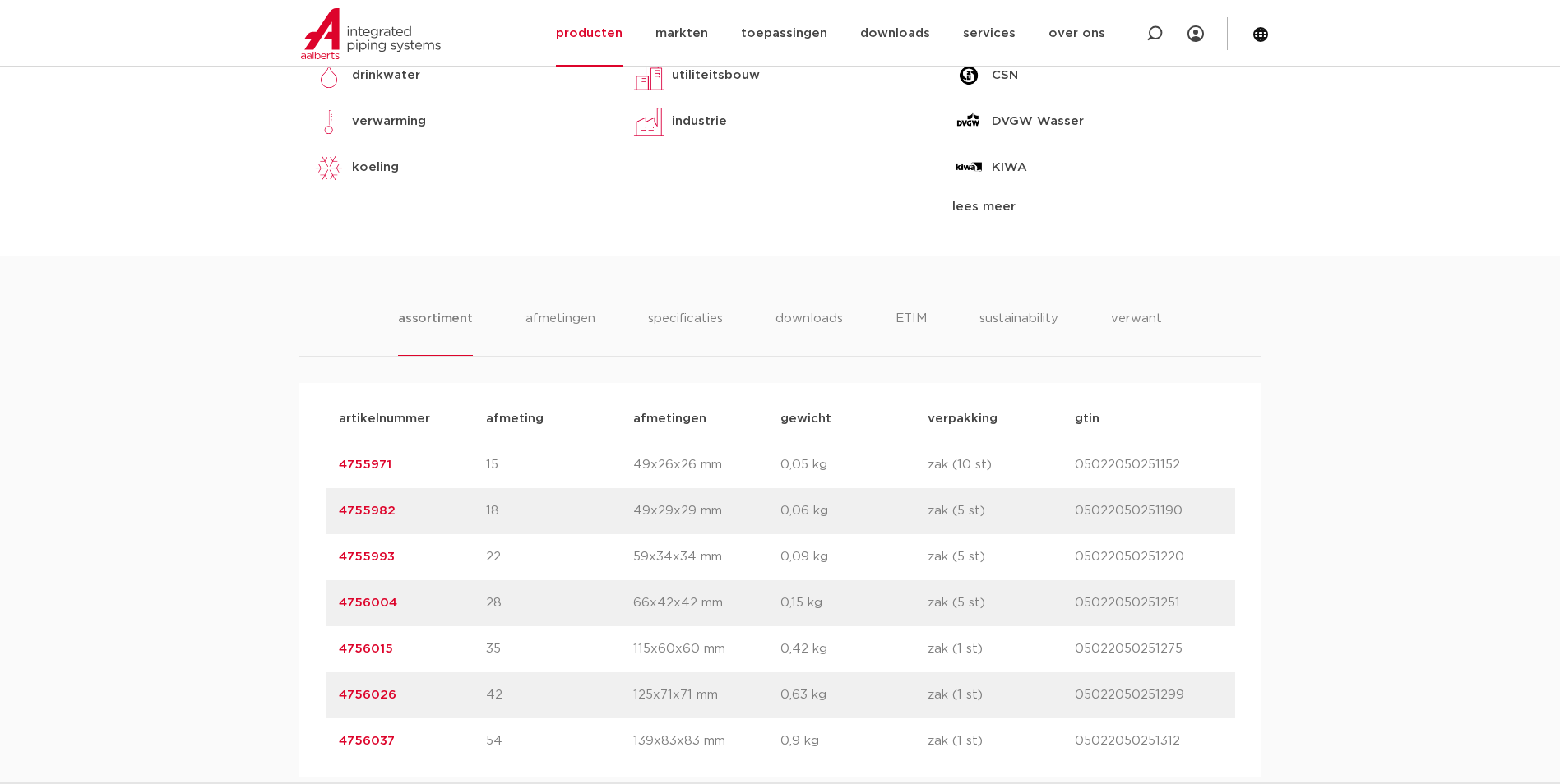
click at [375, 559] on link "4755993" at bounding box center [366, 556] width 56 height 12
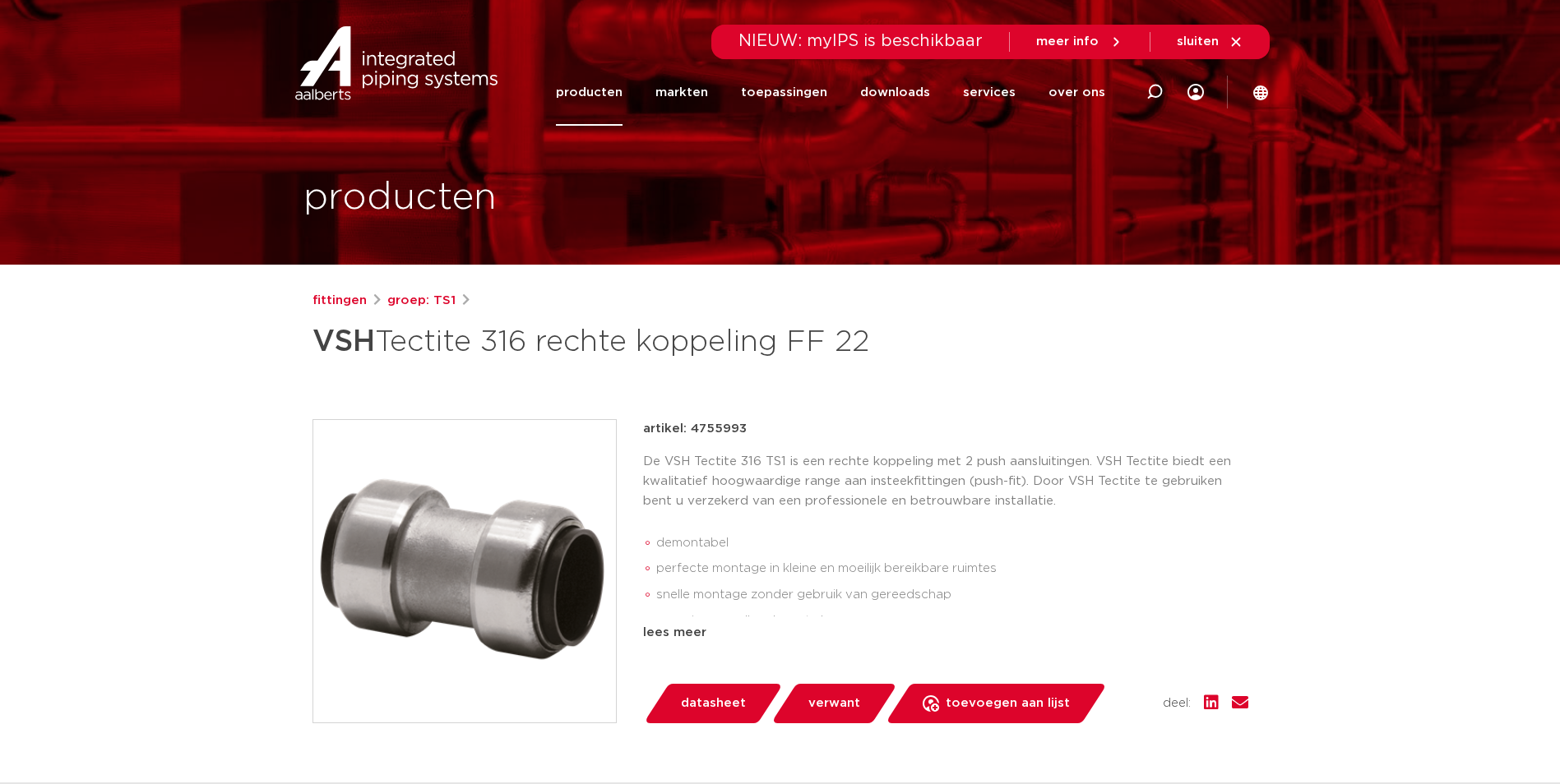
click at [488, 554] on img at bounding box center [465, 572] width 303 height 303
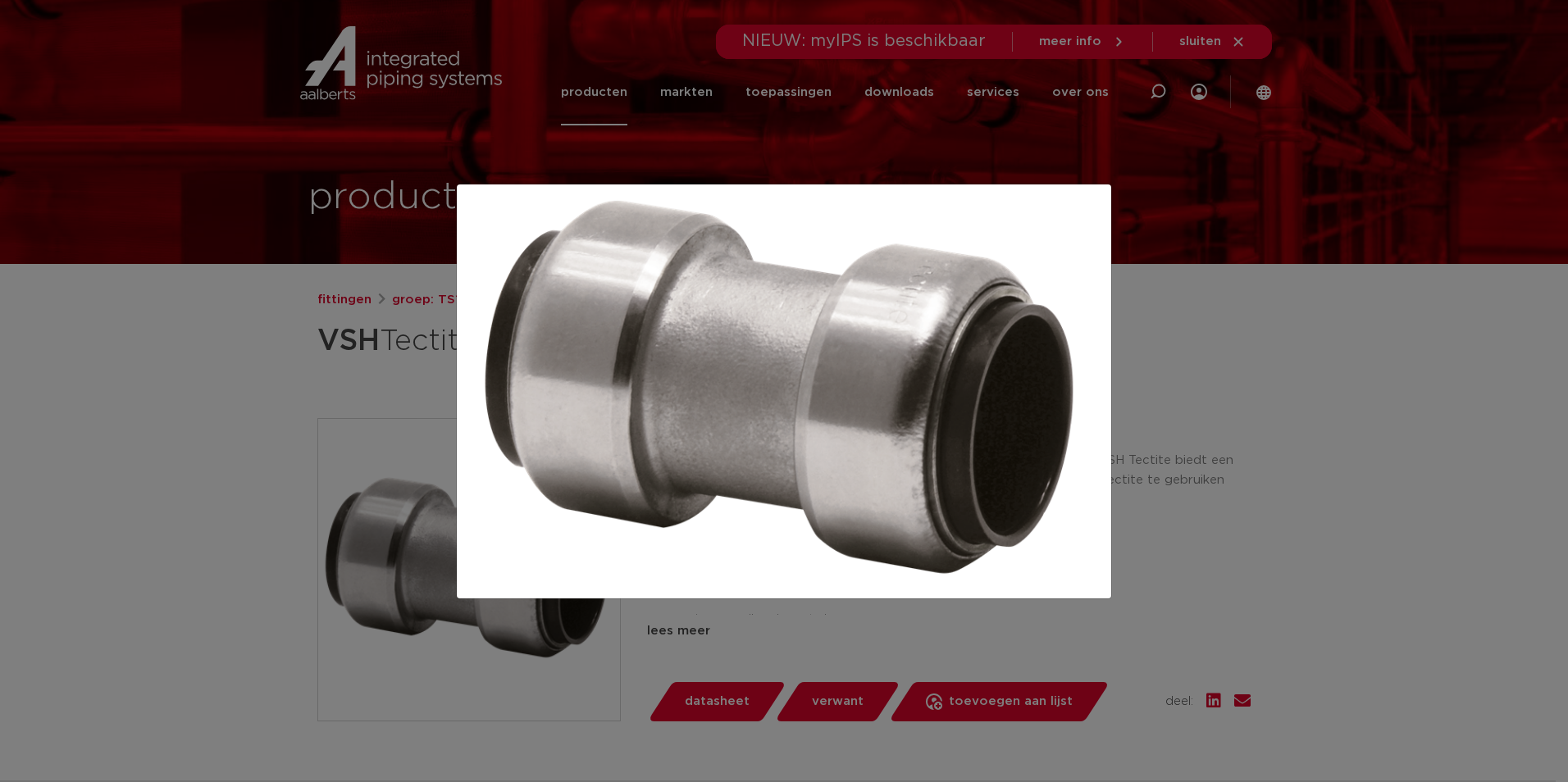
click at [1201, 395] on div at bounding box center [784, 391] width 1568 height 782
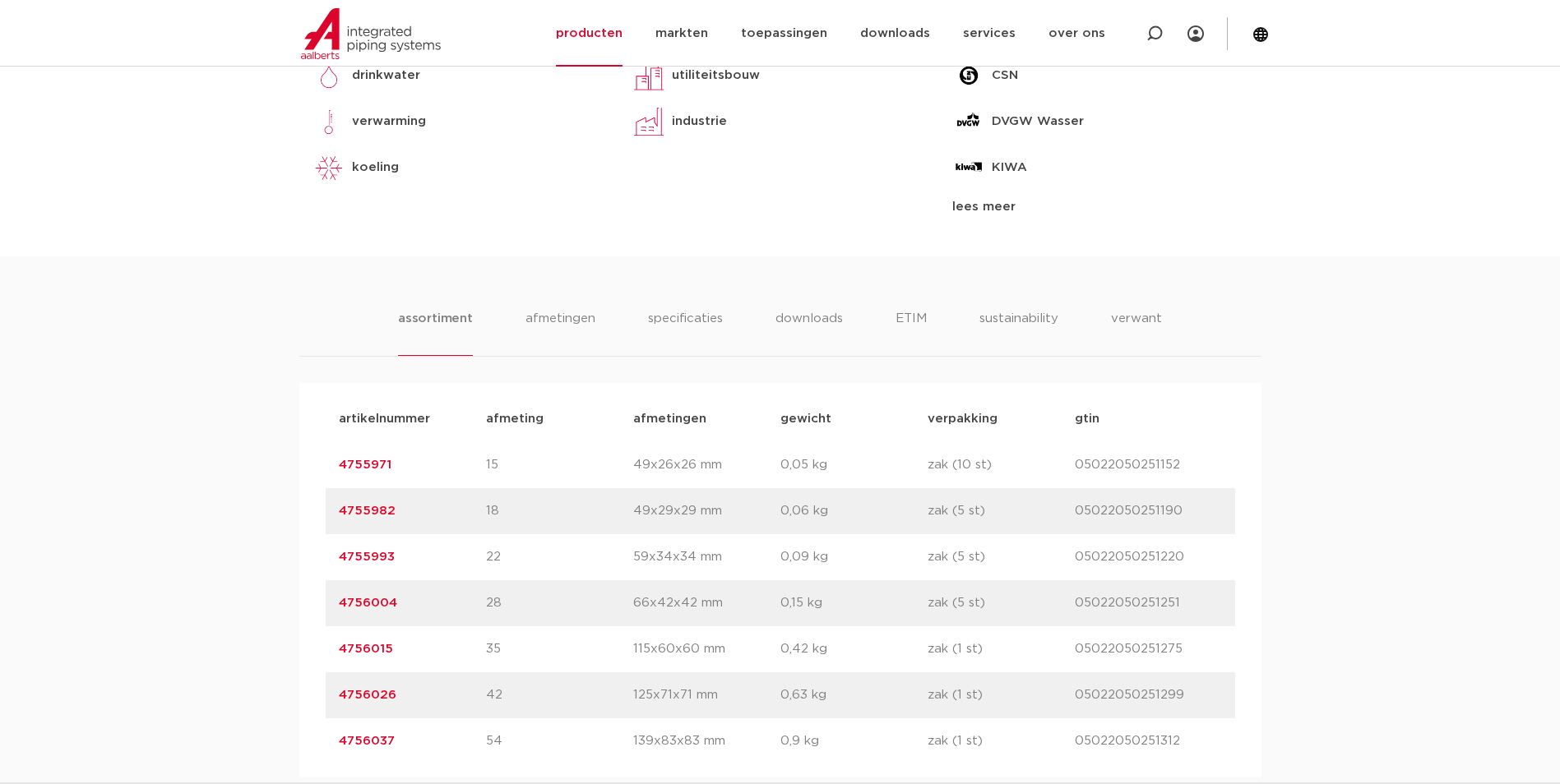
click at [368, 647] on link "4756015" at bounding box center [365, 648] width 54 height 12
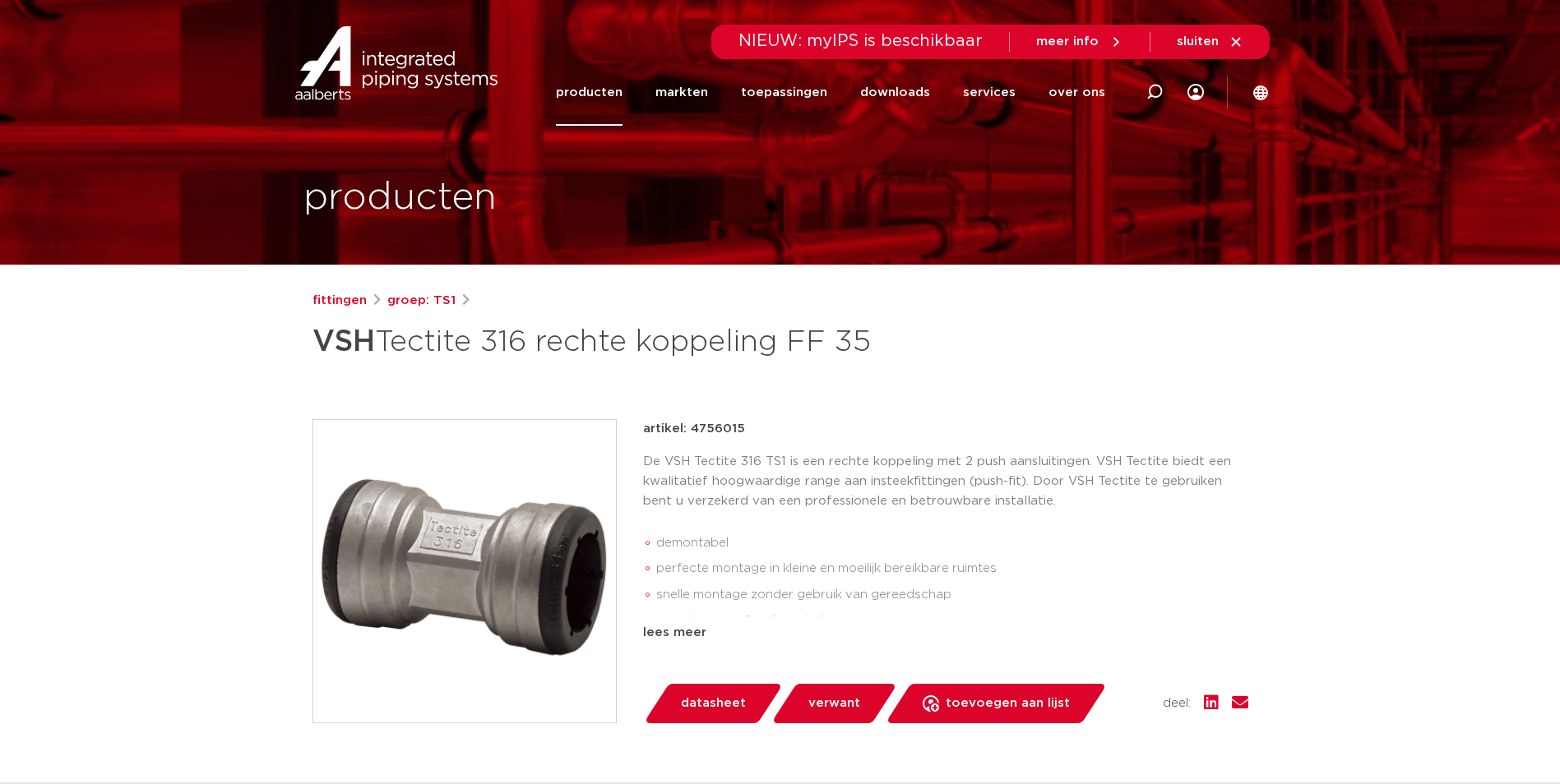
click at [504, 578] on img at bounding box center [465, 572] width 303 height 303
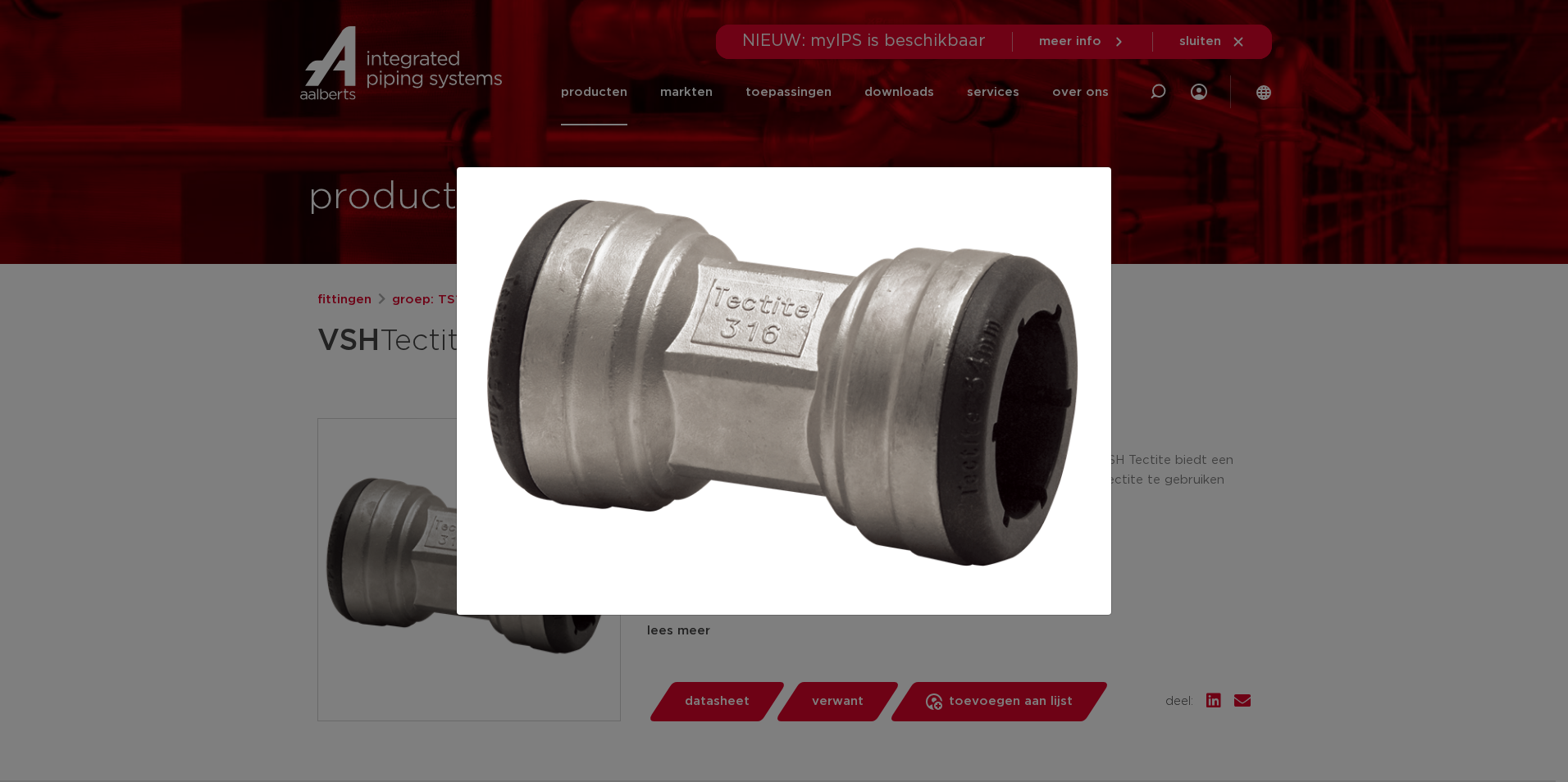
click at [1182, 470] on div at bounding box center [784, 391] width 1568 height 782
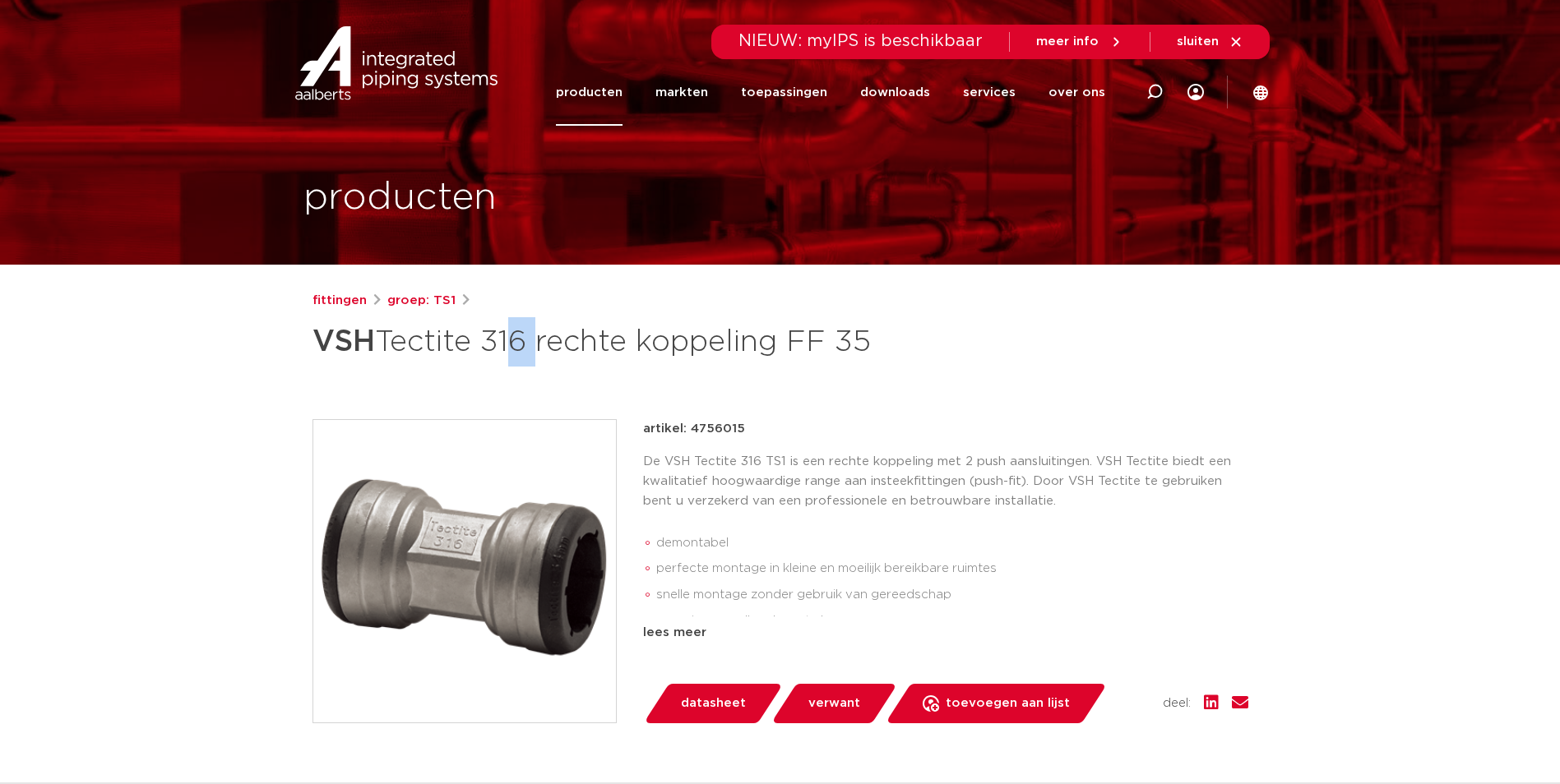
drag, startPoint x: 499, startPoint y: 338, endPoint x: 533, endPoint y: 341, distance: 34.1
click at [533, 341] on h1 "VSH Tectite 316 rechte koppeling FF 35" at bounding box center [621, 342] width 618 height 50
drag, startPoint x: 533, startPoint y: 341, endPoint x: 499, endPoint y: 342, distance: 34.0
click at [499, 342] on h1 "VSH Tectite 316 rechte koppeling FF 35" at bounding box center [621, 342] width 618 height 50
drag, startPoint x: 491, startPoint y: 342, endPoint x: 532, endPoint y: 342, distance: 41.0
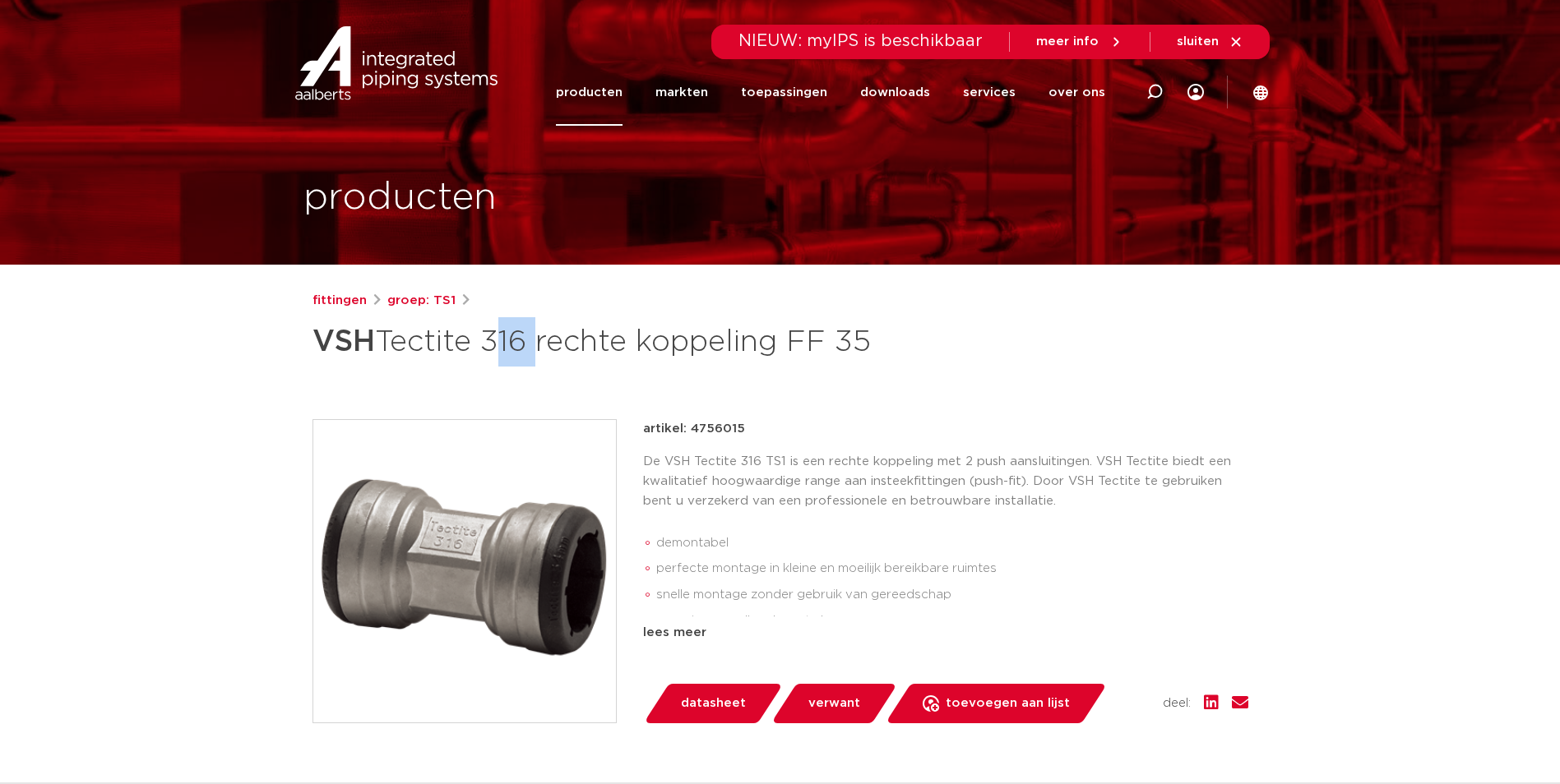
click at [532, 342] on h1 "VSH Tectite 316 rechte koppeling FF 35" at bounding box center [621, 342] width 618 height 50
copy h1 "316"
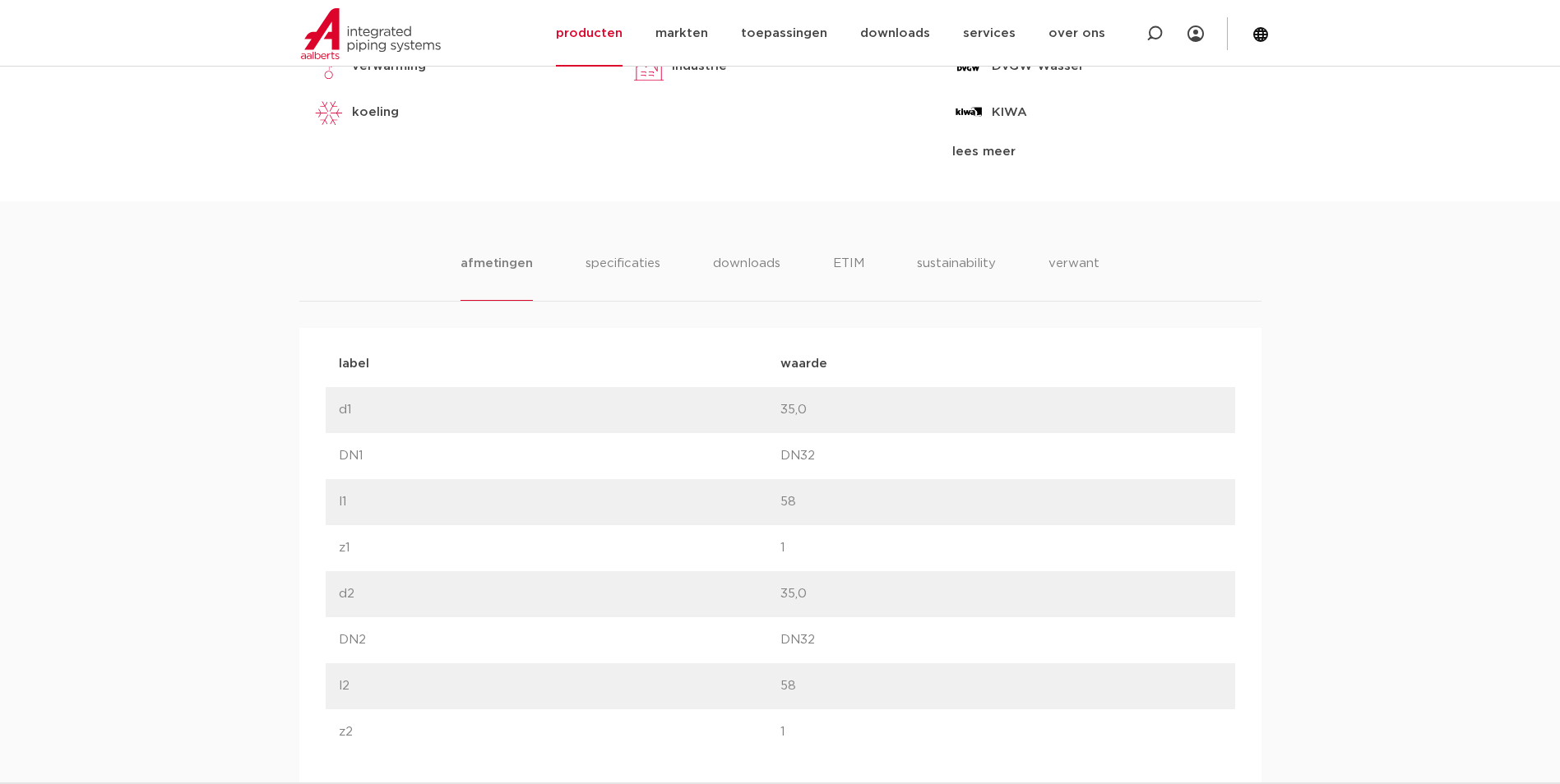
scroll to position [657, 0]
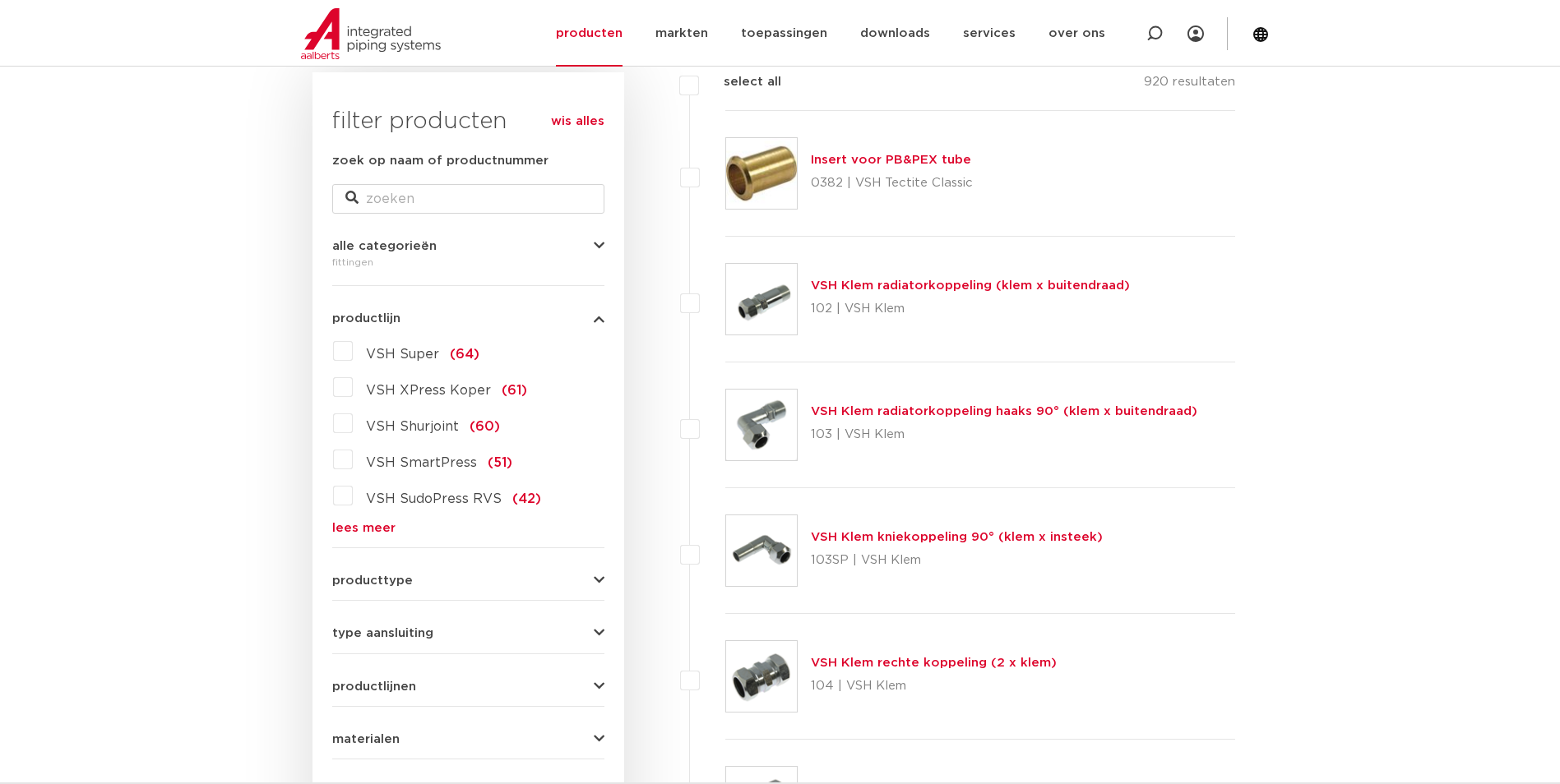
scroll to position [247, 0]
click at [357, 526] on link "lees meer" at bounding box center [468, 526] width 272 height 12
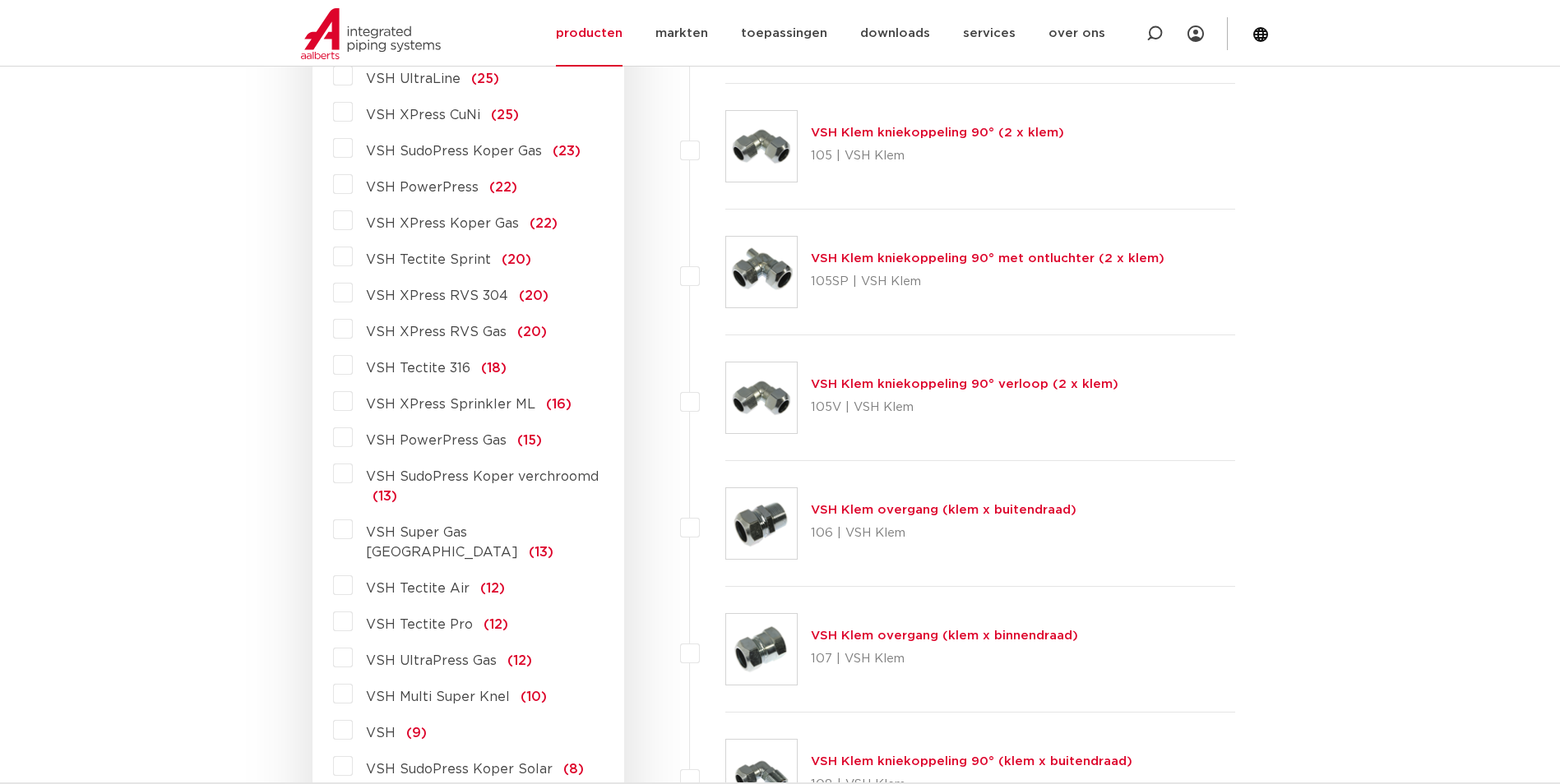
scroll to position [987, 0]
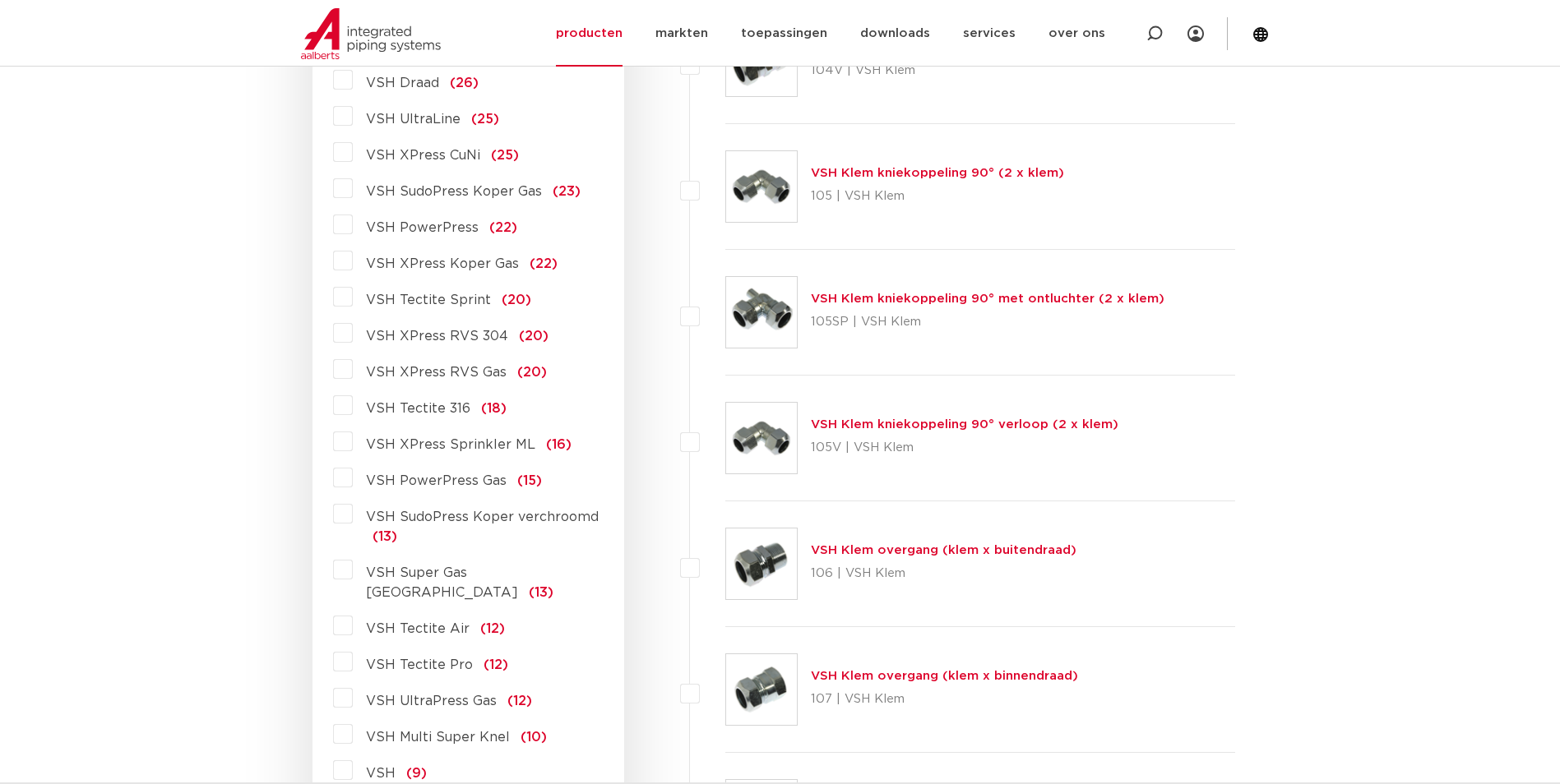
click at [462, 296] on span "VSH Tectite Sprint" at bounding box center [429, 300] width 125 height 13
click at [0, 0] on input "VSH Tectite Sprint (20)" at bounding box center [0, 0] width 0 height 0
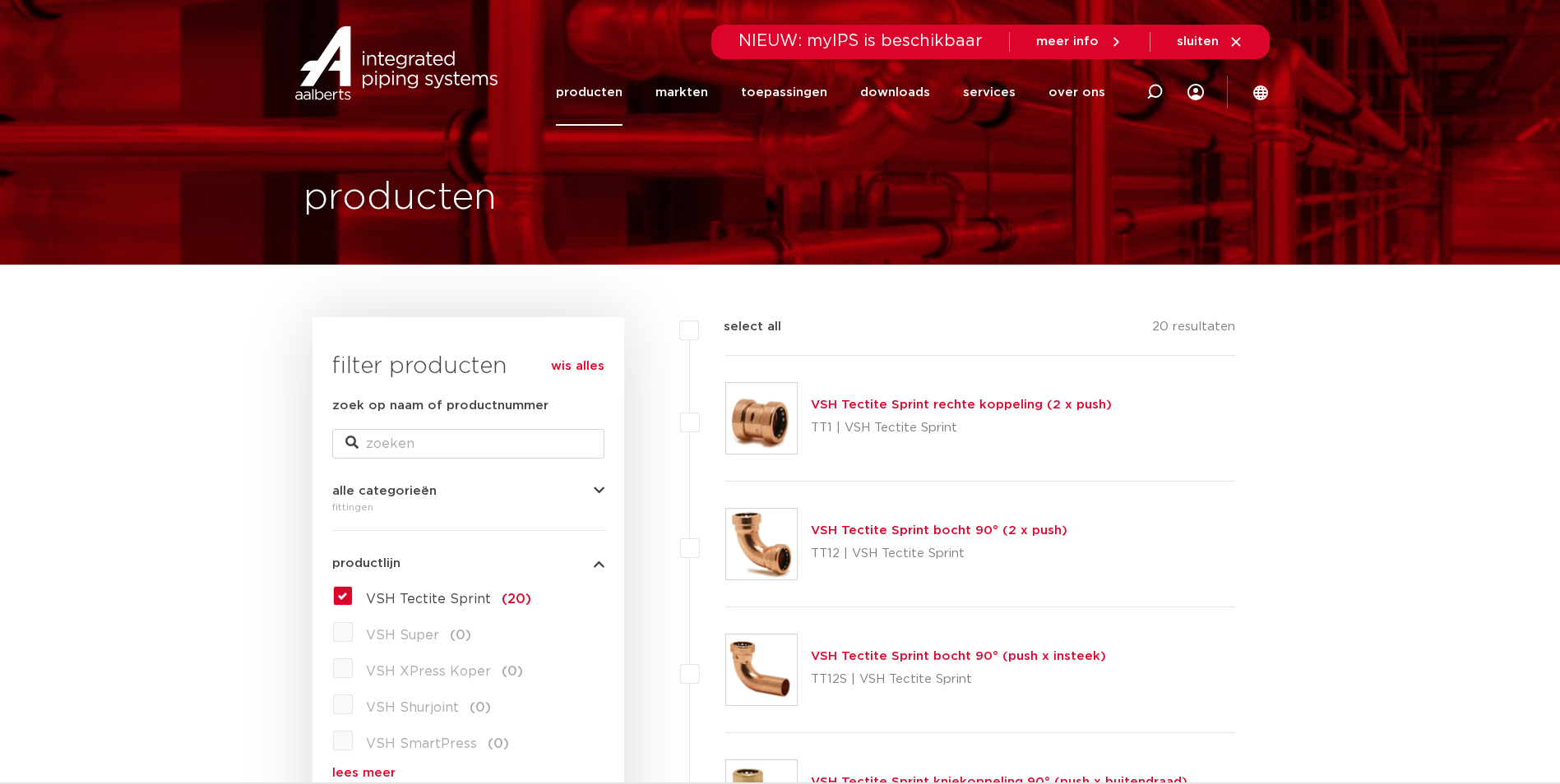
click at [847, 402] on link "VSH Tectite Sprint rechte koppeling (2 x push)" at bounding box center [961, 404] width 301 height 12
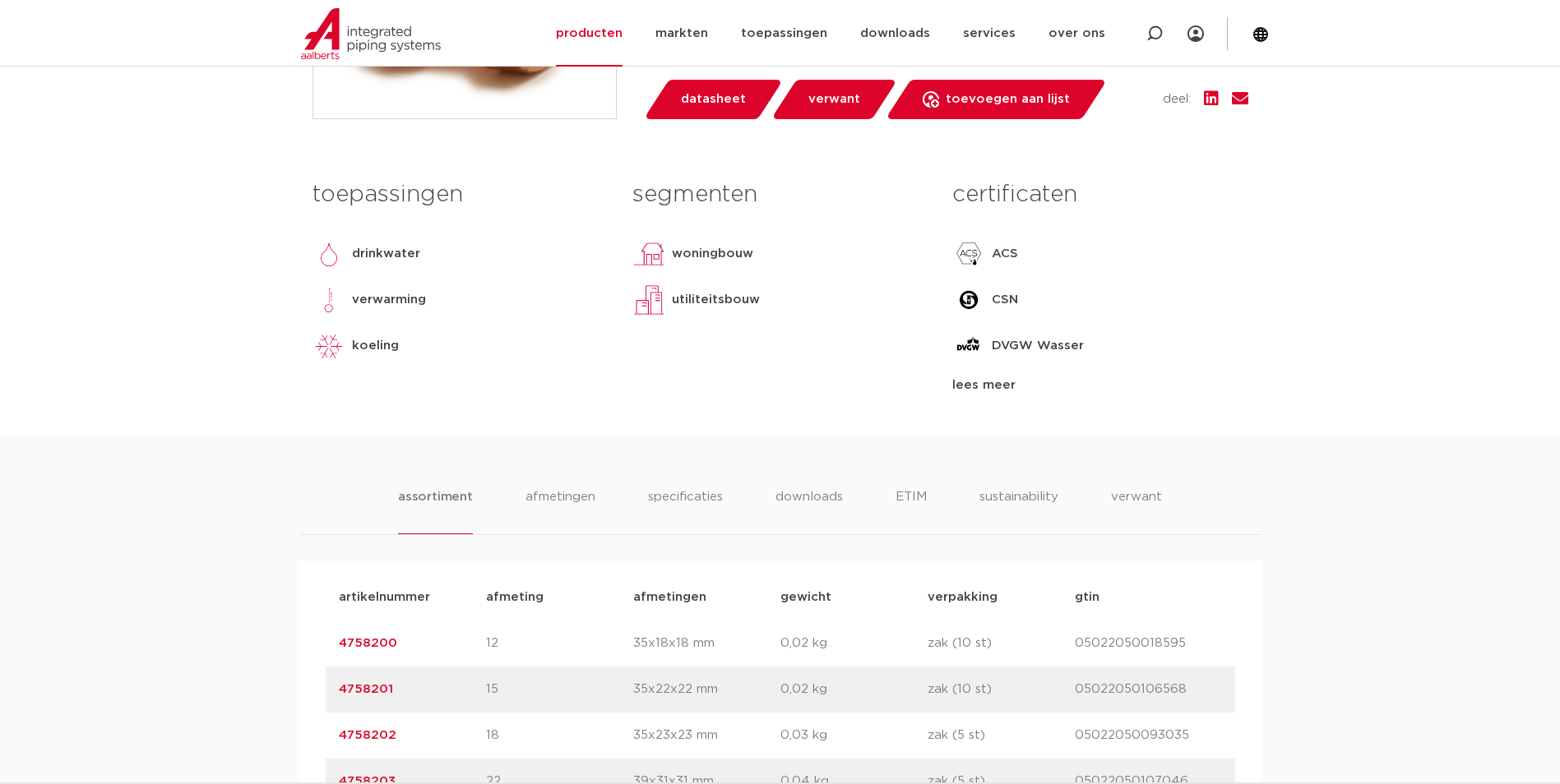
scroll to position [411, 0]
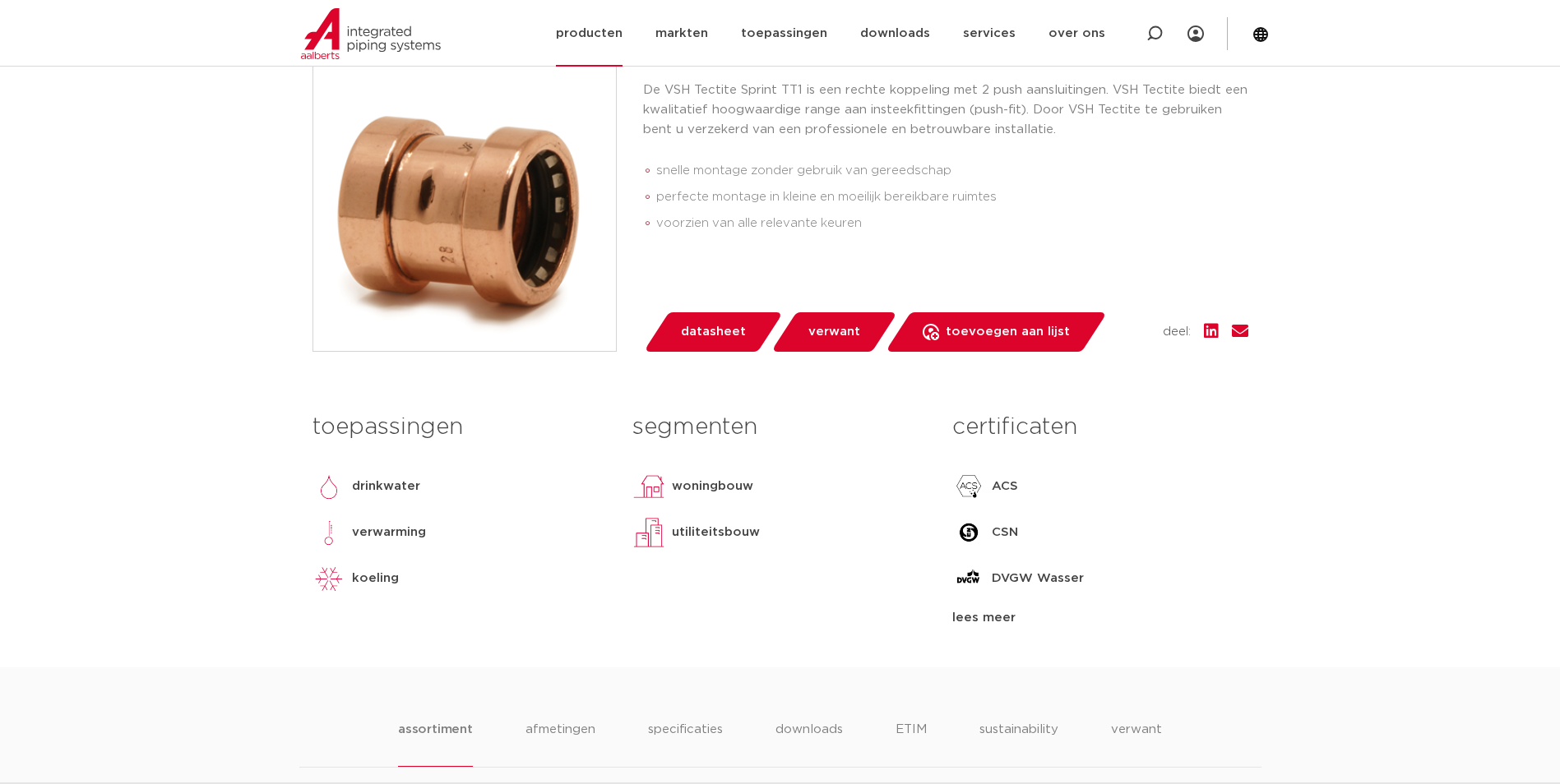
click at [605, 51] on link "producten" at bounding box center [589, 33] width 67 height 67
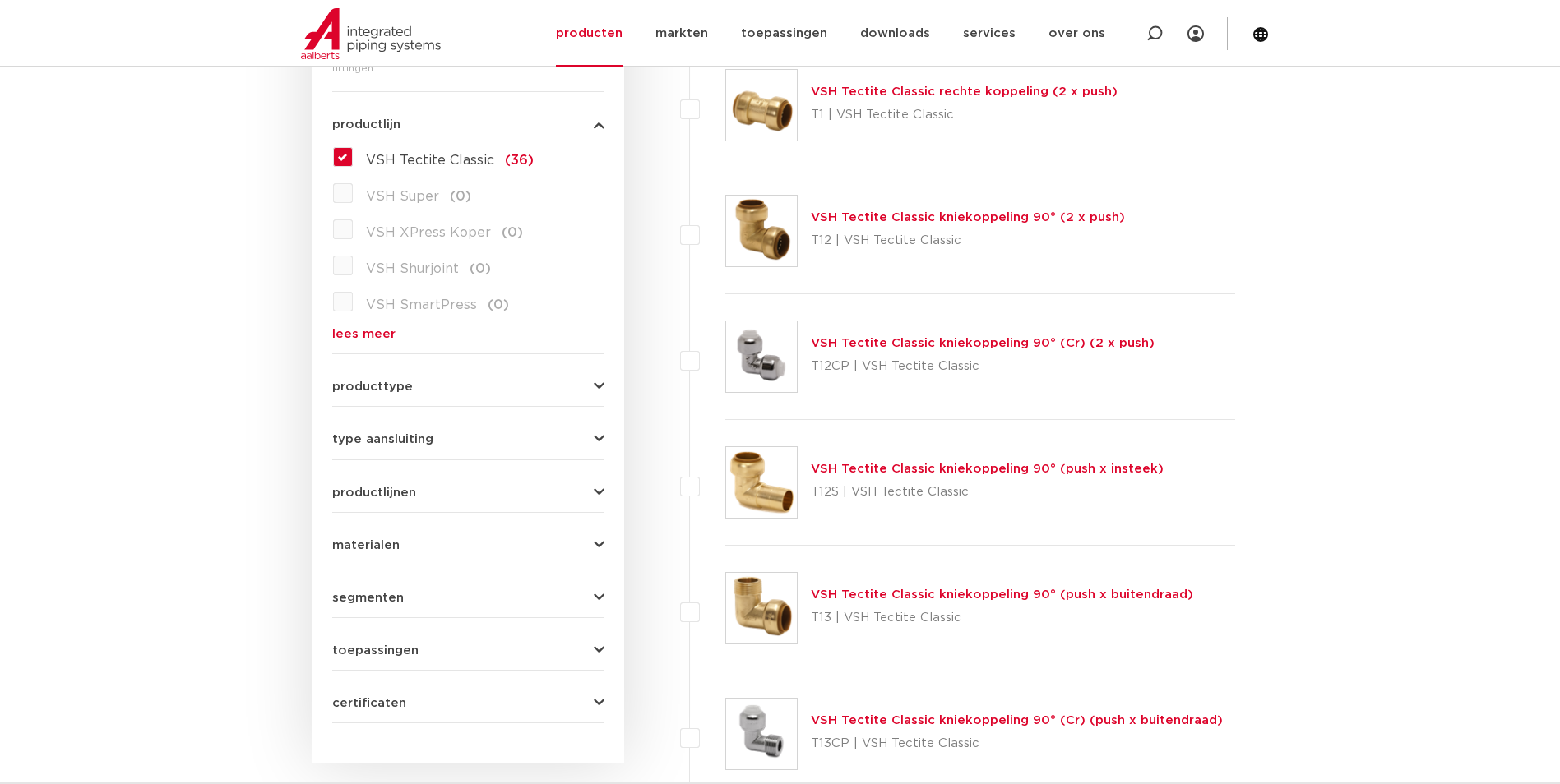
scroll to position [411, 0]
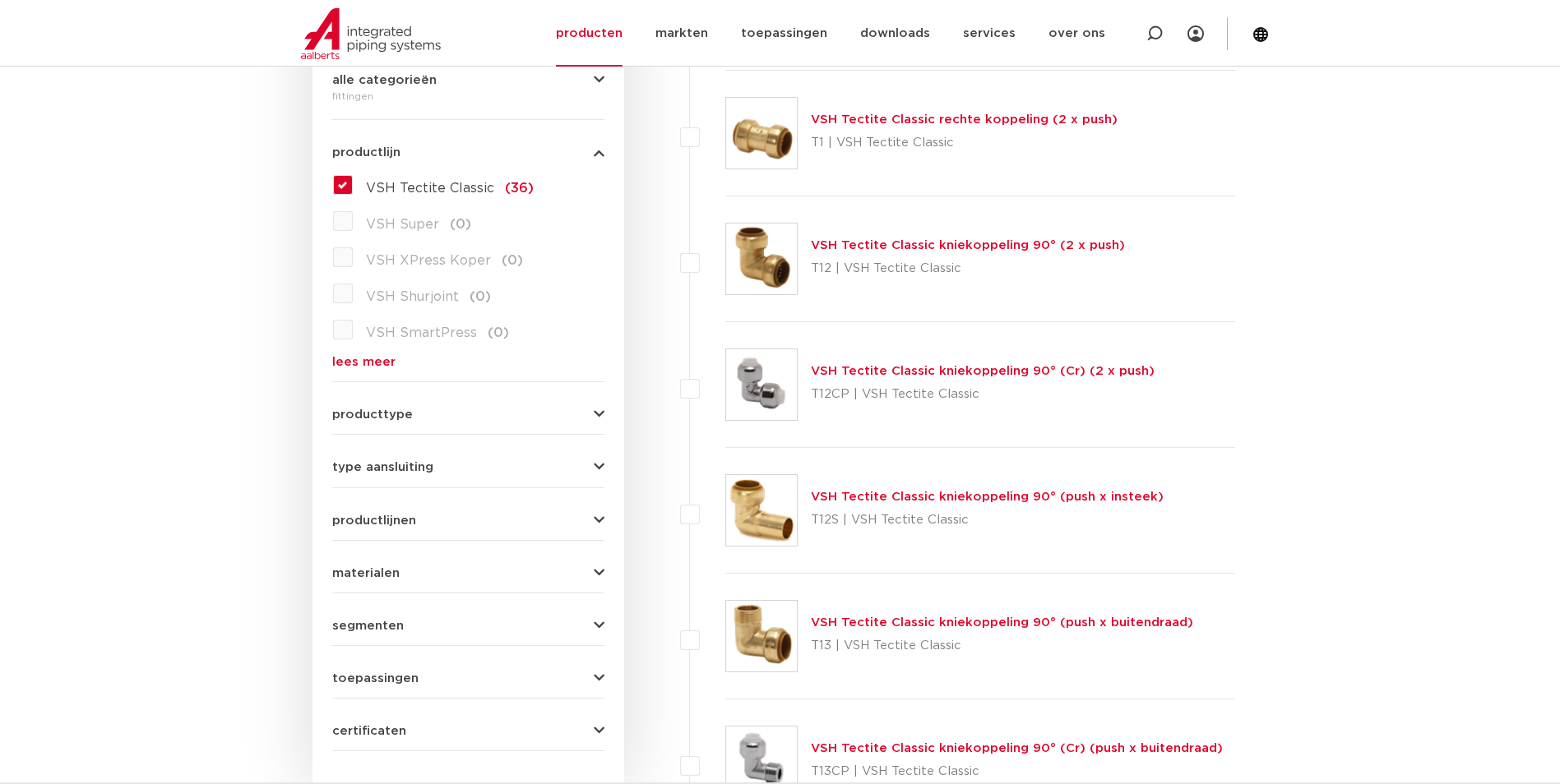
click at [857, 241] on link "VSH Tectite Classic kniekoppeling 90° (2 x push)" at bounding box center [968, 245] width 314 height 12
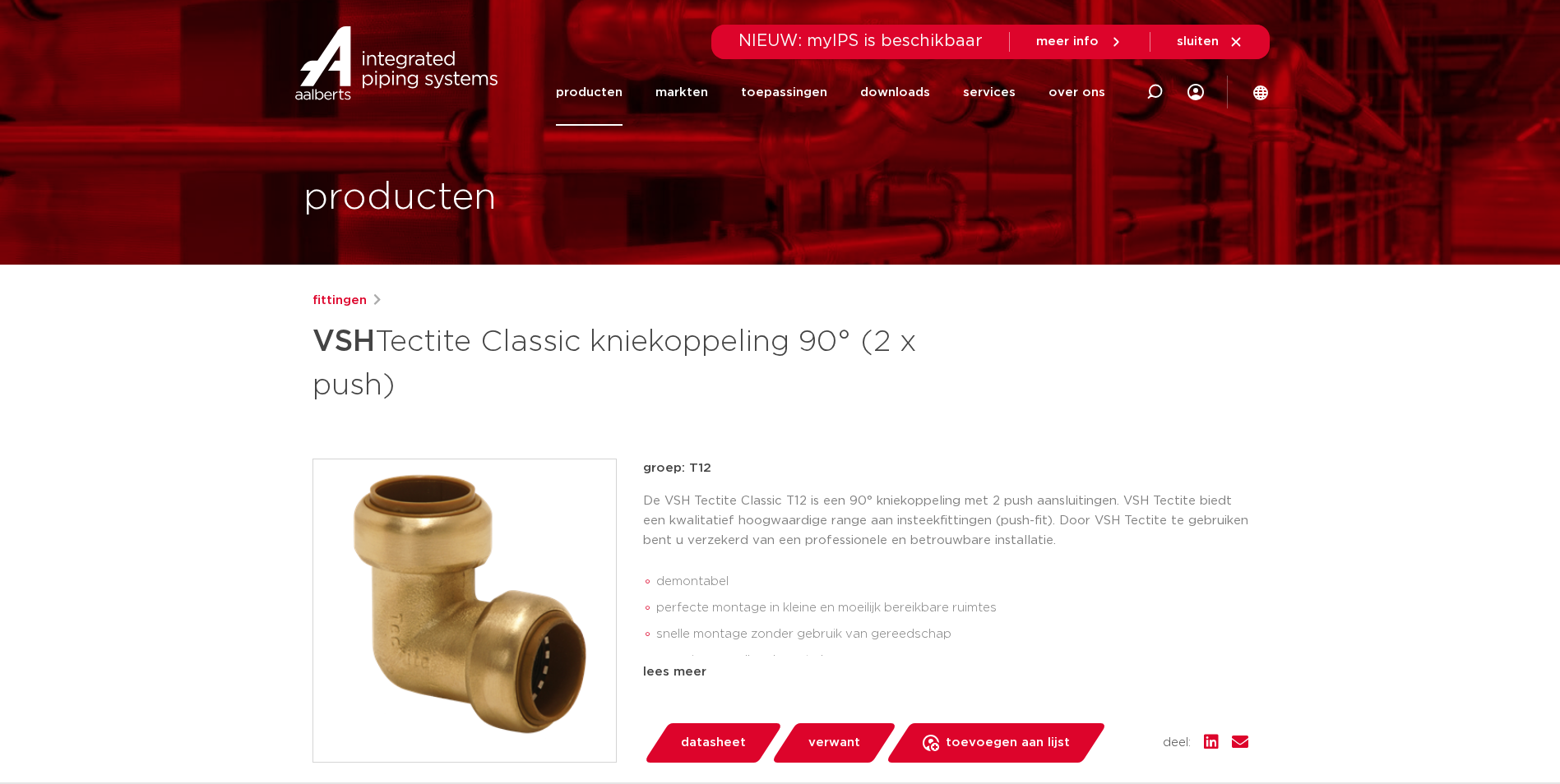
click at [469, 592] on img at bounding box center [465, 611] width 303 height 303
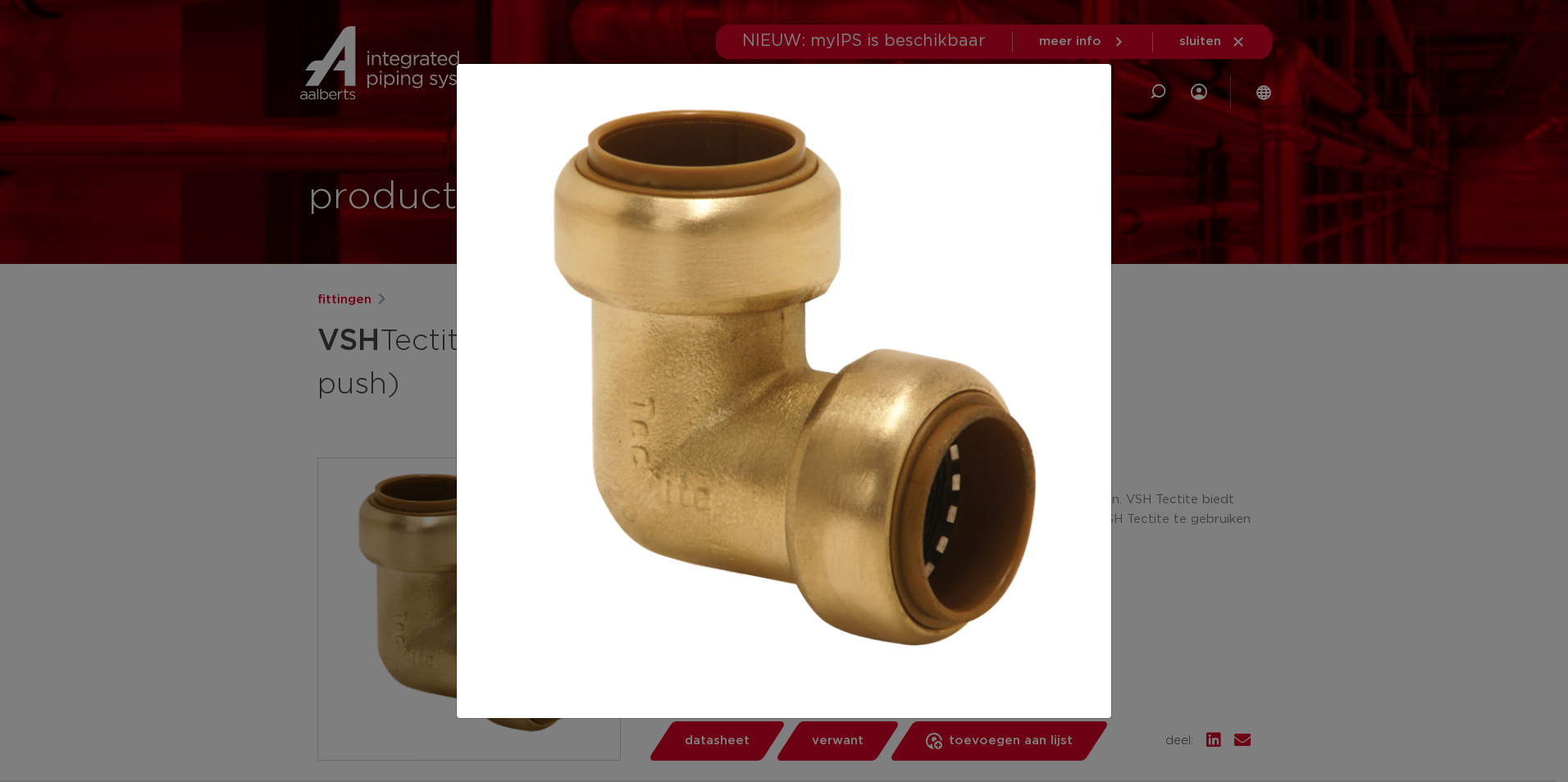
click at [390, 99] on div at bounding box center [784, 391] width 1568 height 782
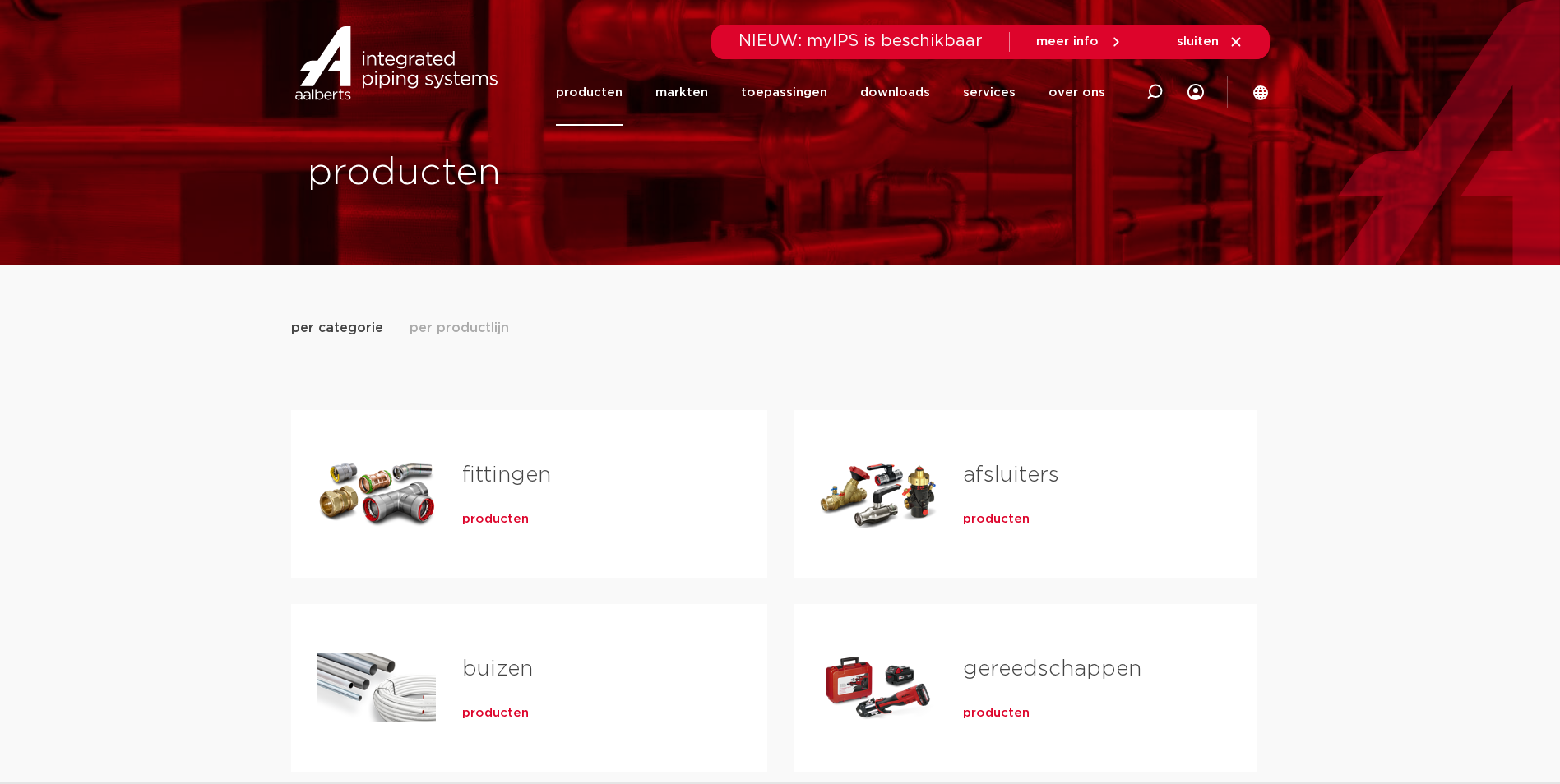
click at [583, 506] on div "producten" at bounding box center [588, 516] width 253 height 23
click at [489, 525] on span "producten" at bounding box center [495, 520] width 67 height 17
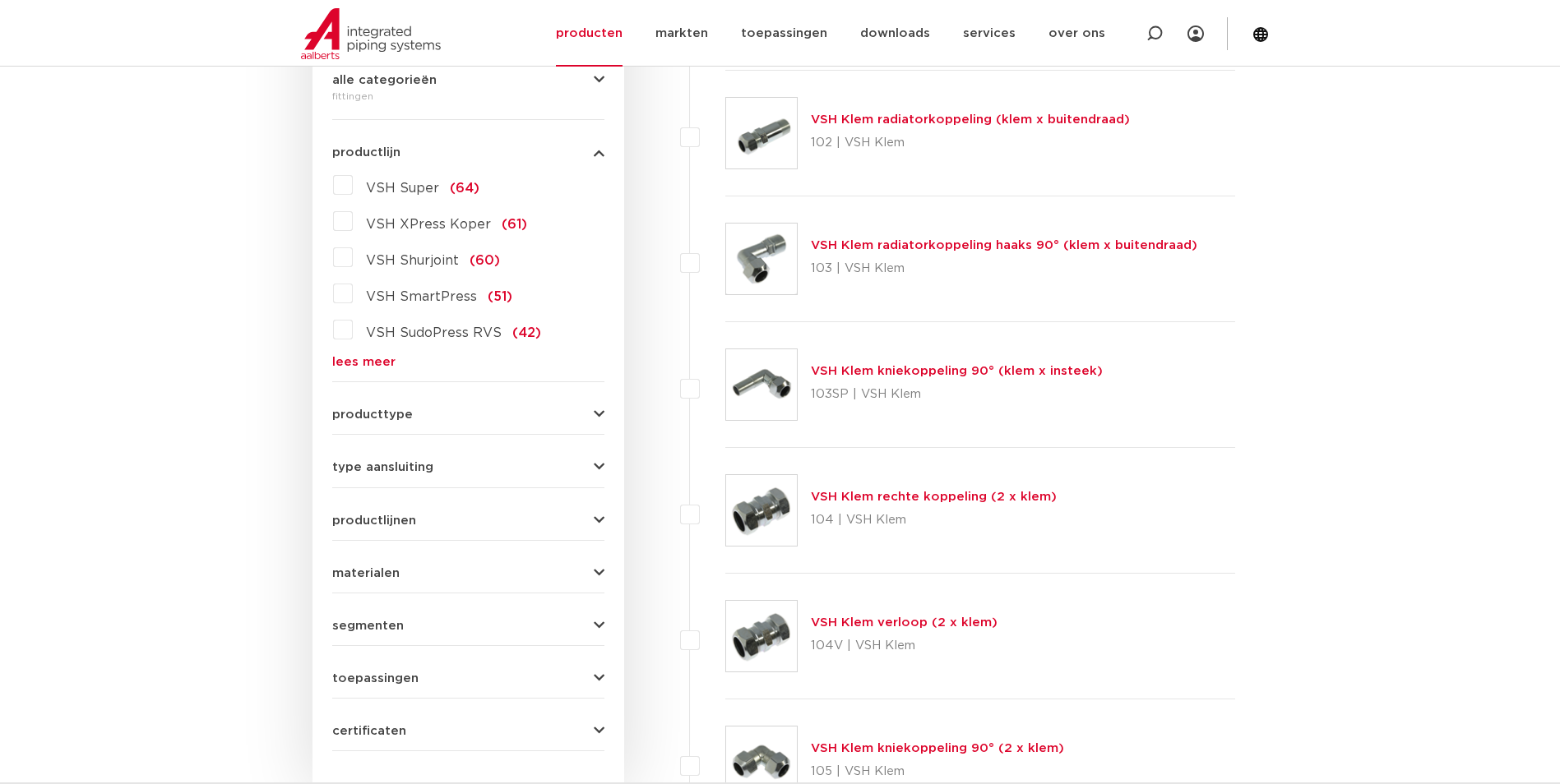
click at [363, 365] on link "lees meer" at bounding box center [468, 362] width 272 height 12
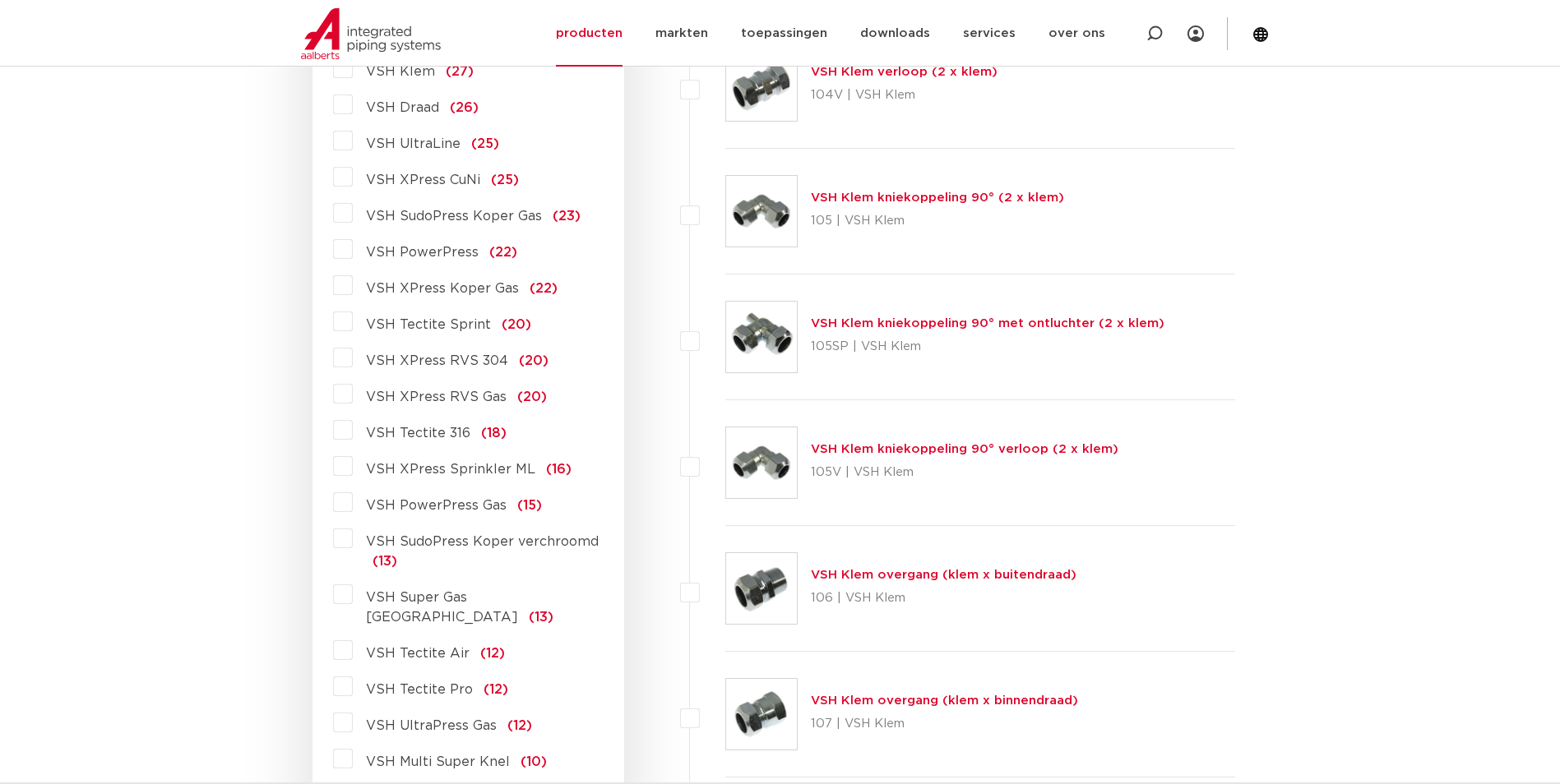
scroll to position [987, 0]
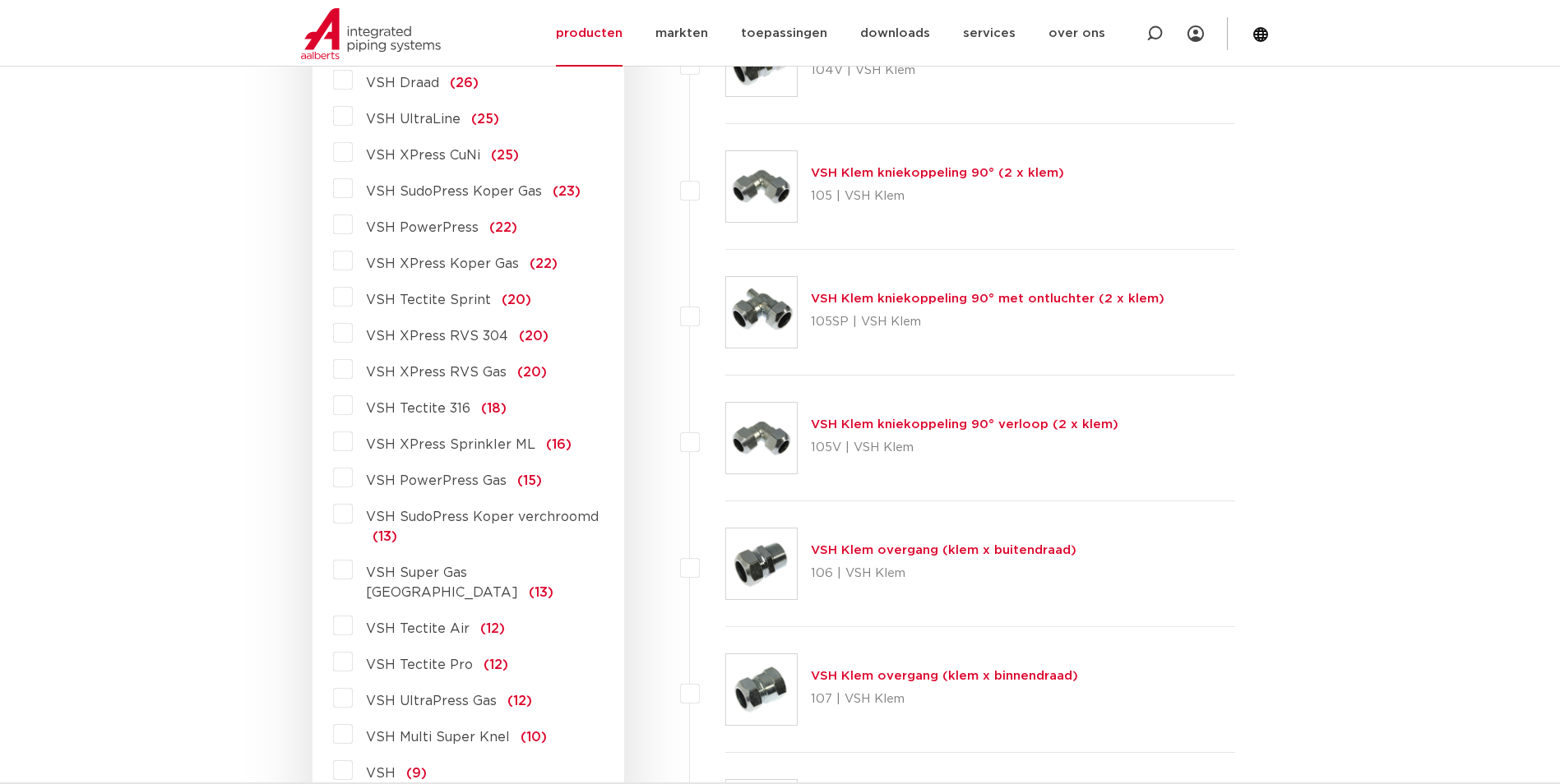
click at [420, 658] on span "VSH Tectite Pro" at bounding box center [420, 665] width 107 height 13
click at [0, 0] on input "VSH Tectite Pro (12)" at bounding box center [0, 0] width 0 height 0
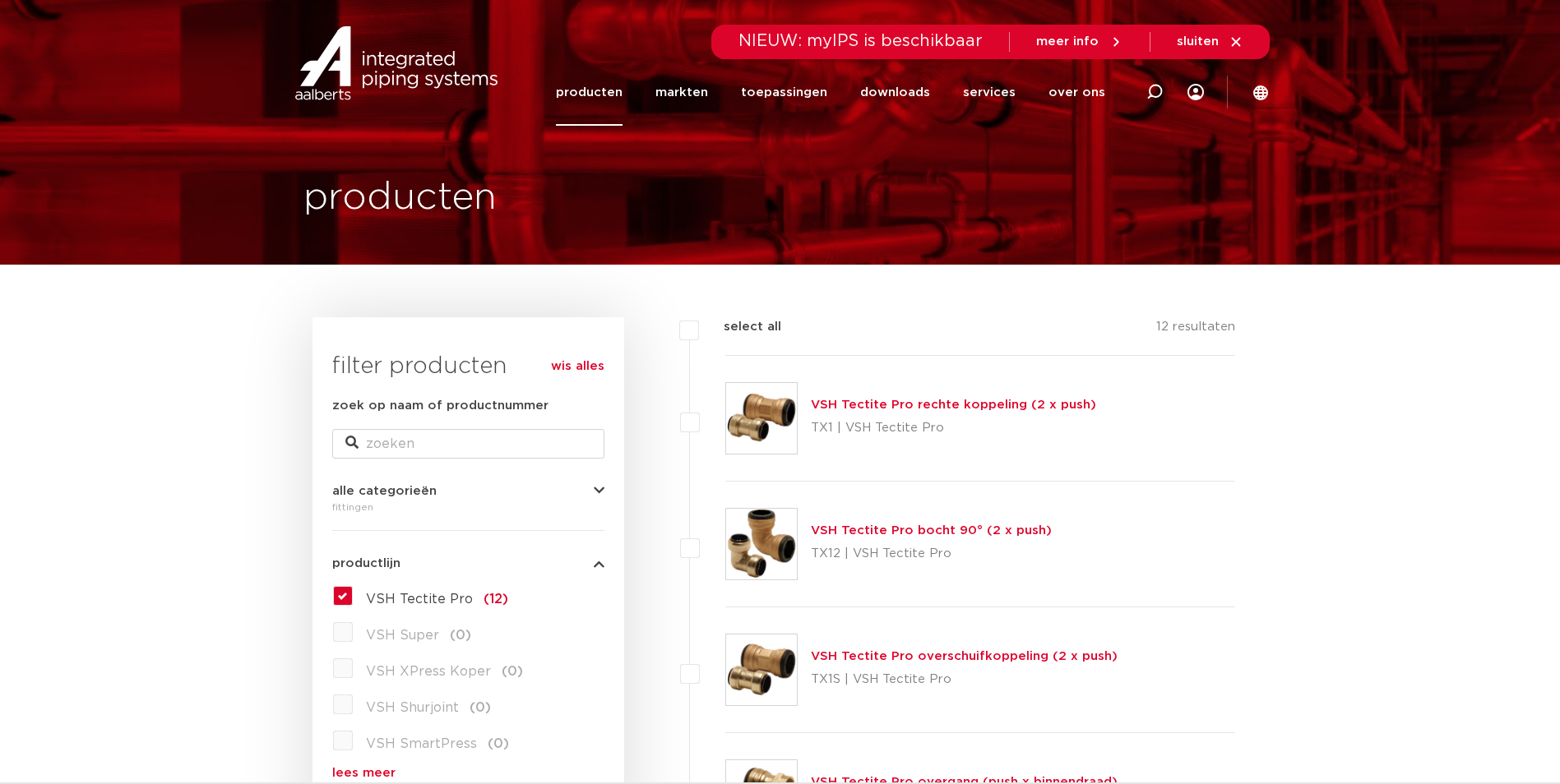
click at [931, 536] on link "VSH Tectite Pro bocht 90° (2 x push)" at bounding box center [931, 530] width 241 height 12
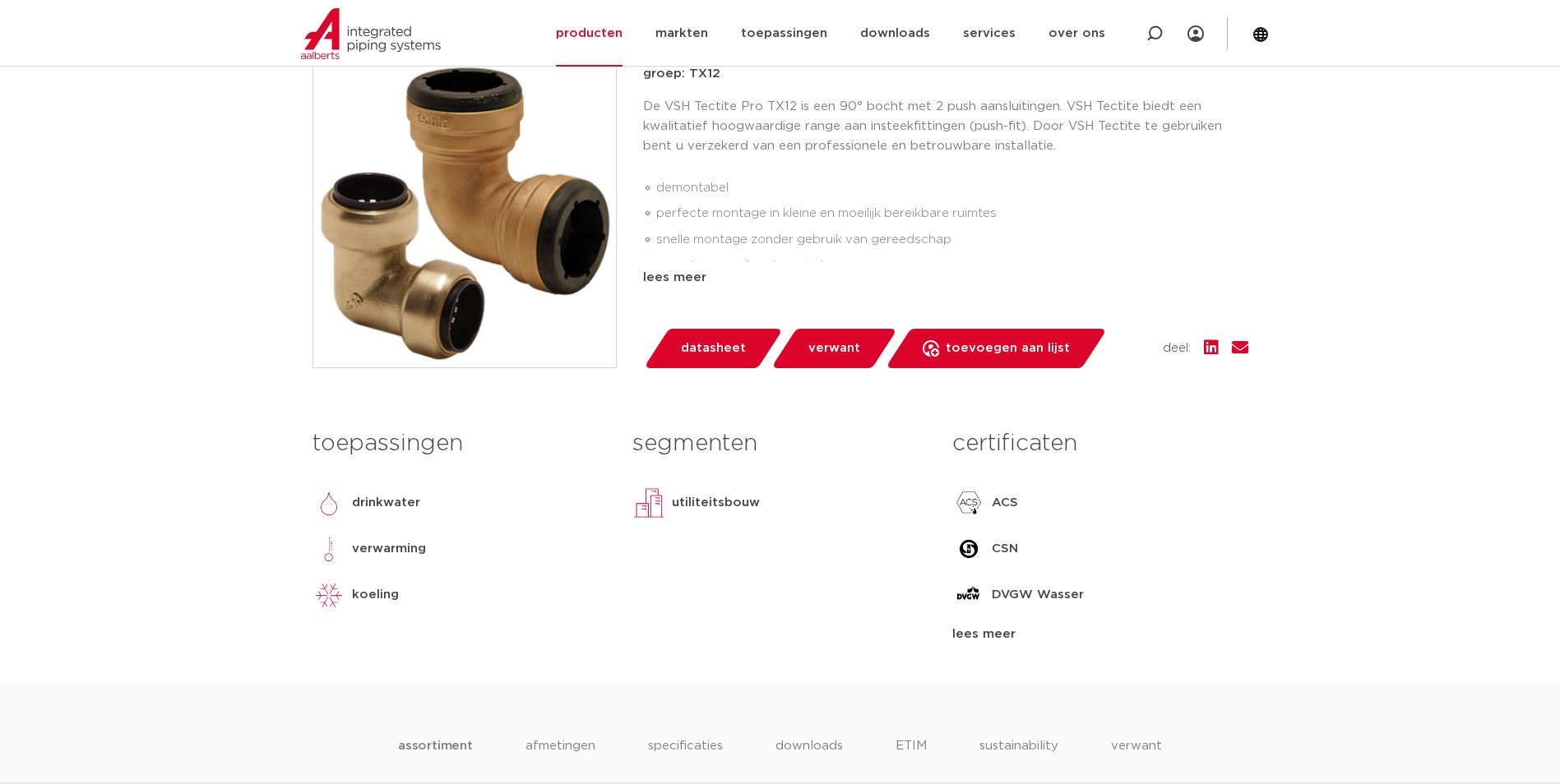
scroll to position [83, 0]
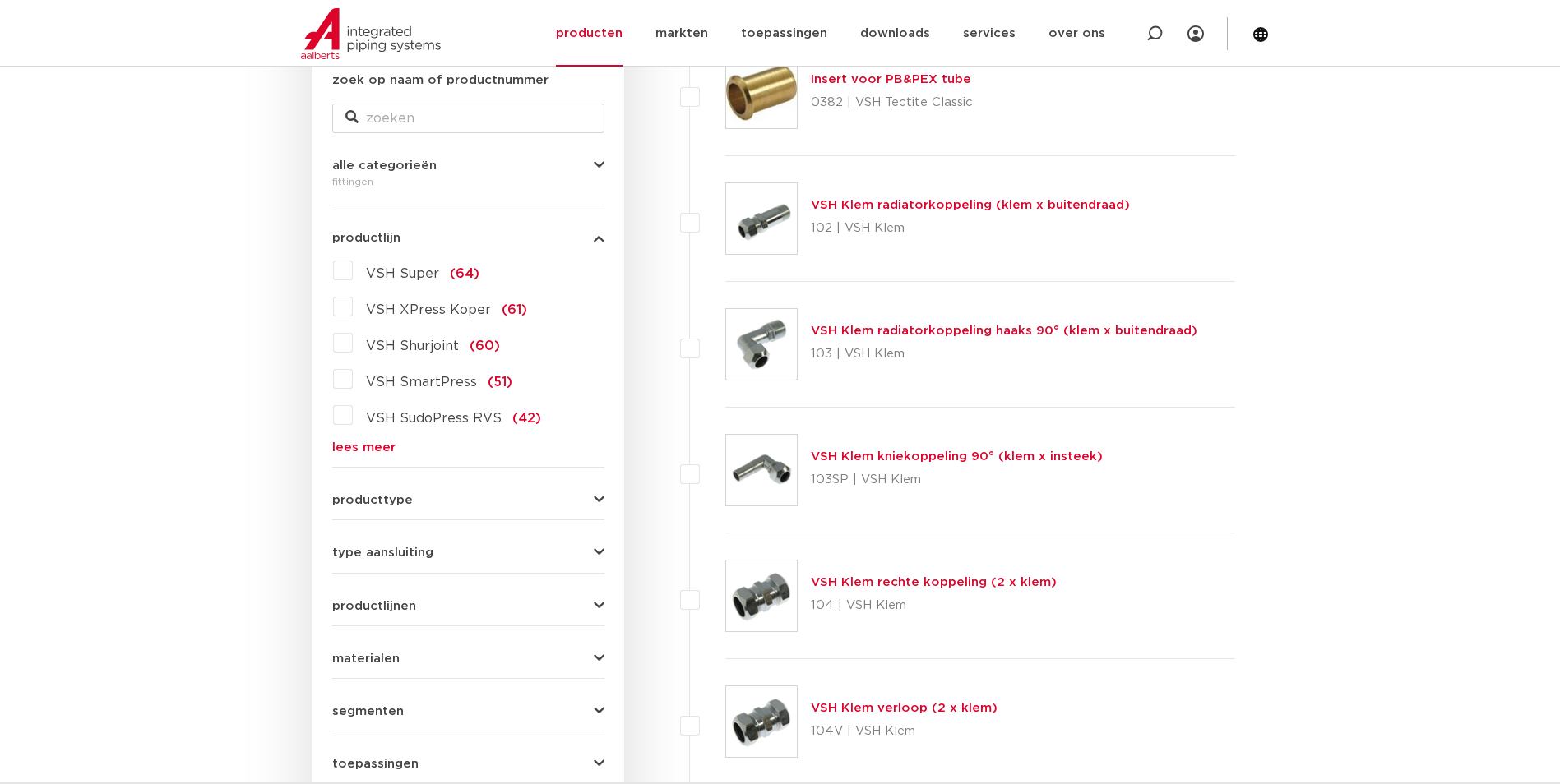
scroll to position [329, 0]
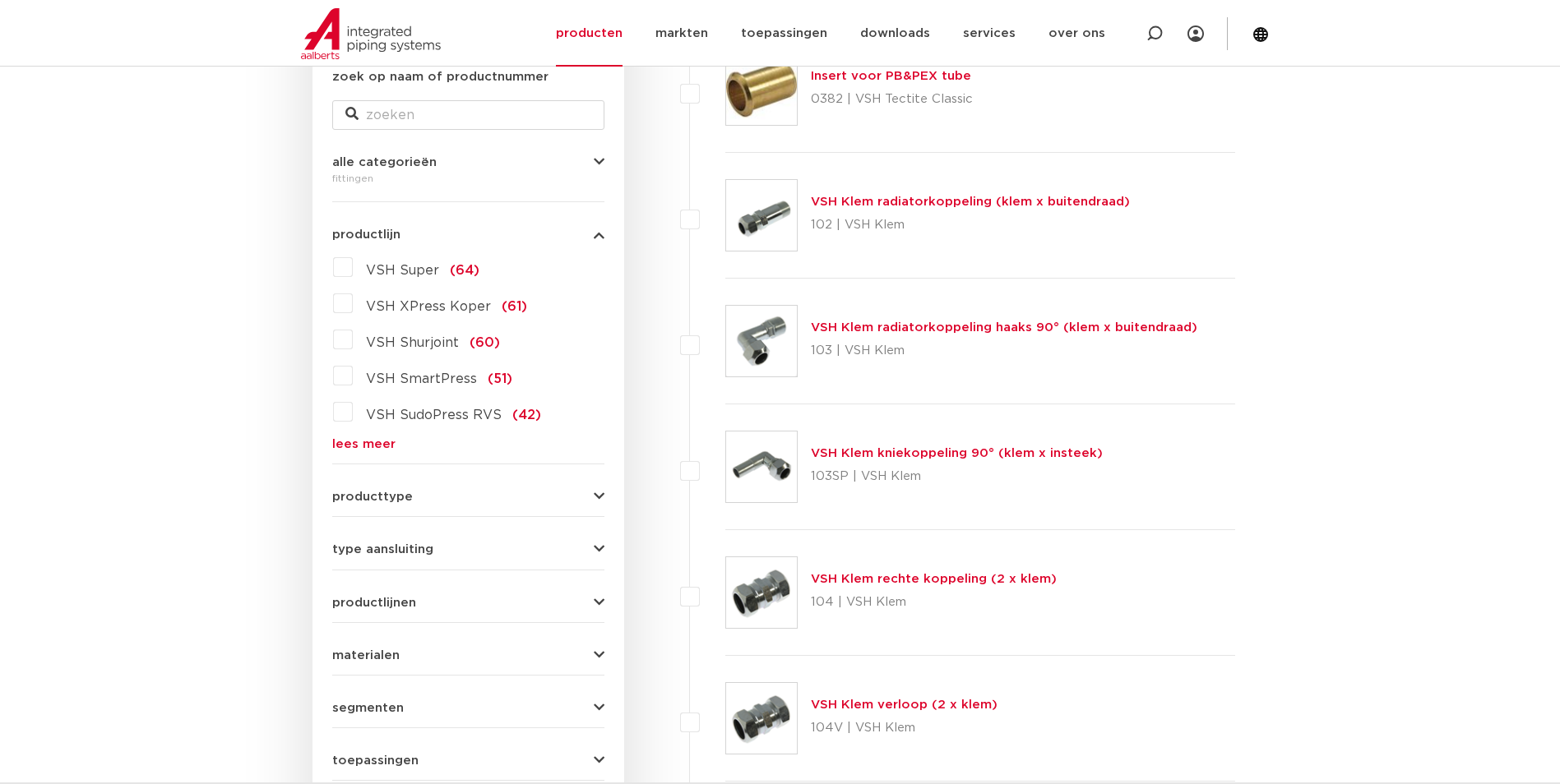
click at [370, 450] on link "lees meer" at bounding box center [468, 443] width 272 height 12
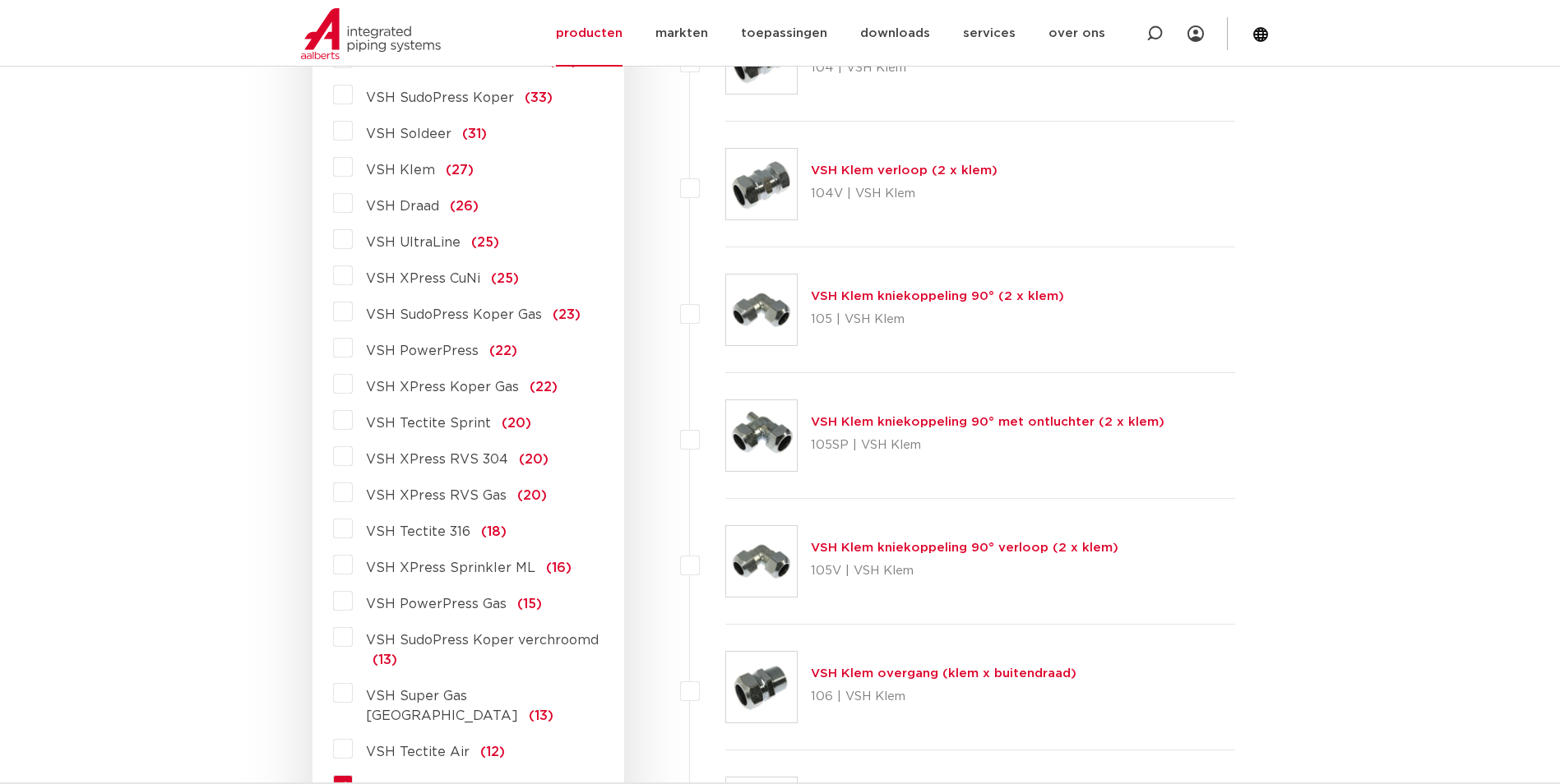
scroll to position [904, 0]
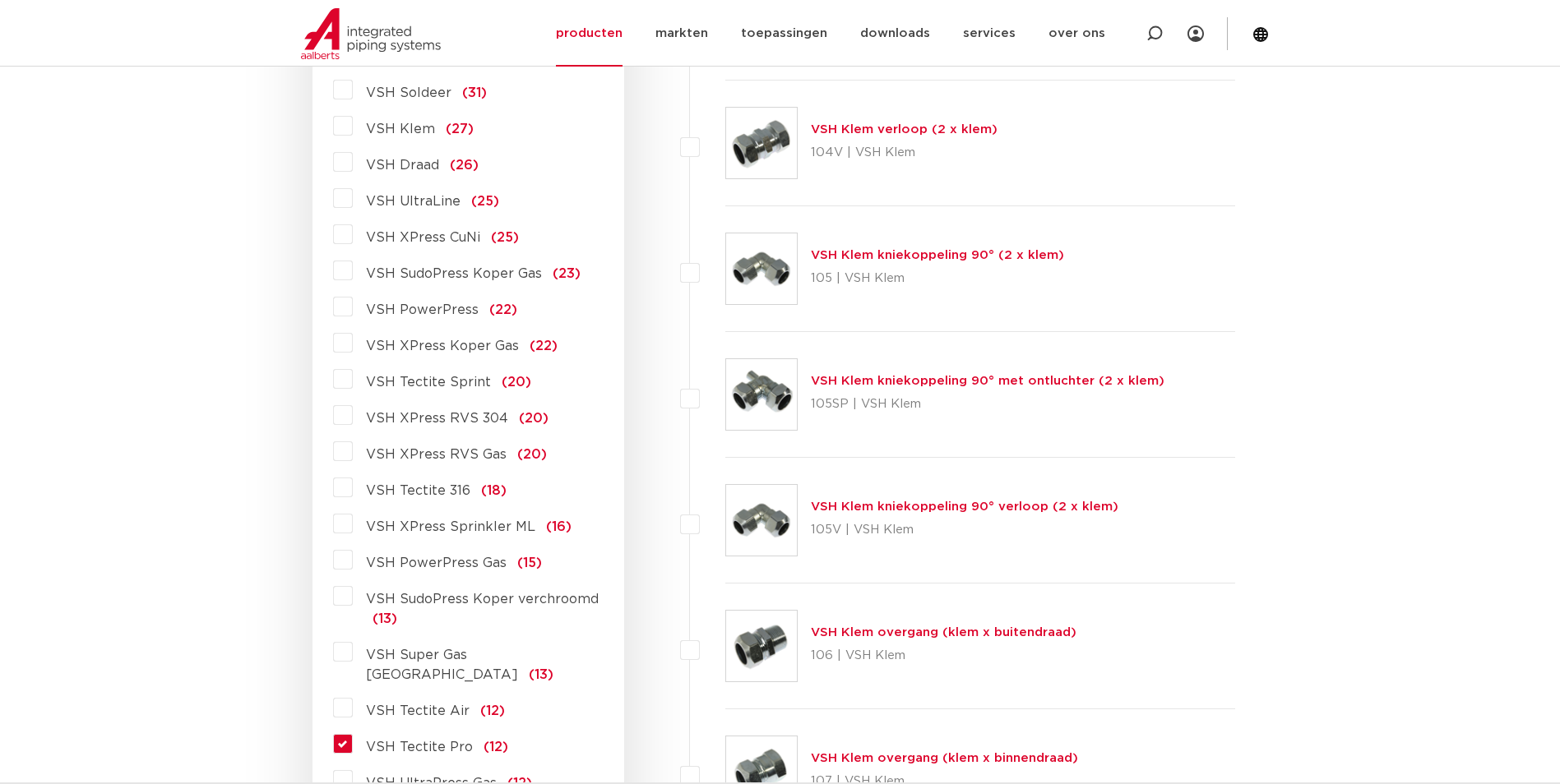
click at [423, 705] on span "VSH Tectite Air" at bounding box center [418, 711] width 104 height 13
click at [0, 0] on input "VSH Tectite Air (12)" at bounding box center [0, 0] width 0 height 0
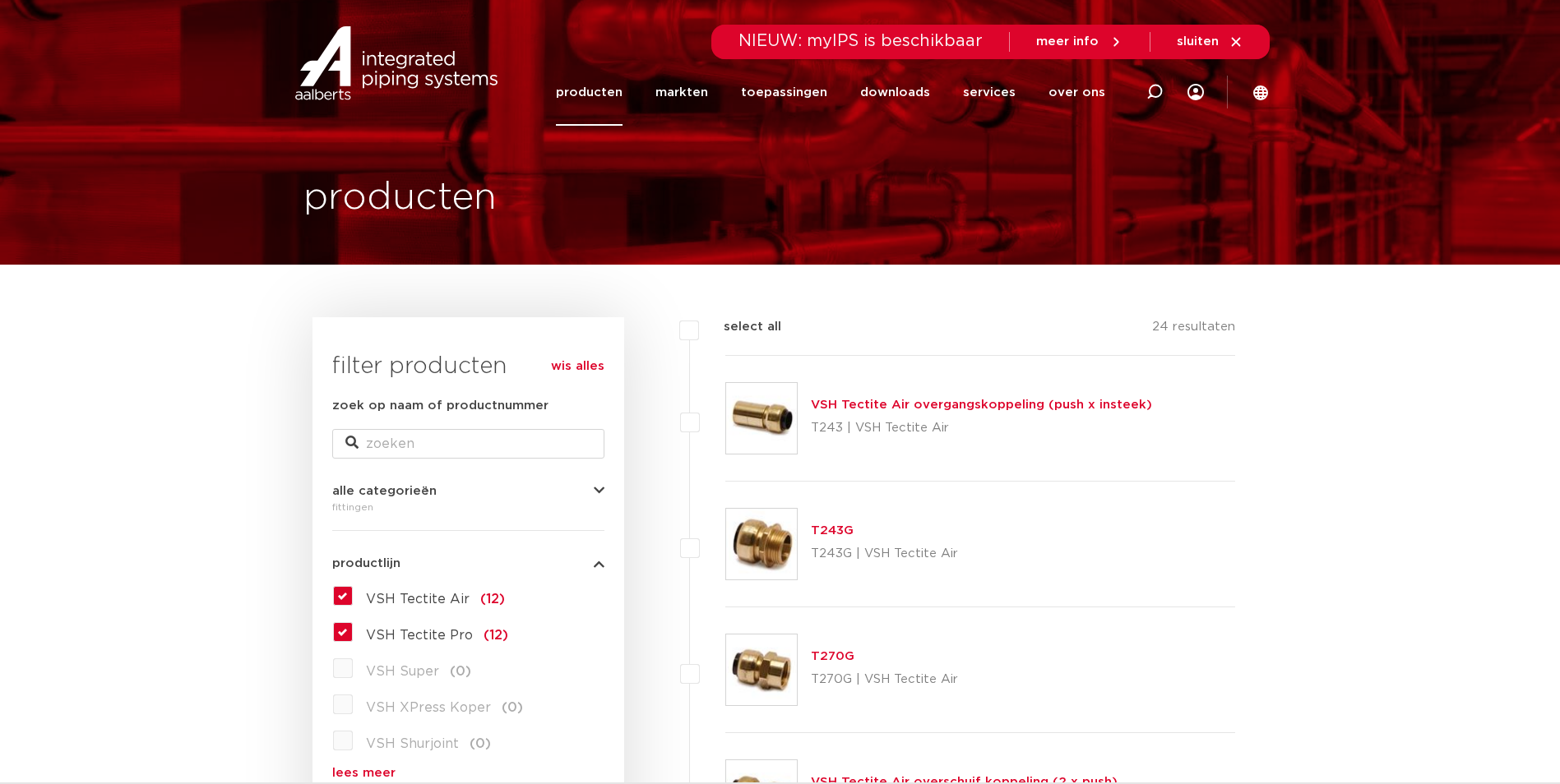
click at [374, 626] on label "VSH Tectite Pro (12)" at bounding box center [430, 632] width 155 height 27
click at [0, 0] on input "VSH Tectite Pro (12)" at bounding box center [0, 0] width 0 height 0
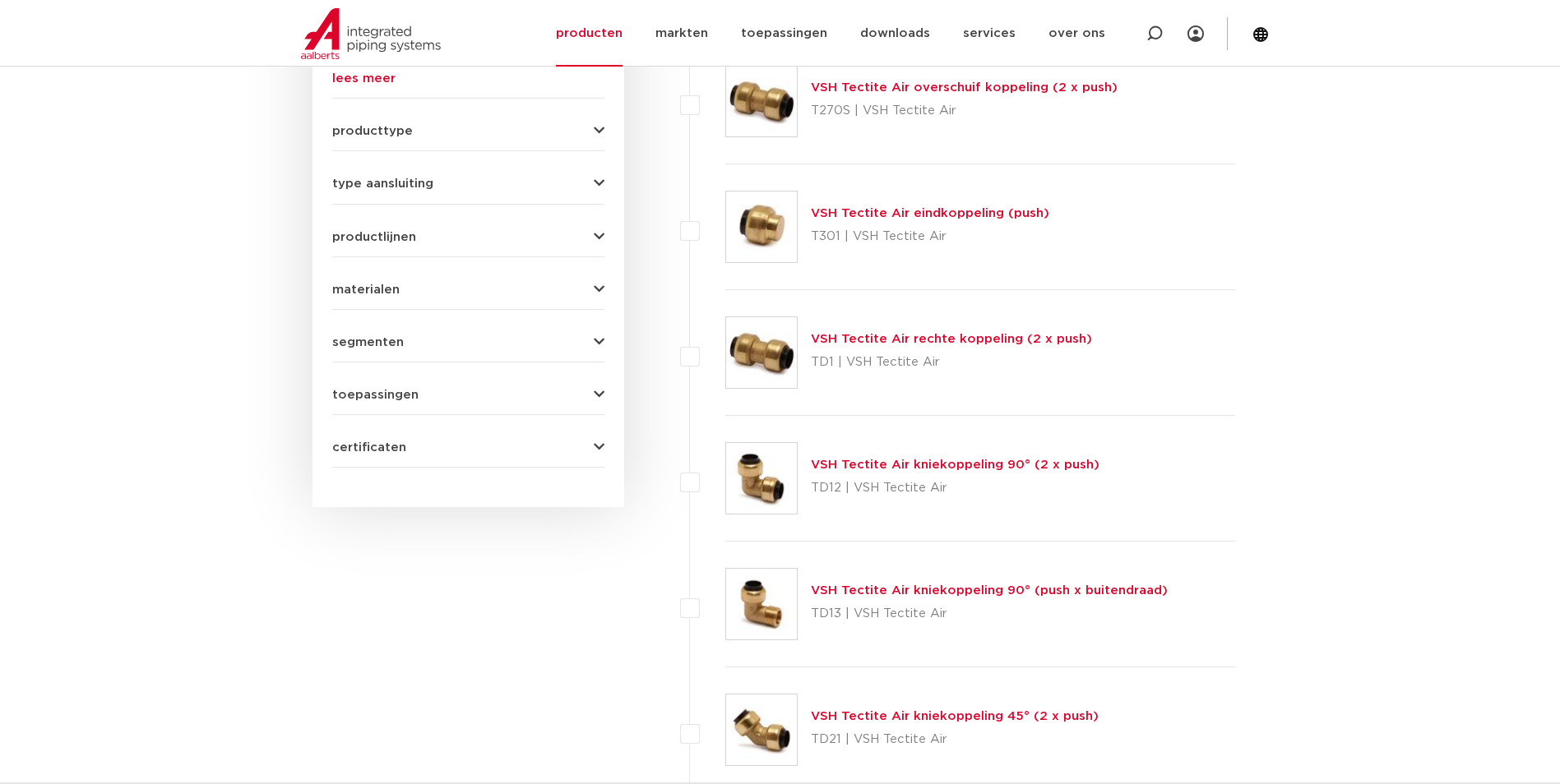
scroll to position [657, 0]
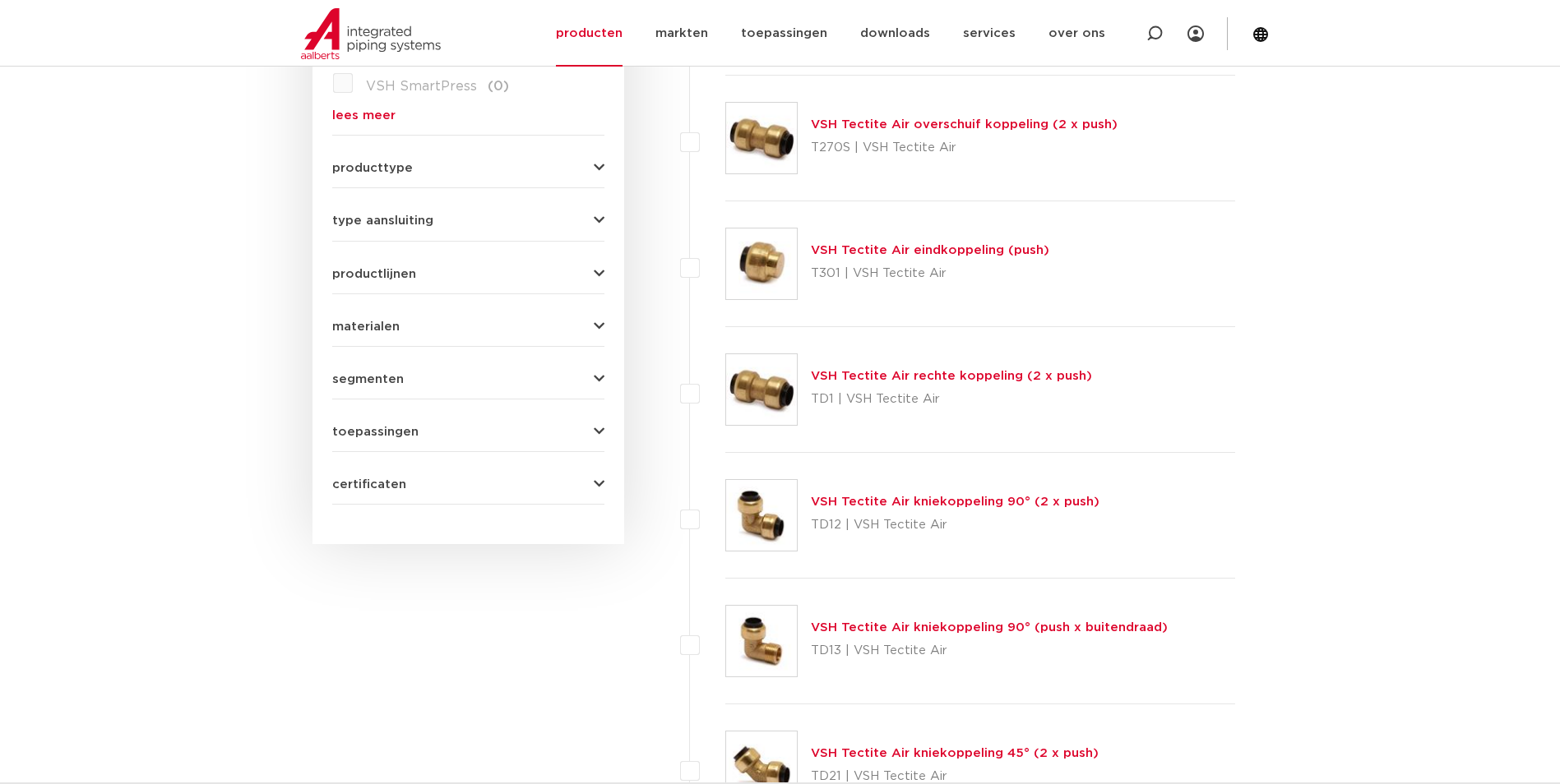
click at [940, 500] on link "VSH Tectite Air kniekoppeling 90° (2 x push)" at bounding box center [955, 501] width 288 height 12
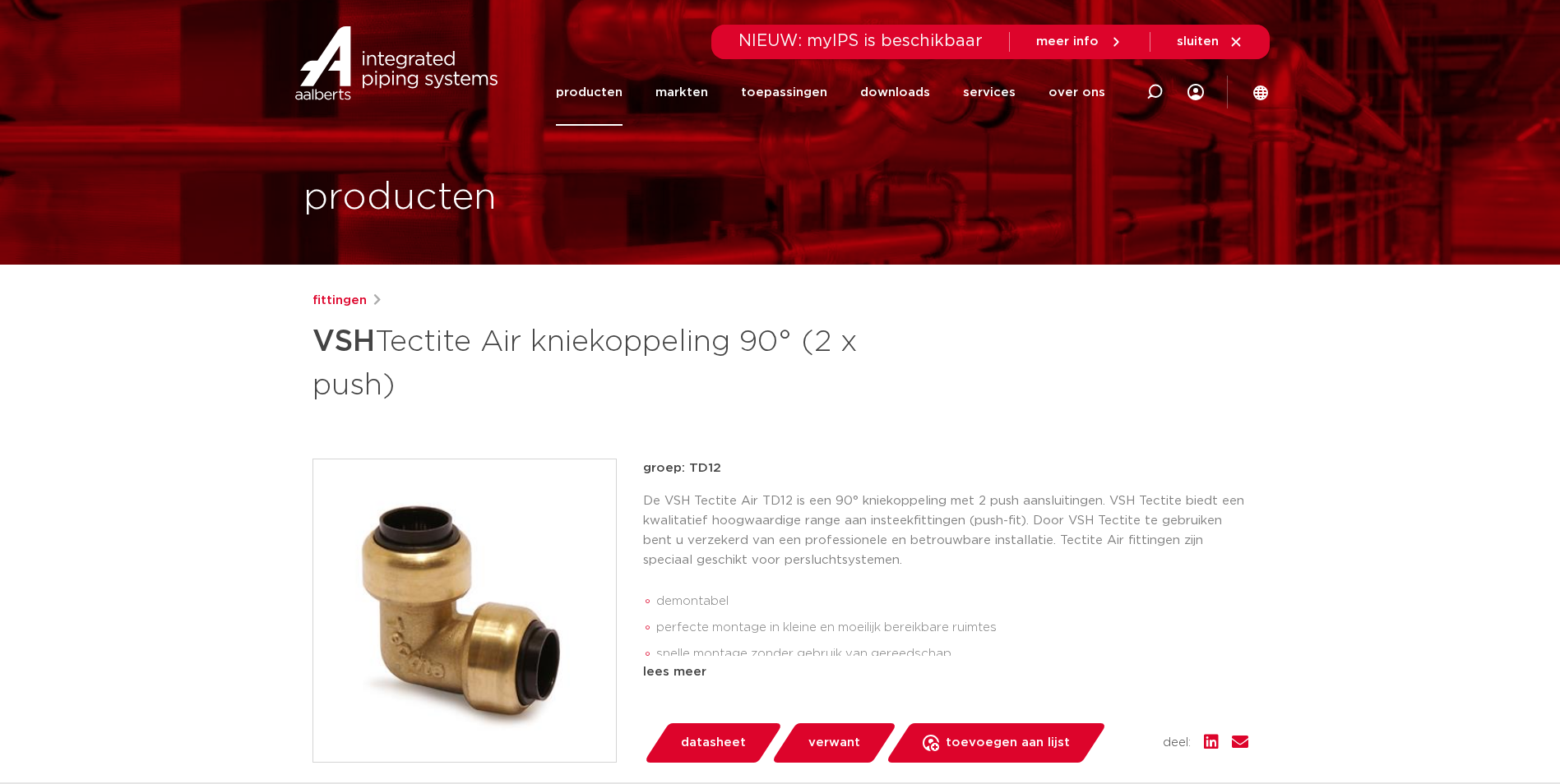
click at [485, 610] on img at bounding box center [465, 611] width 303 height 303
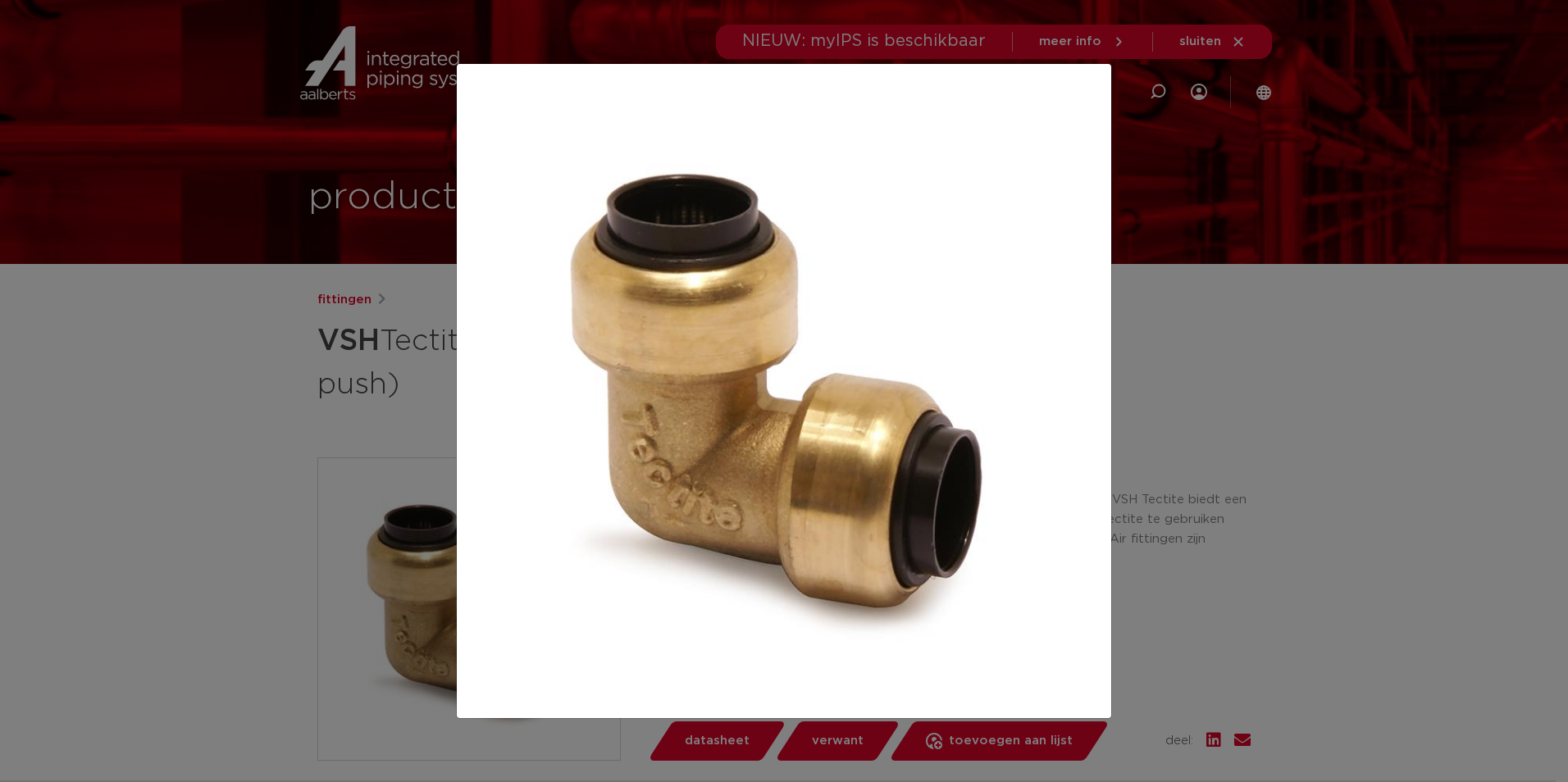
click at [1419, 395] on div at bounding box center [784, 391] width 1568 height 782
